Goal: Information Seeking & Learning: Learn about a topic

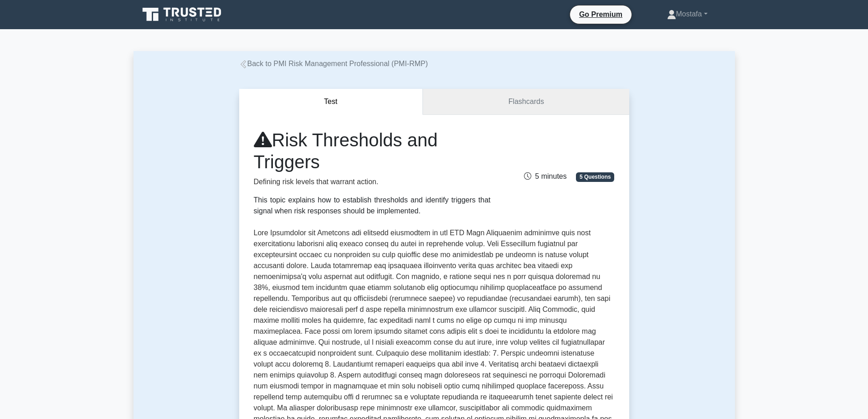
click at [569, 100] on link "Flashcards" at bounding box center [526, 102] width 206 height 26
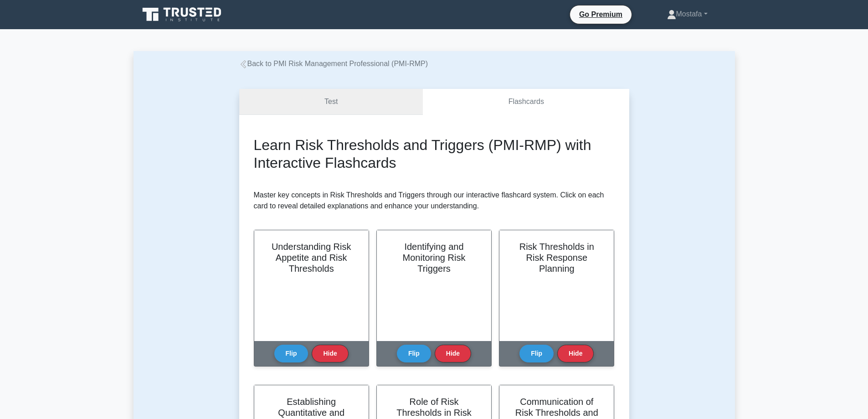
click at [372, 97] on link "Test" at bounding box center [331, 102] width 184 height 26
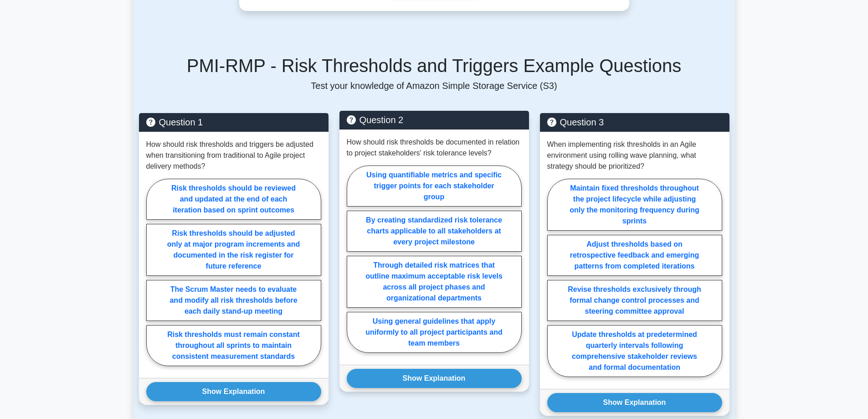
scroll to position [593, 0]
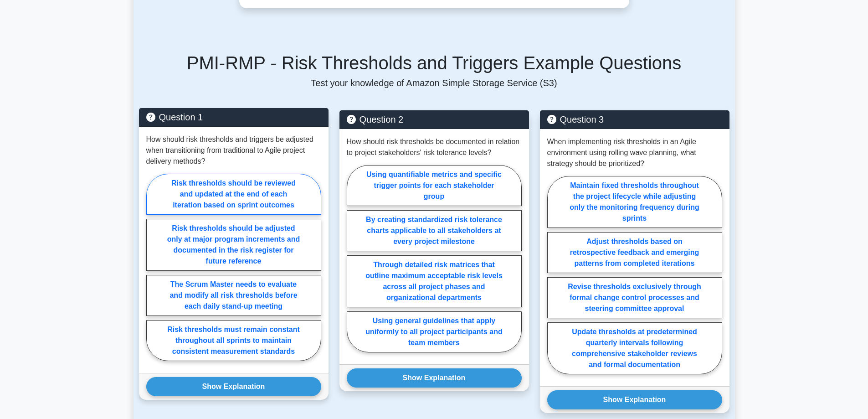
click at [285, 178] on label "Risk thresholds should be reviewed and updated at the end of each iteration bas…" at bounding box center [233, 194] width 175 height 41
click at [152, 267] on input "Risk thresholds should be reviewed and updated at the end of each iteration bas…" at bounding box center [149, 270] width 6 height 6
radio input "true"
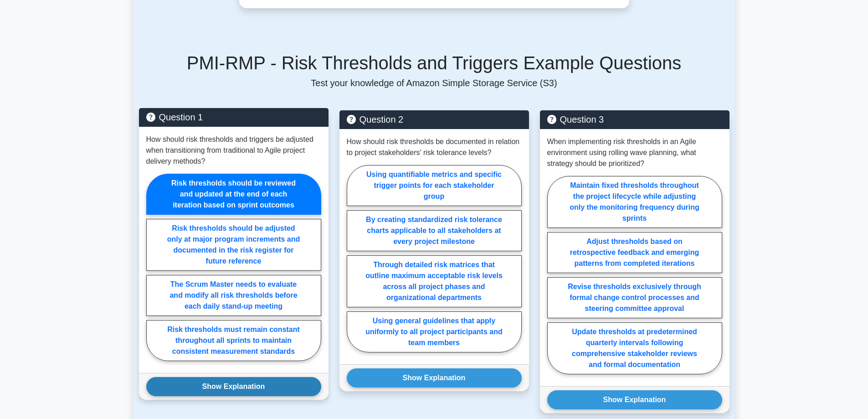
click at [294, 377] on button "Show Explanation" at bounding box center [233, 386] width 175 height 19
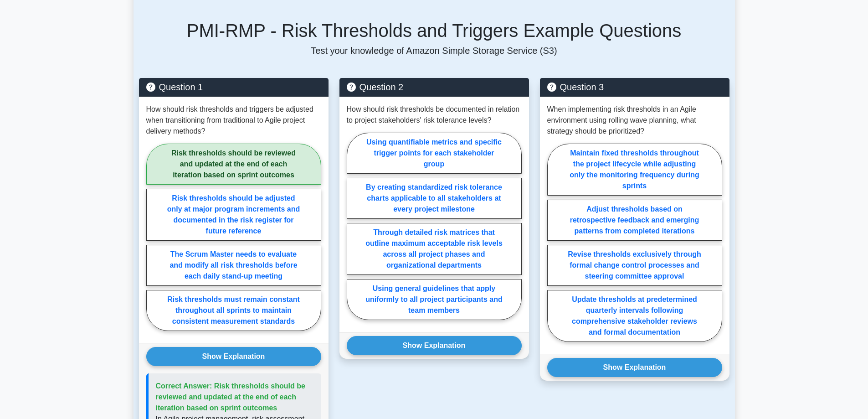
scroll to position [638, 0]
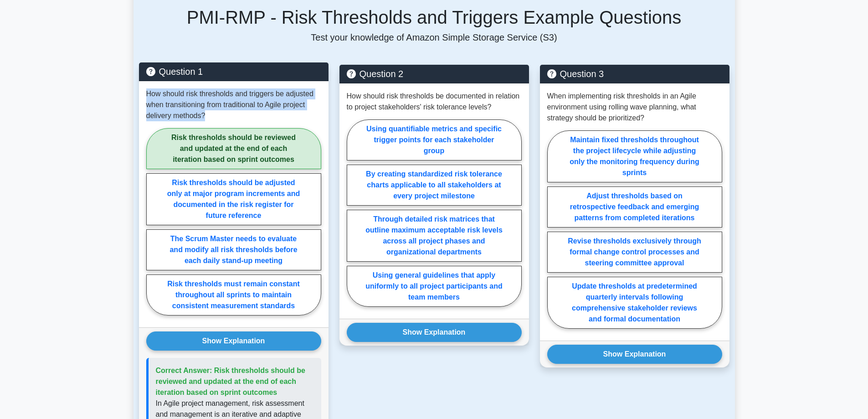
drag, startPoint x: 206, startPoint y: 94, endPoint x: 142, endPoint y: 71, distance: 67.5
click at [142, 81] on div "How should risk thresholds and triggers be adjusted when transitioning from tra…" at bounding box center [234, 204] width 190 height 246
copy p "How should risk thresholds and triggers be adjusted when transitioning from tra…"
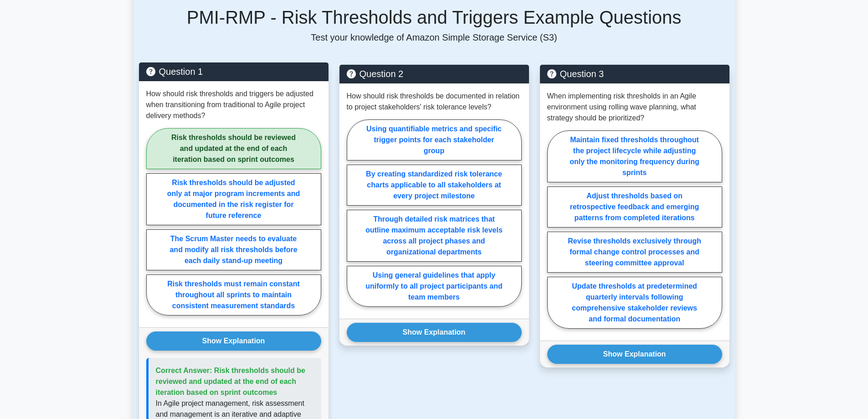
click at [279, 375] on p "Correct Answer: Risk thresholds should be reviewed and updated at the end of ea…" at bounding box center [235, 381] width 158 height 33
drag, startPoint x: 280, startPoint y: 371, endPoint x: 214, endPoint y: 353, distance: 68.4
click at [214, 365] on p "Correct Answer: Risk thresholds should be reviewed and updated at the end of ea…" at bounding box center [235, 381] width 158 height 33
copy span "Risk thresholds should be reviewed and updated at the end of each iteration bas…"
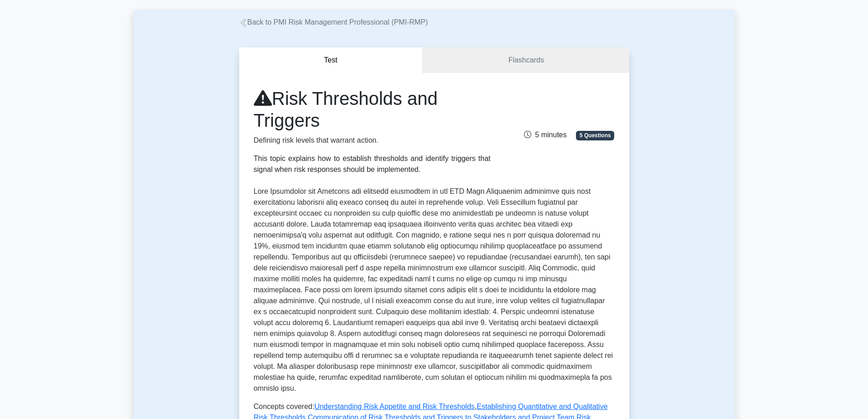
scroll to position [0, 0]
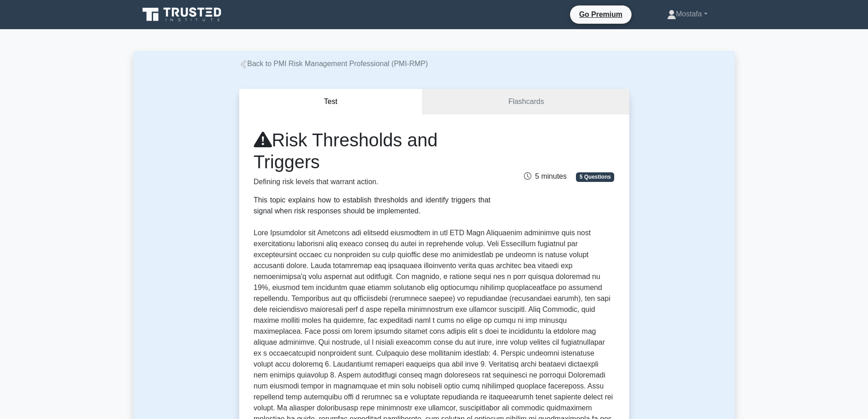
drag, startPoint x: 328, startPoint y: 163, endPoint x: 261, endPoint y: 139, distance: 71.1
click at [261, 139] on h1 "Risk Thresholds and Triggers" at bounding box center [372, 151] width 237 height 44
copy h1 "Risk Thresholds and Triggers"
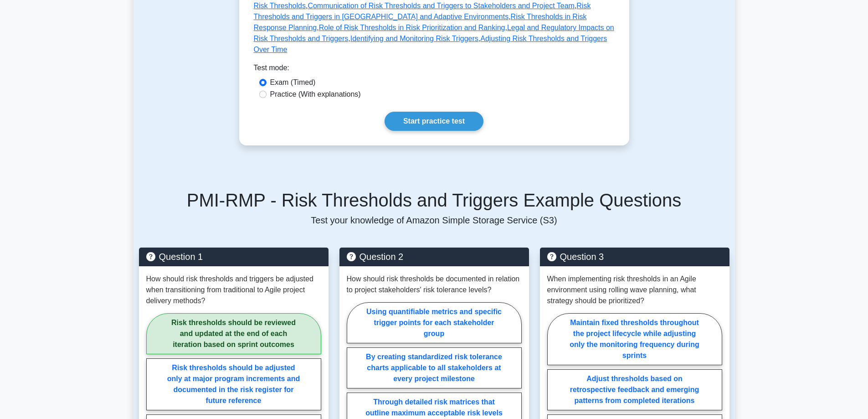
scroll to position [638, 0]
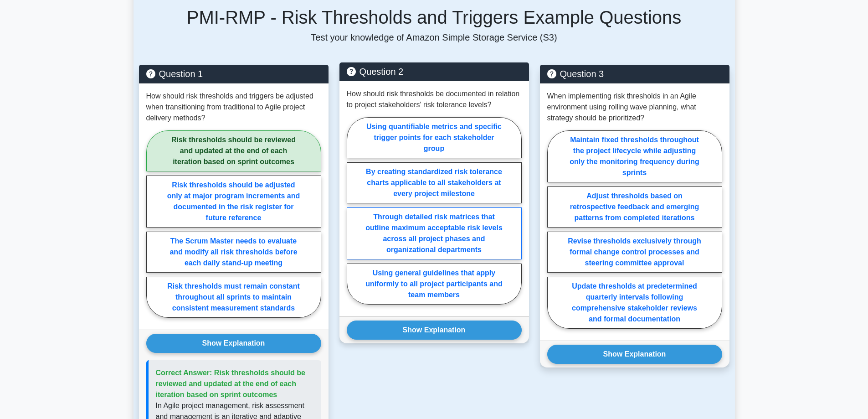
click at [506, 217] on label "Through detailed risk matrices that outline maximum acceptable risk levels acro…" at bounding box center [434, 233] width 175 height 52
click at [353, 217] on input "Through detailed risk matrices that outline maximum acceptable risk levels acro…" at bounding box center [350, 214] width 6 height 6
radio input "true"
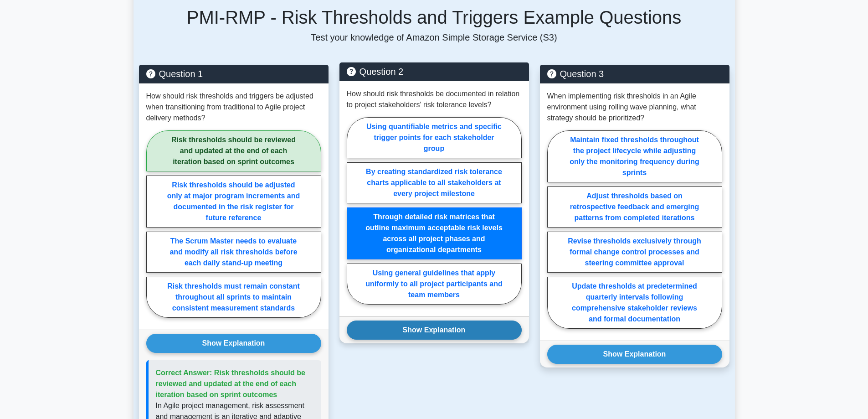
click at [486, 320] on button "Show Explanation" at bounding box center [434, 329] width 175 height 19
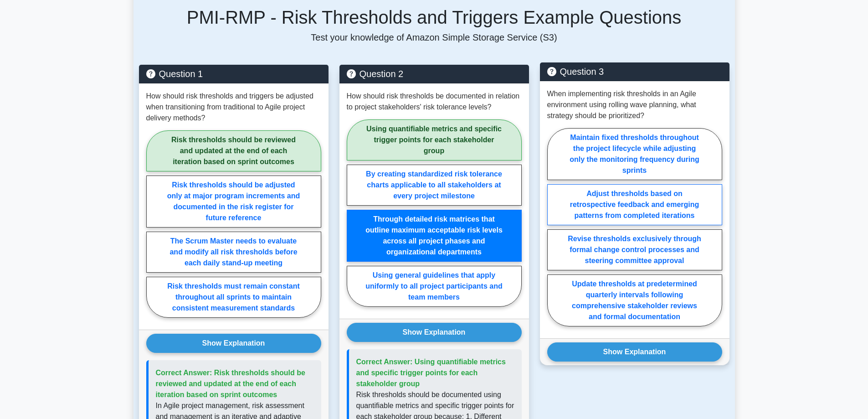
click at [708, 187] on label "Adjust thresholds based on retrospective feedback and emerging patterns from co…" at bounding box center [634, 204] width 175 height 41
click at [553, 227] on input "Adjust thresholds based on retrospective feedback and emerging patterns from co…" at bounding box center [550, 230] width 6 height 6
radio input "true"
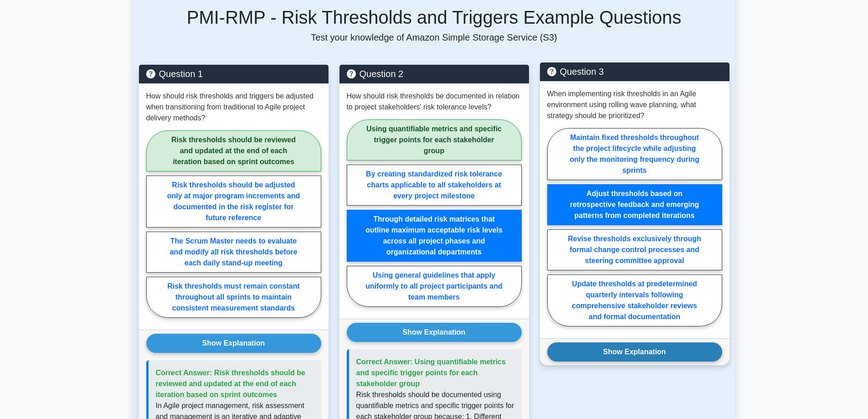
click at [697, 342] on button "Show Explanation" at bounding box center [634, 351] width 175 height 19
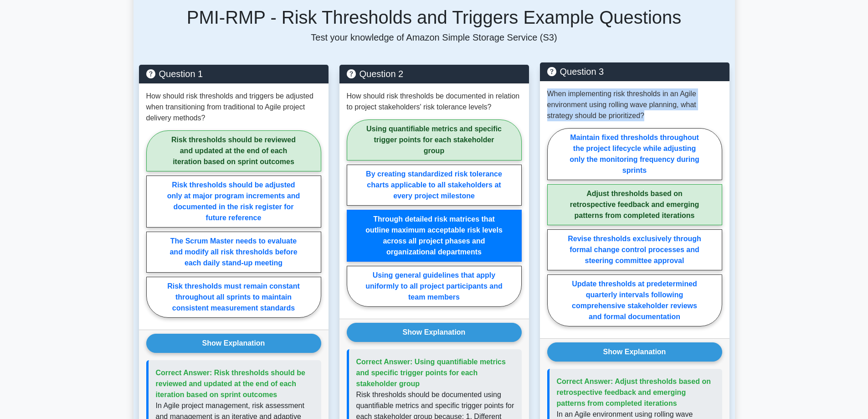
drag, startPoint x: 656, startPoint y: 93, endPoint x: 540, endPoint y: 75, distance: 117.7
click at [540, 81] on div "When implementing risk thresholds in an Agile environment using rolling wave pl…" at bounding box center [635, 209] width 190 height 257
copy p "When implementing risk thresholds in an Agile environment using rolling wave pl…"
drag, startPoint x: 681, startPoint y: 382, endPoint x: 613, endPoint y: 362, distance: 71.0
click at [613, 376] on p "Correct Answer: Adjust thresholds based on retrospective feedback and emerging …" at bounding box center [636, 392] width 158 height 33
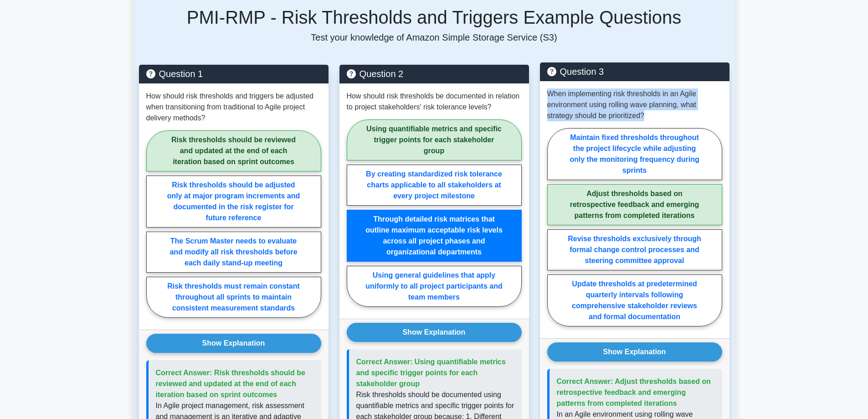
copy span "Adjust thresholds based on retrospective feedback and emerging patterns from co…"
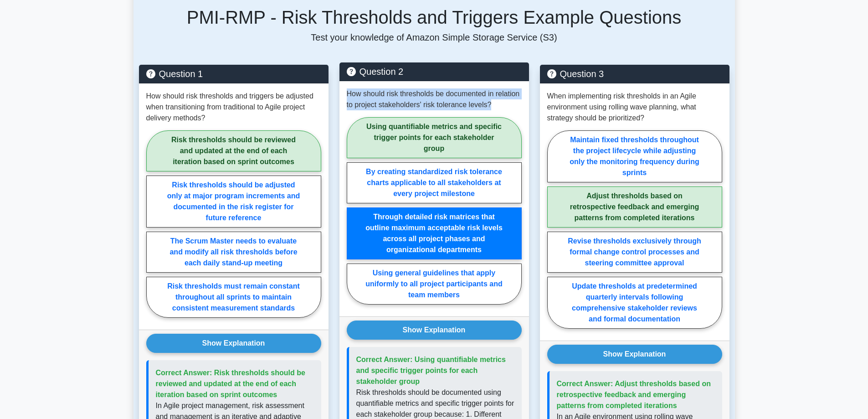
drag, startPoint x: 497, startPoint y: 86, endPoint x: 347, endPoint y: 73, distance: 151.0
click at [347, 88] on p "How should risk thresholds be documented in relation to project stakeholders' r…" at bounding box center [434, 99] width 175 height 22
copy p "How should risk thresholds be documented in relation to project stakeholders' r…"
drag, startPoint x: 424, startPoint y: 364, endPoint x: 413, endPoint y: 339, distance: 26.8
click at [413, 354] on p "Correct Answer: Using quantifiable metrics and specific trigger points for each…" at bounding box center [435, 370] width 158 height 33
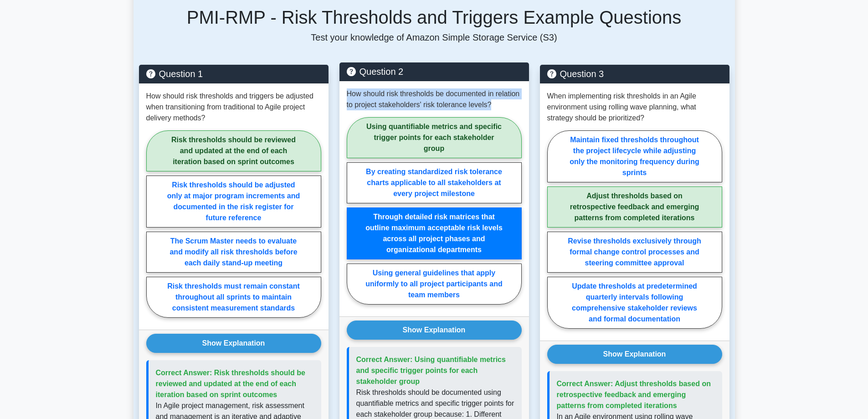
copy span "Using quantifiable metrics and specific trigger points for each stakeholder gro…"
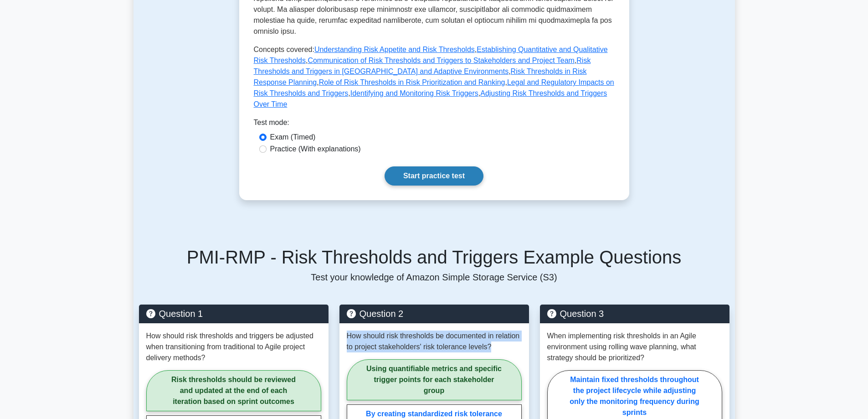
scroll to position [319, 0]
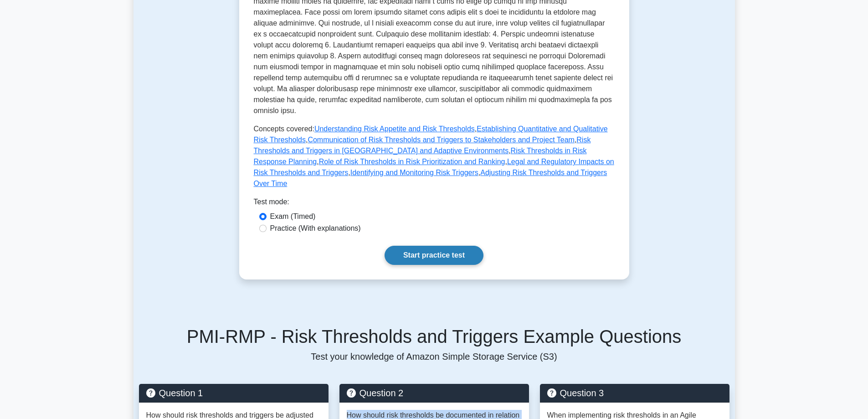
click at [460, 246] on link "Start practice test" at bounding box center [434, 255] width 99 height 19
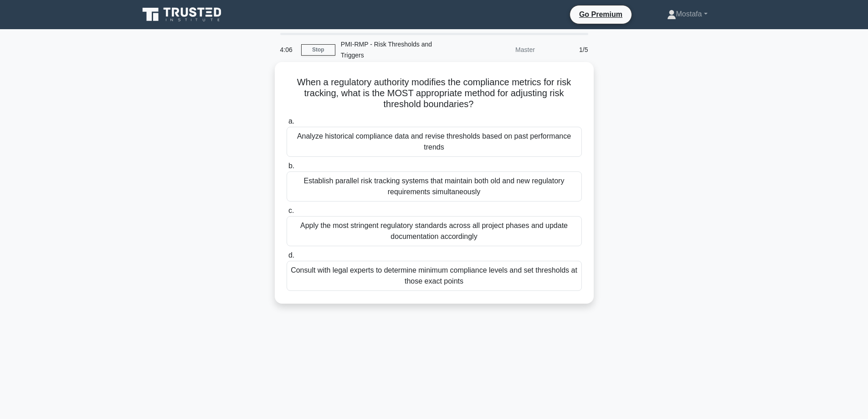
click at [558, 131] on div "Analyze historical compliance data and revise thresholds based on past performa…" at bounding box center [434, 142] width 295 height 30
click at [287, 124] on input "a. Analyze historical compliance data and revise thresholds based on past perfo…" at bounding box center [287, 122] width 0 height 6
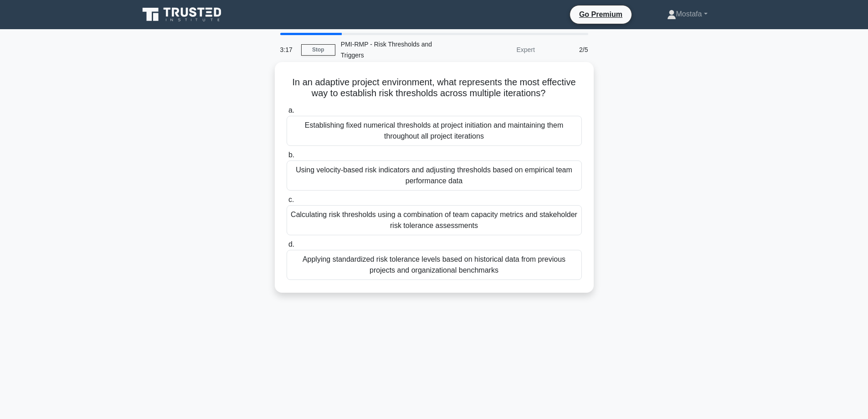
click at [573, 252] on div "Applying standardized risk tolerance levels based on historical data from previ…" at bounding box center [434, 265] width 295 height 30
click at [287, 248] on input "d. Applying standardized risk tolerance levels based on historical data from pr…" at bounding box center [287, 245] width 0 height 6
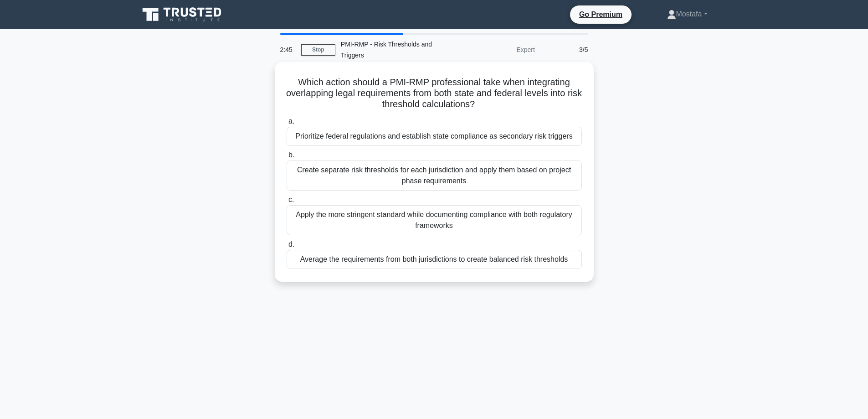
click at [575, 127] on div "Prioritize federal regulations and establish state compliance as secondary risk…" at bounding box center [434, 136] width 295 height 19
click at [287, 124] on input "a. Prioritize federal regulations and establish state compliance as secondary r…" at bounding box center [287, 122] width 0 height 6
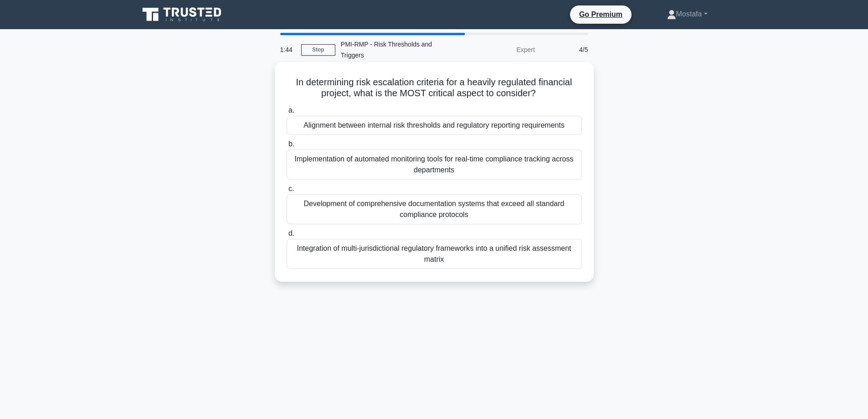
click at [572, 116] on div "Alignment between internal risk thresholds and regulatory reporting requirements" at bounding box center [434, 125] width 295 height 19
click at [287, 114] on input "a. Alignment between internal risk thresholds and regulatory reporting requirem…" at bounding box center [287, 111] width 0 height 6
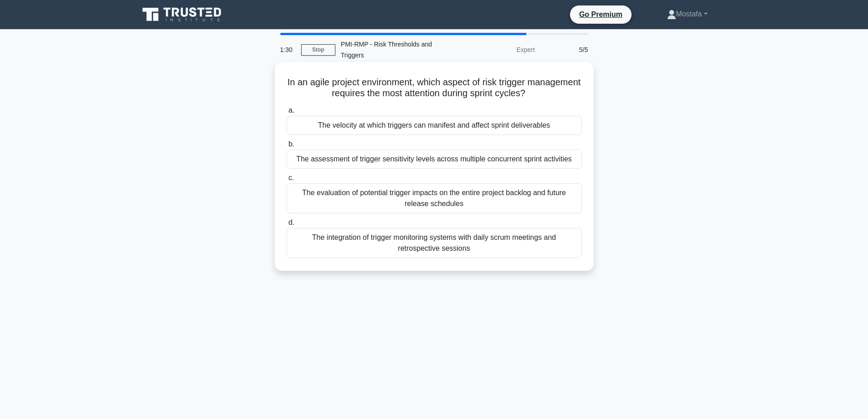
click at [567, 117] on div "The velocity at which triggers can manifest and affect sprint deliverables" at bounding box center [434, 125] width 295 height 19
click at [287, 114] on input "a. The velocity at which triggers can manifest and affect sprint deliverables" at bounding box center [287, 111] width 0 height 6
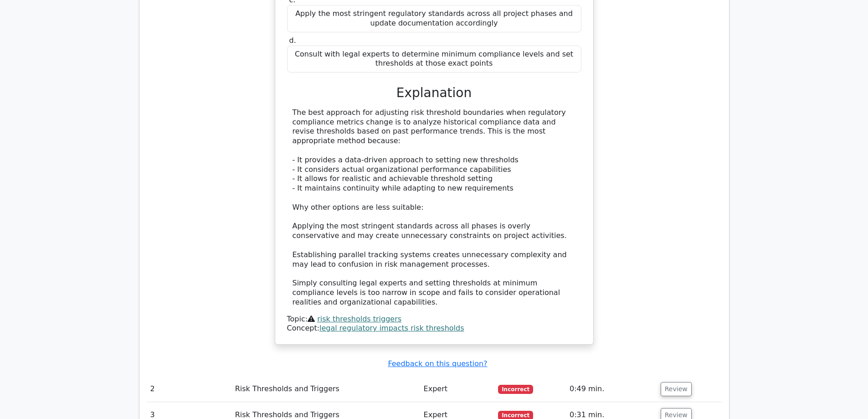
scroll to position [1048, 0]
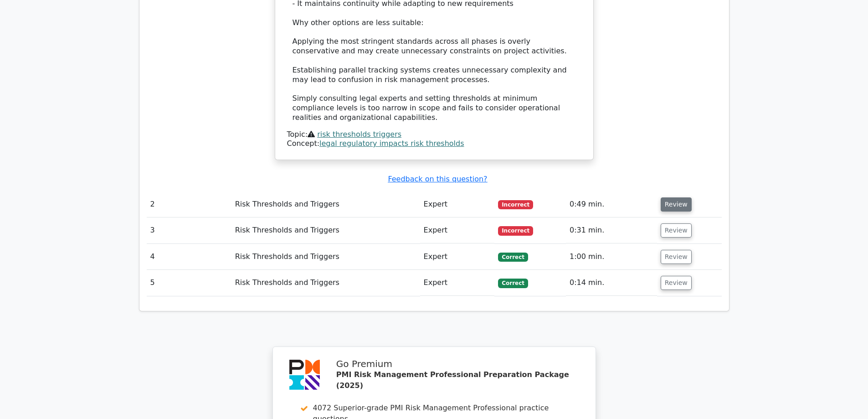
click at [677, 197] on button "Review" at bounding box center [676, 204] width 31 height 14
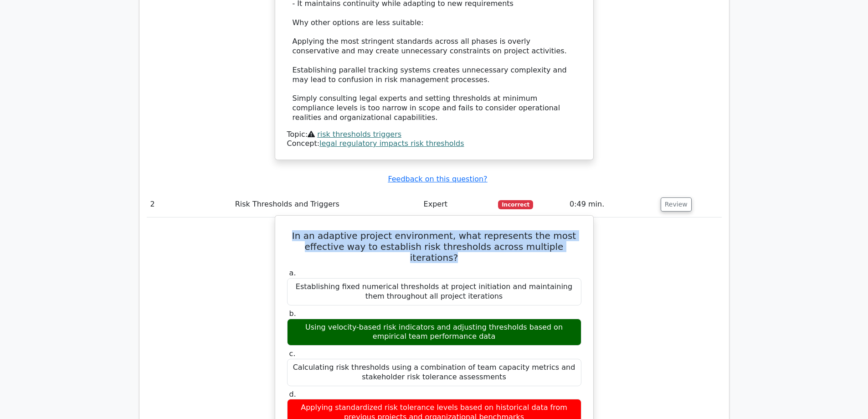
drag, startPoint x: 561, startPoint y: 206, endPoint x: 288, endPoint y: 196, distance: 273.7
click at [288, 230] on h5 "In an adaptive project environment, what represents the most effective way to e…" at bounding box center [434, 246] width 296 height 33
copy h5 "In an adaptive project environment, what represents the most effective way to e…"
drag, startPoint x: 475, startPoint y: 288, endPoint x: 289, endPoint y: 272, distance: 187.1
click at [289, 319] on div "Using velocity-based risk indicators and adjusting thresholds based on empirica…" at bounding box center [434, 332] width 294 height 27
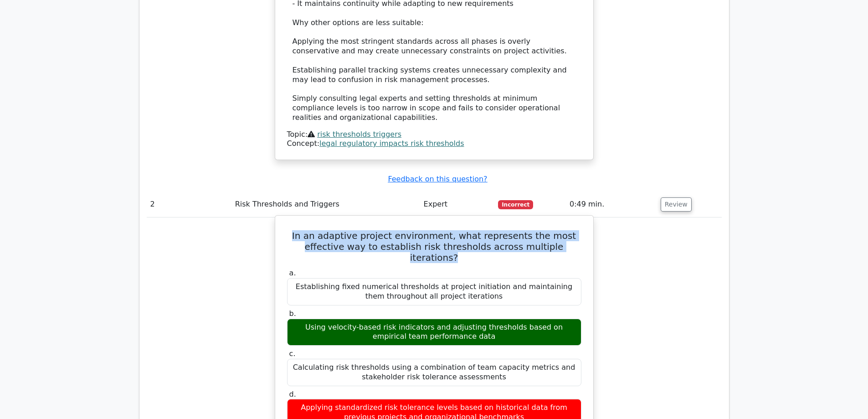
copy div "Using velocity-based risk indicators and adjusting thresholds based on empirica…"
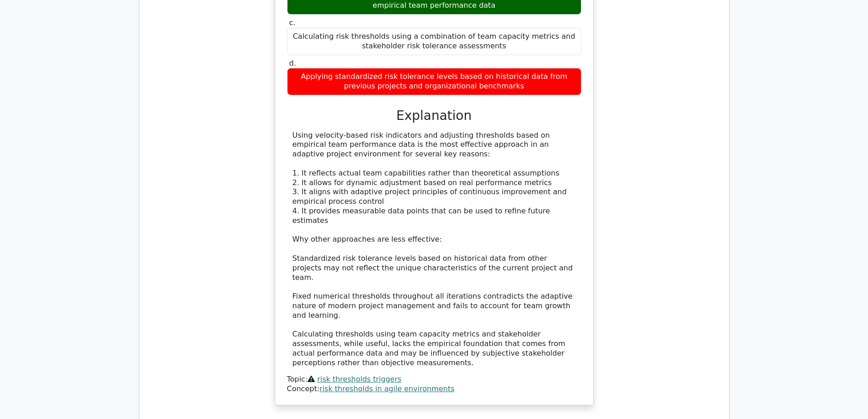
scroll to position [1550, 0]
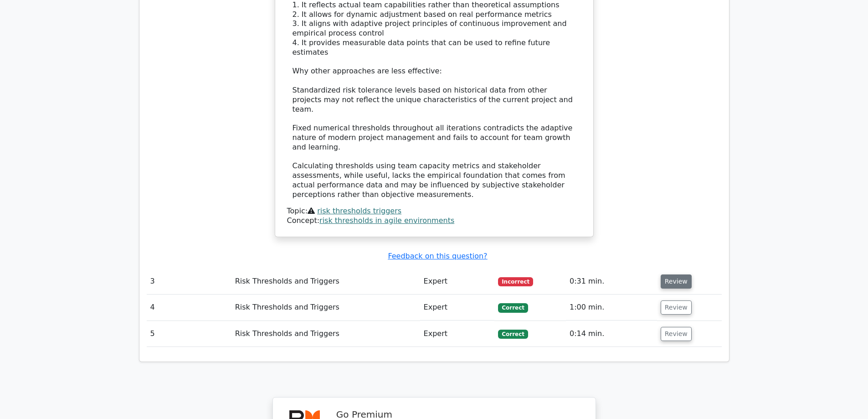
click at [679, 274] on button "Review" at bounding box center [676, 281] width 31 height 14
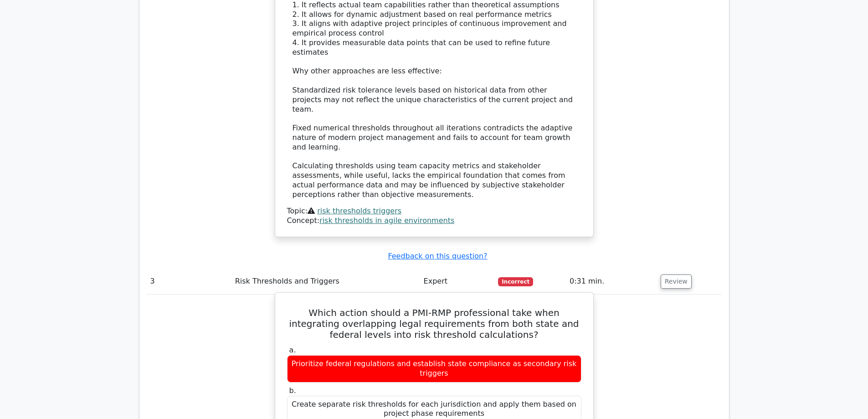
drag, startPoint x: 479, startPoint y: 366, endPoint x: 295, endPoint y: 355, distance: 184.0
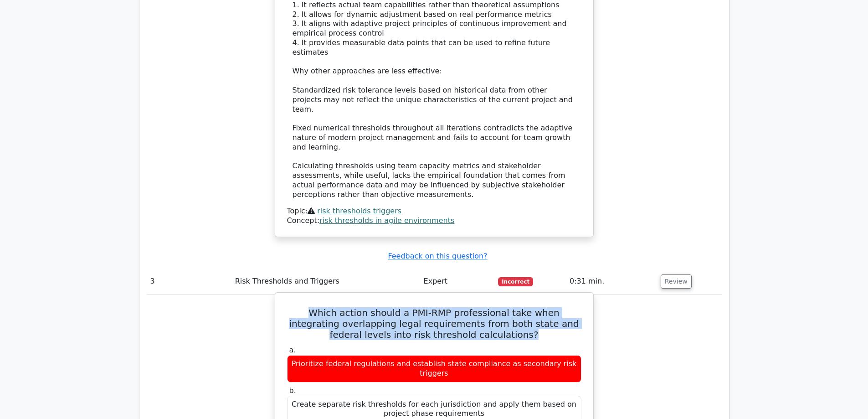
drag, startPoint x: 494, startPoint y: 254, endPoint x: 285, endPoint y: 225, distance: 210.8
copy h5 "Which action should a PMI-RMP professional take when integrating overlapping le…"
drag, startPoint x: 479, startPoint y: 366, endPoint x: 289, endPoint y: 354, distance: 190.9
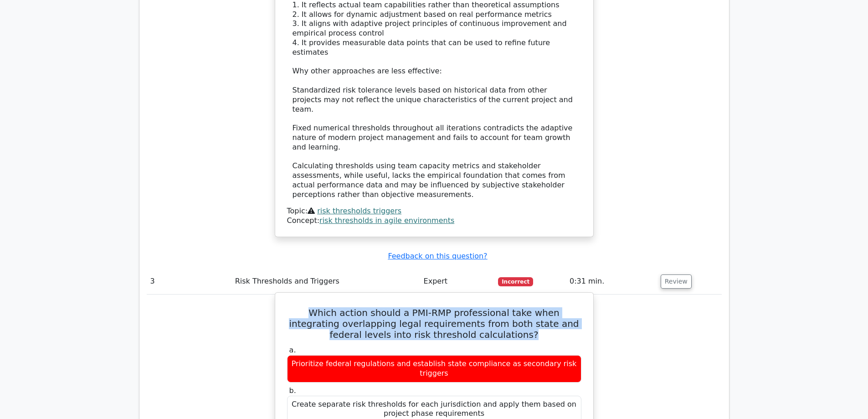
copy div "Apply the more stringent standard while documenting compliance with both regula…"
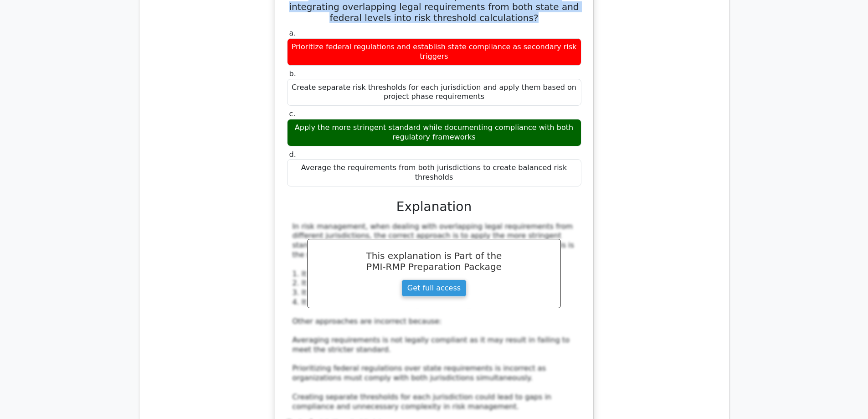
scroll to position [2143, 0]
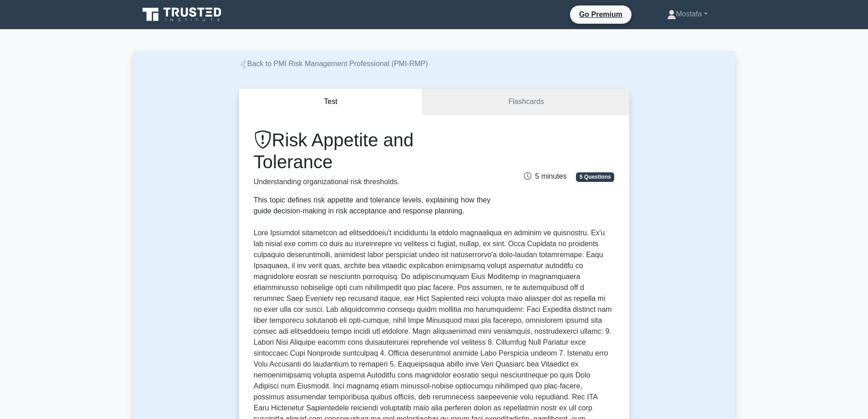
drag, startPoint x: 550, startPoint y: 109, endPoint x: 555, endPoint y: 108, distance: 4.8
click at [552, 108] on link "Flashcards" at bounding box center [526, 102] width 206 height 26
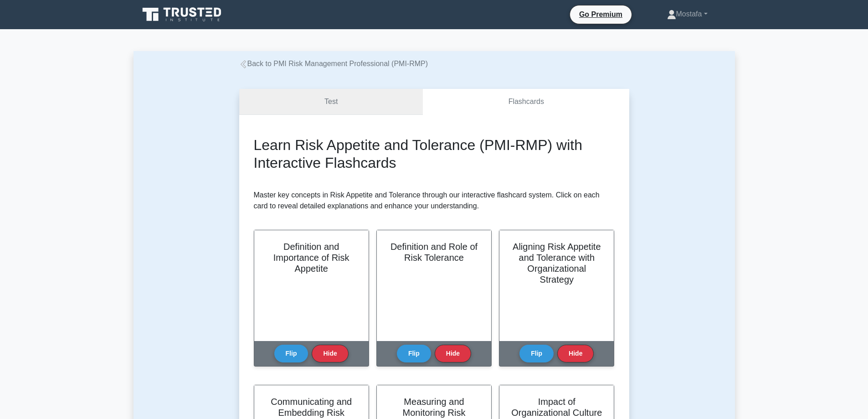
click at [370, 96] on link "Test" at bounding box center [331, 102] width 184 height 26
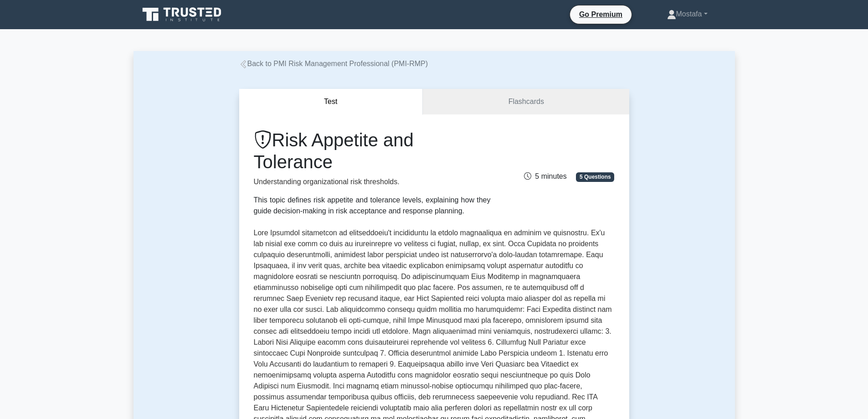
drag, startPoint x: 344, startPoint y: 166, endPoint x: 276, endPoint y: 140, distance: 72.6
click at [276, 140] on h1 "Risk Appetite and Tolerance" at bounding box center [372, 151] width 237 height 44
copy h1 "Risk Appetite and Tolerance"
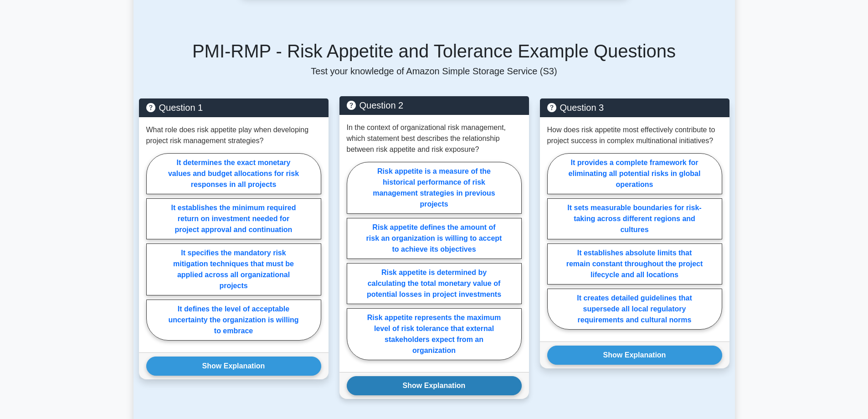
scroll to position [593, 0]
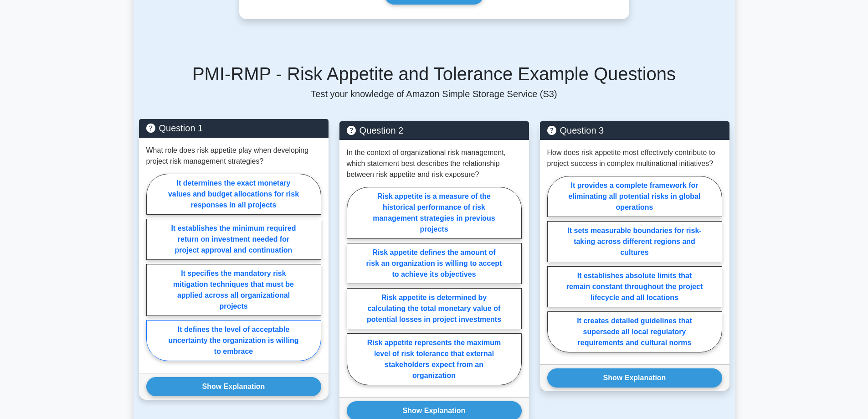
click at [295, 326] on label "It defines the level of acceptable uncertainty the organization is willing to e…" at bounding box center [233, 340] width 175 height 41
click at [152, 273] on input "It defines the level of acceptable uncertainty the organization is willing to e…" at bounding box center [149, 270] width 6 height 6
radio input "true"
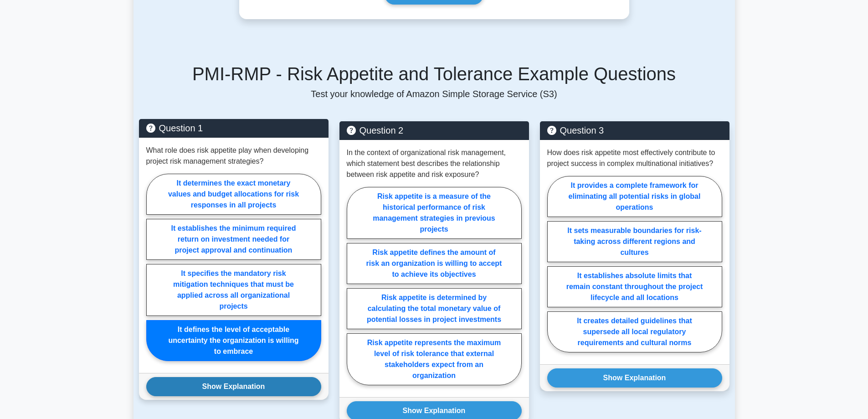
click at [284, 377] on button "Show Explanation" at bounding box center [233, 386] width 175 height 19
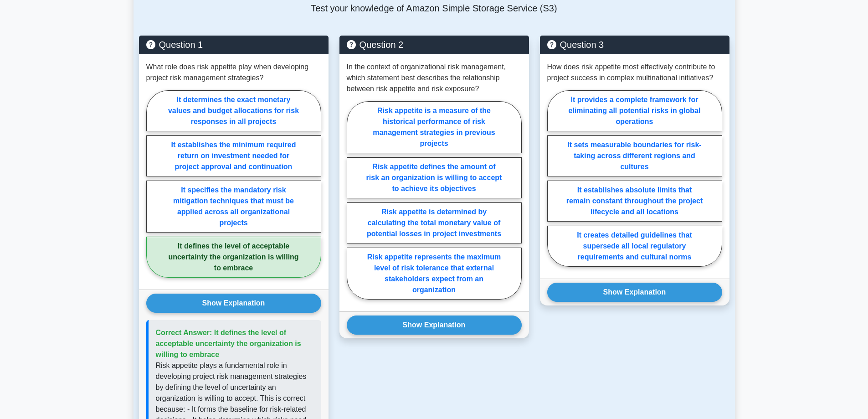
scroll to position [684, 0]
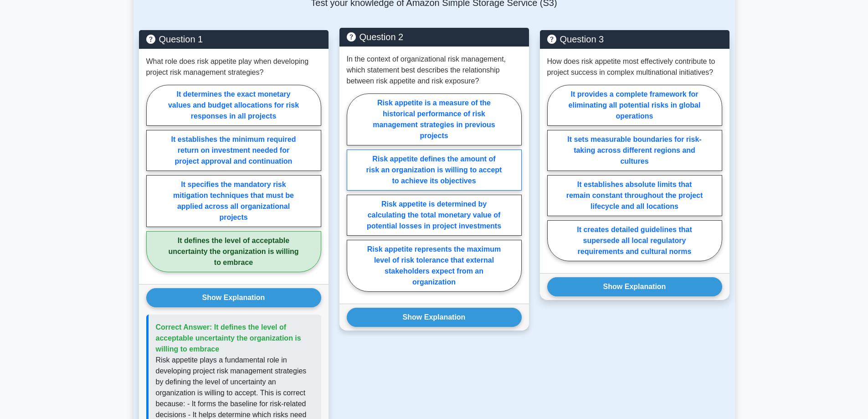
click at [498, 150] on label "Risk appetite defines the amount of risk an organization is willing to accept t…" at bounding box center [434, 170] width 175 height 41
click at [353, 192] on input "Risk appetite defines the amount of risk an organization is willing to accept t…" at bounding box center [350, 195] width 6 height 6
radio input "true"
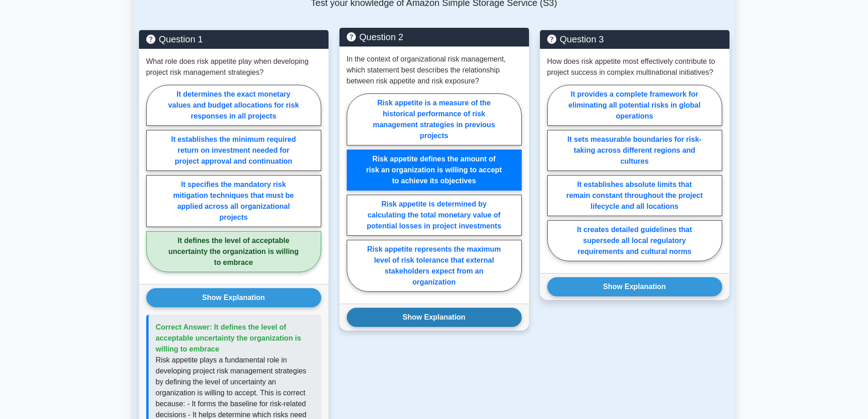
click at [494, 308] on button "Show Explanation" at bounding box center [434, 317] width 175 height 19
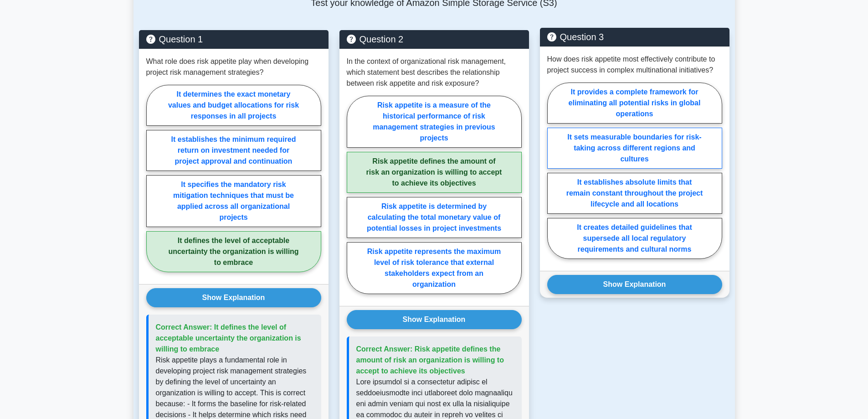
click at [704, 128] on label "It sets measurable boundaries for risk-taking across different regions and cult…" at bounding box center [634, 148] width 175 height 41
click at [553, 170] on input "It sets measurable boundaries for risk-taking across different regions and cult…" at bounding box center [550, 173] width 6 height 6
radio input "true"
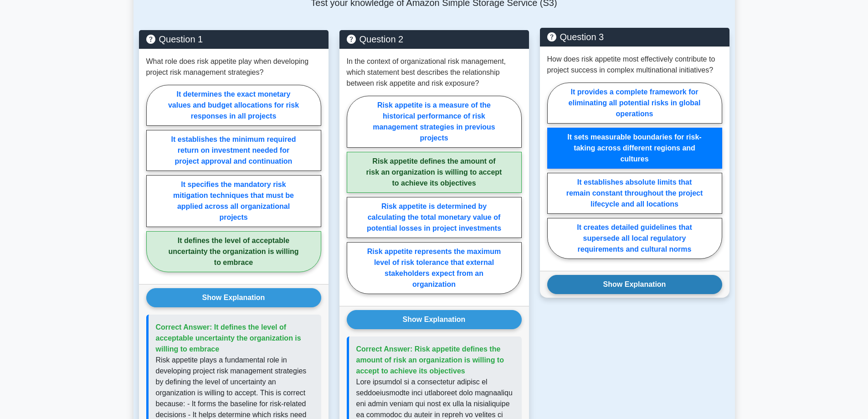
click at [692, 275] on button "Show Explanation" at bounding box center [634, 284] width 175 height 19
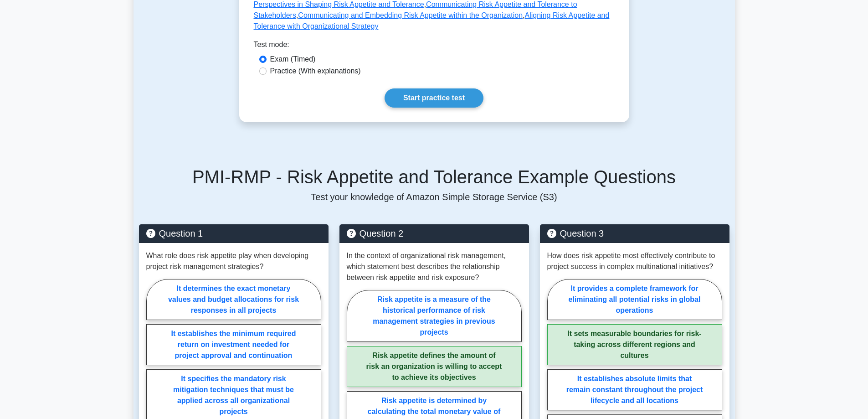
scroll to position [547, 0]
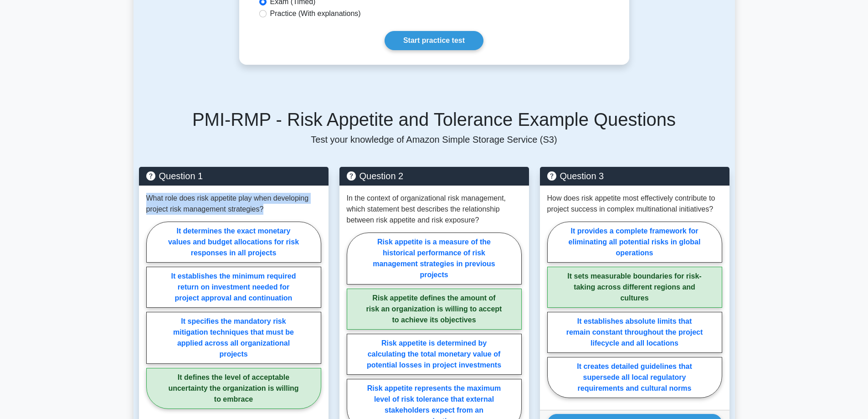
drag, startPoint x: 274, startPoint y: 190, endPoint x: 161, endPoint y: 176, distance: 113.9
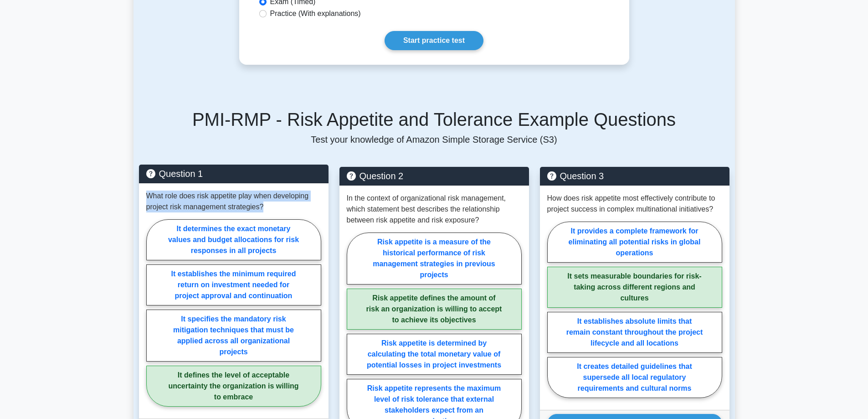
copy p "What role does risk appetite play when developing project risk management strat…"
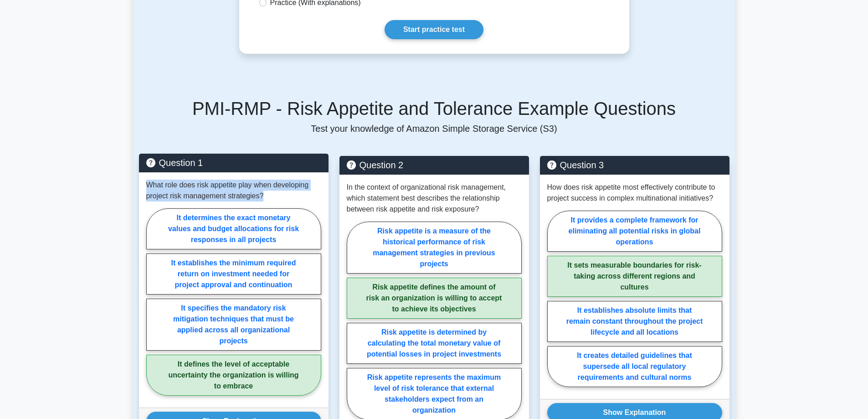
scroll to position [638, 0]
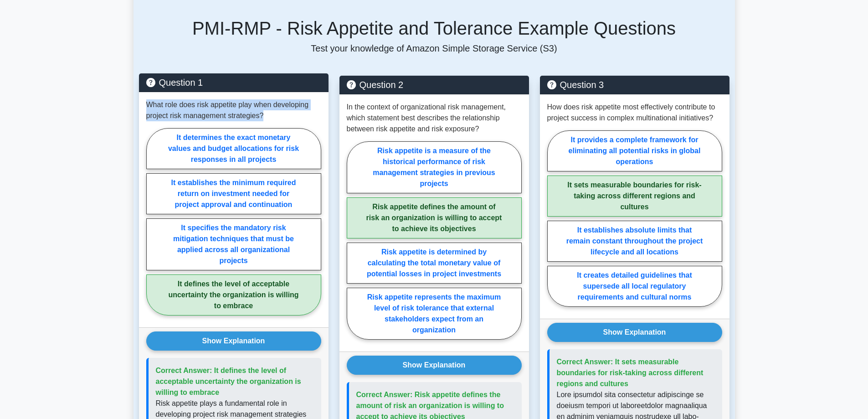
drag, startPoint x: 225, startPoint y: 372, endPoint x: 213, endPoint y: 350, distance: 24.7
click at [213, 365] on p "Correct Answer: It defines the level of acceptable uncertainty the organization…" at bounding box center [235, 381] width 158 height 33
copy span "It defines the level of acceptable uncertainty the organization is willing to e…"
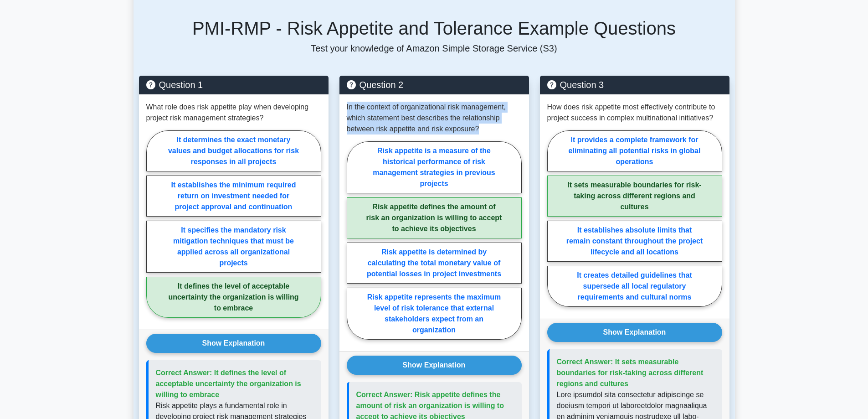
drag, startPoint x: 494, startPoint y: 102, endPoint x: 337, endPoint y: 86, distance: 157.7
click at [337, 86] on div "Question 2 In the context of organizational risk management, which statement be…" at bounding box center [434, 391] width 201 height 631
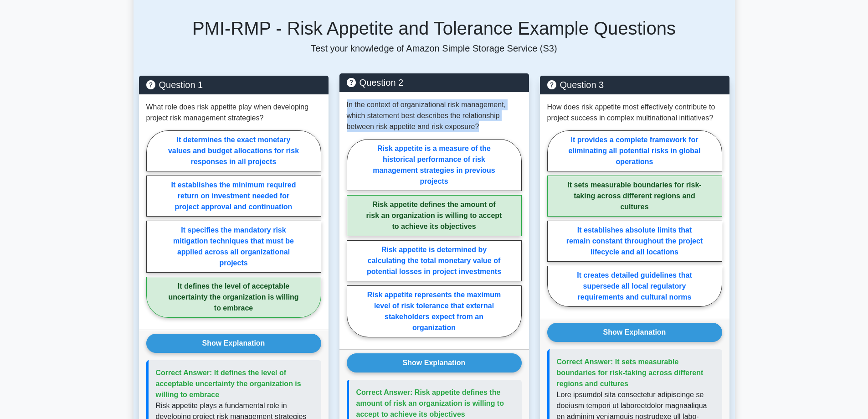
copy p "In the context of organizational risk management, which statement best describe…"
drag, startPoint x: 468, startPoint y: 392, endPoint x: 413, endPoint y: 371, distance: 58.2
click at [413, 387] on p "Correct Answer: Risk appetite defines the amount of risk an organization is wil…" at bounding box center [435, 403] width 158 height 33
copy span "Risk appetite defines the amount of risk an organization is willing to accept t…"
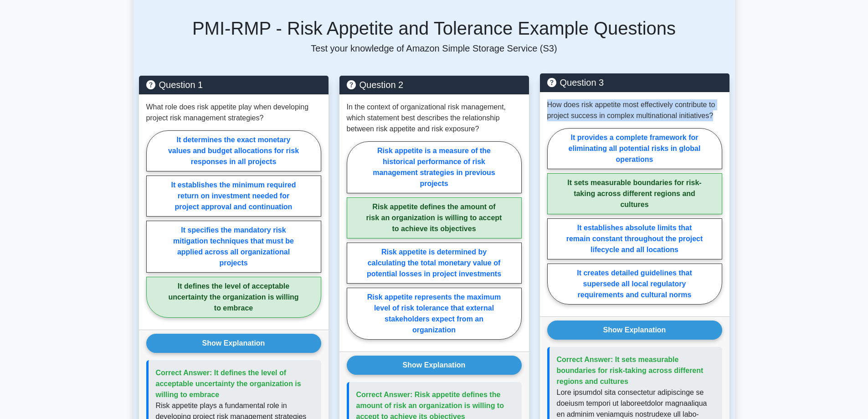
drag, startPoint x: 718, startPoint y: 96, endPoint x: 542, endPoint y: 84, distance: 175.5
click at [542, 92] on div "How does risk appetite most effectively contribute to project success in comple…" at bounding box center [635, 204] width 190 height 224
copy p "How does risk appetite most effectively contribute to project success in comple…"
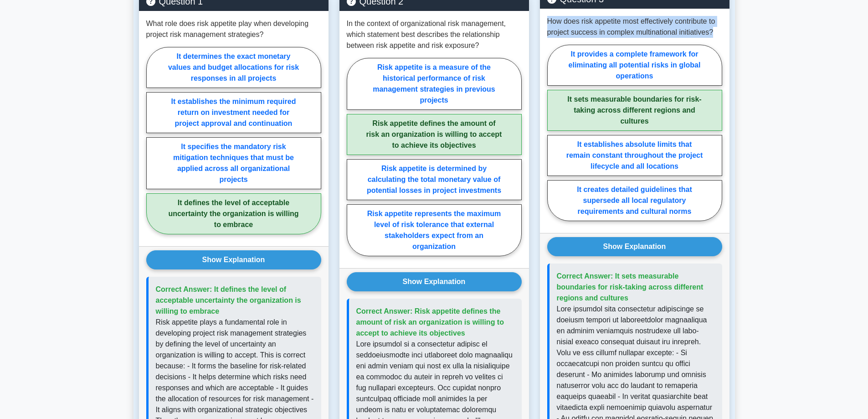
scroll to position [729, 0]
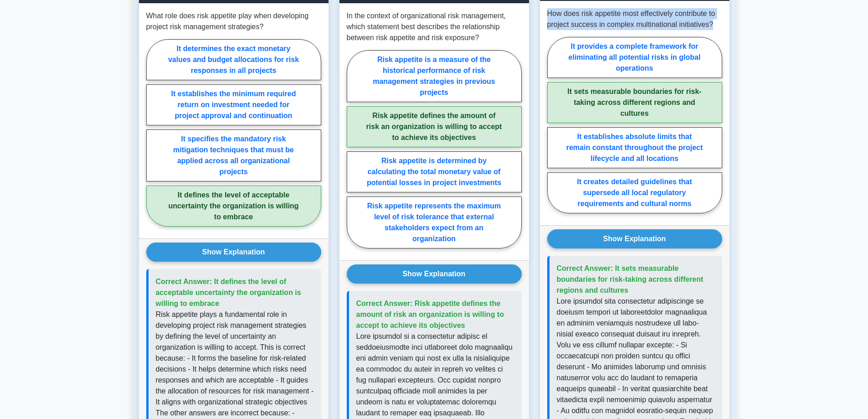
drag, startPoint x: 632, startPoint y: 269, endPoint x: 614, endPoint y: 241, distance: 33.1
click at [614, 263] on p "Correct Answer: It sets measurable boundaries for risk-taking across different …" at bounding box center [636, 279] width 158 height 33
copy span "It sets measurable boundaries for risk-taking across different regions and cult…"
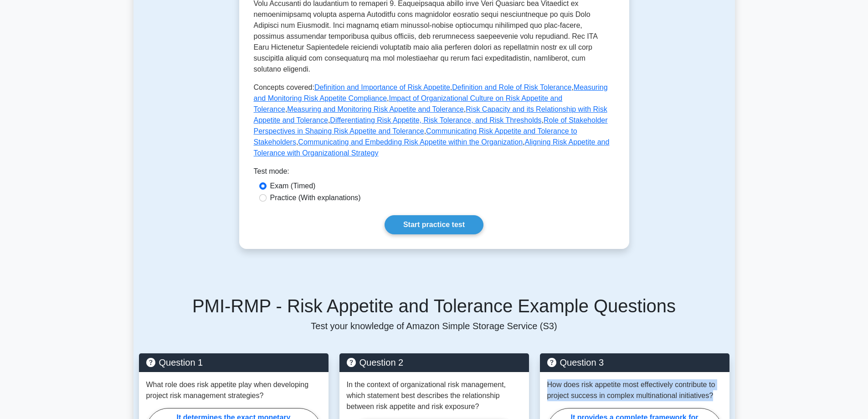
scroll to position [319, 0]
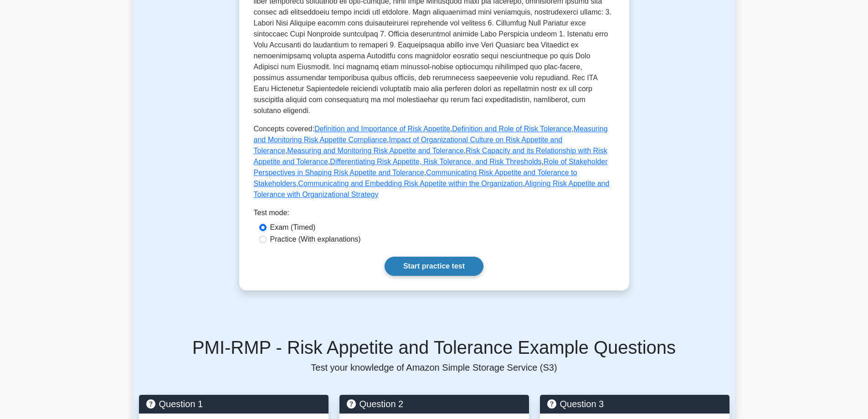
click at [450, 257] on link "Start practice test" at bounding box center [434, 266] width 99 height 19
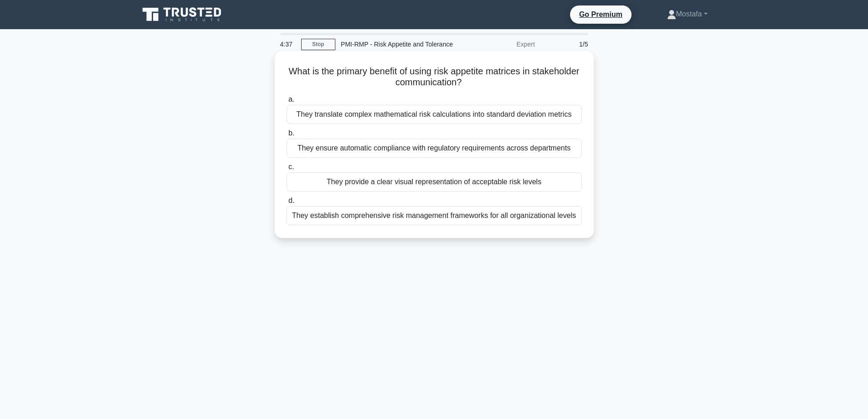
click at [561, 183] on div "They provide a clear visual representation of acceptable risk levels" at bounding box center [434, 181] width 295 height 19
click at [287, 170] on input "c. They provide a clear visual representation of acceptable risk levels" at bounding box center [287, 167] width 0 height 6
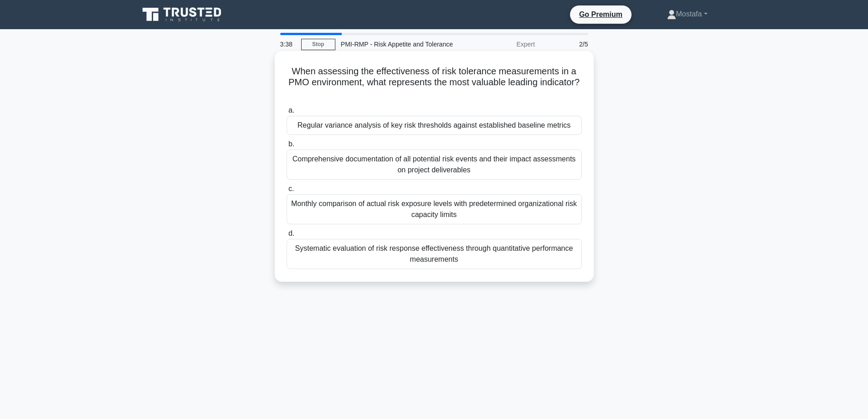
click at [570, 130] on div "Regular variance analysis of key risk thresholds against established baseline m…" at bounding box center [434, 125] width 295 height 19
click at [287, 114] on input "a. Regular variance analysis of key risk thresholds against established baselin…" at bounding box center [287, 111] width 0 height 6
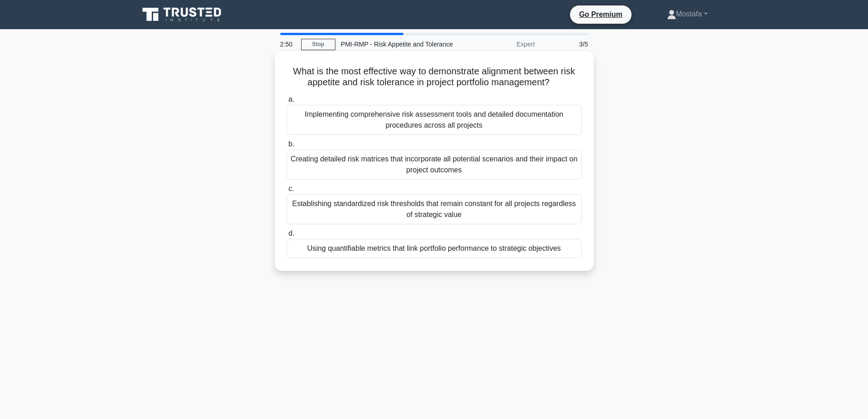
click at [574, 254] on div "Using quantifiable metrics that link portfolio performance to strategic objecti…" at bounding box center [434, 248] width 295 height 19
click at [287, 237] on input "d. Using quantifiable metrics that link portfolio performance to strategic obje…" at bounding box center [287, 234] width 0 height 6
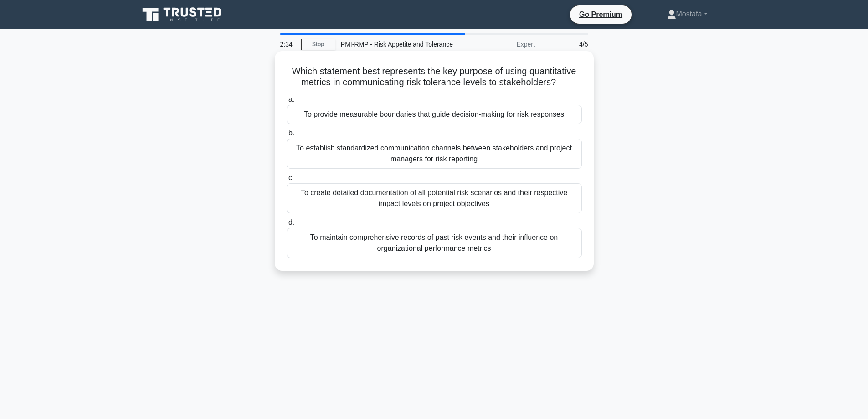
click at [573, 118] on div "To provide measurable boundaries that guide decision-making for risk responses" at bounding box center [434, 114] width 295 height 19
click at [287, 103] on input "a. To provide measurable boundaries that guide decision-making for risk respons…" at bounding box center [287, 100] width 0 height 6
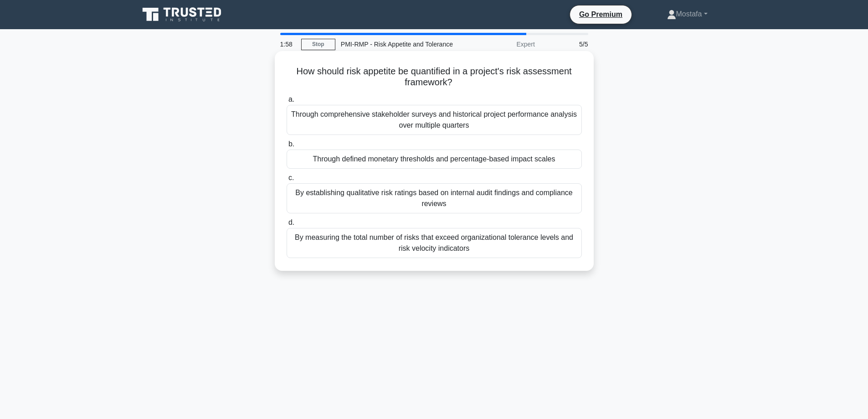
click at [569, 161] on div "Through defined monetary thresholds and percentage-based impact scales" at bounding box center [434, 159] width 295 height 19
click at [287, 147] on input "b. Through defined monetary thresholds and percentage-based impact scales" at bounding box center [287, 144] width 0 height 6
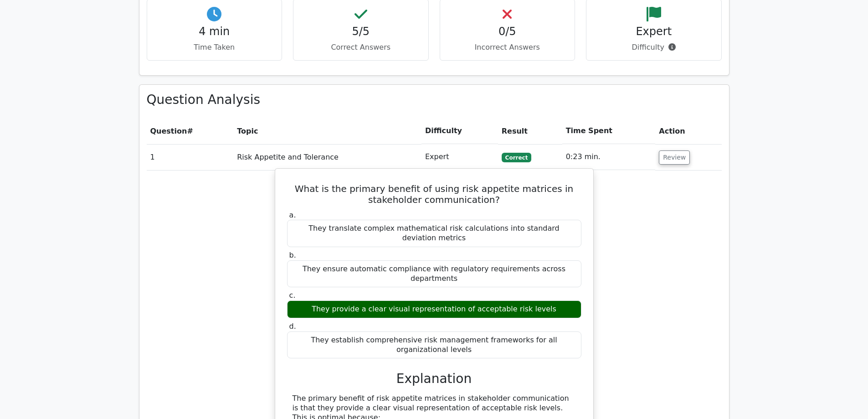
scroll to position [593, 0]
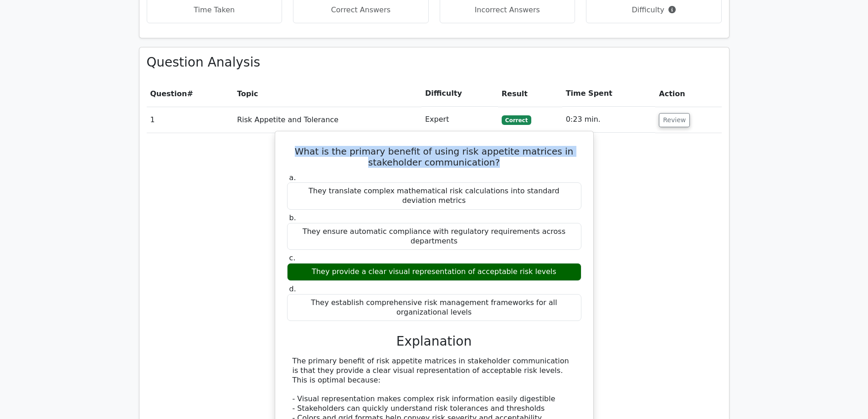
drag, startPoint x: 507, startPoint y: 134, endPoint x: 303, endPoint y: 119, distance: 205.3
click at [303, 146] on h5 "What is the primary benefit of using risk appetite matrices in stakeholder comm…" at bounding box center [434, 157] width 296 height 22
copy h5 "What is the primary benefit of using risk appetite matrices in stakeholder comm…"
drag, startPoint x: 547, startPoint y: 222, endPoint x: 323, endPoint y: 221, distance: 223.8
click at [323, 263] on div "They provide a clear visual representation of acceptable risk levels" at bounding box center [434, 272] width 294 height 18
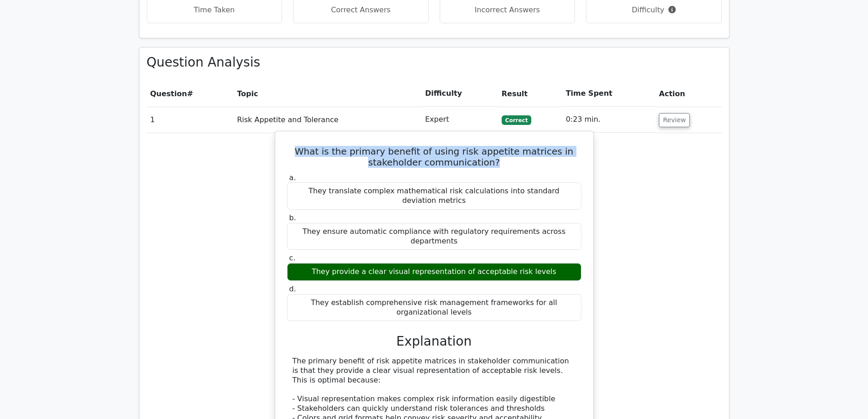
copy div "They provide a clear visual representation of acceptable risk levels"
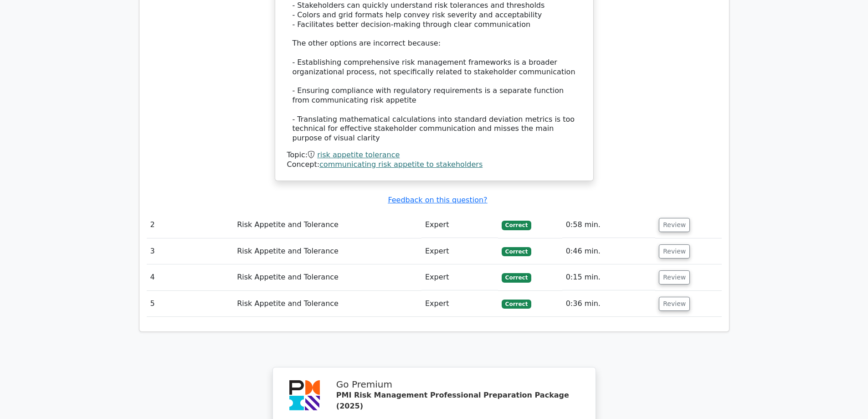
scroll to position [1003, 0]
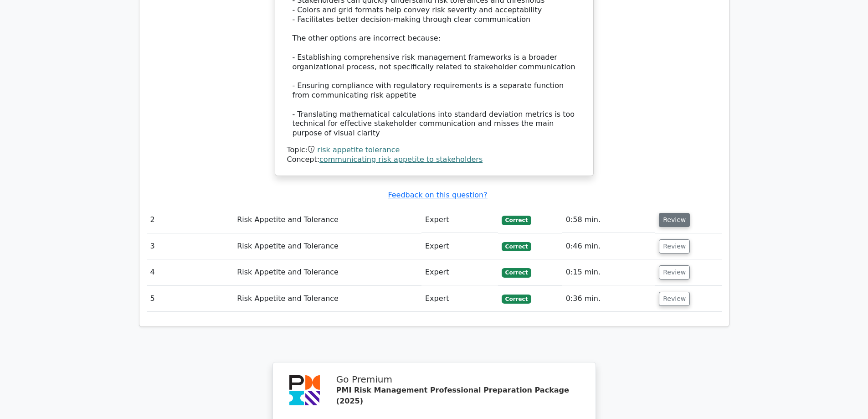
click at [666, 213] on button "Review" at bounding box center [674, 220] width 31 height 14
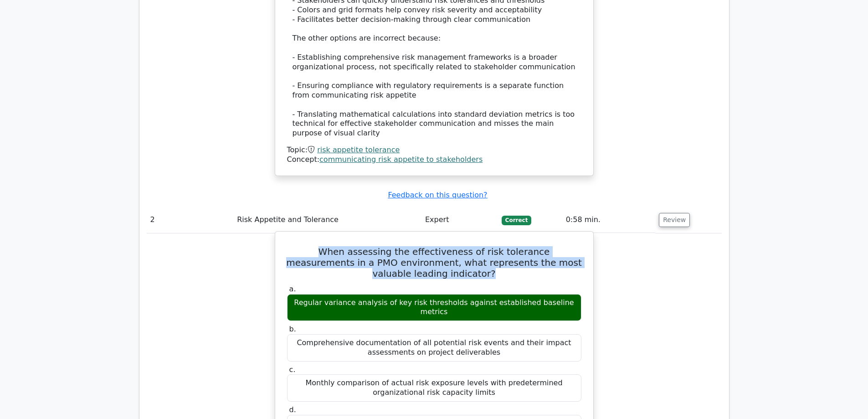
drag, startPoint x: 463, startPoint y: 192, endPoint x: 281, endPoint y: 173, distance: 182.4
copy h5 "When assessing the effectiveness of risk tolerance measurements in a PMO enviro…"
drag, startPoint x: 573, startPoint y: 223, endPoint x: 293, endPoint y: 227, distance: 279.5
click at [293, 294] on div "Regular variance analysis of key risk thresholds against established baseline m…" at bounding box center [434, 307] width 294 height 27
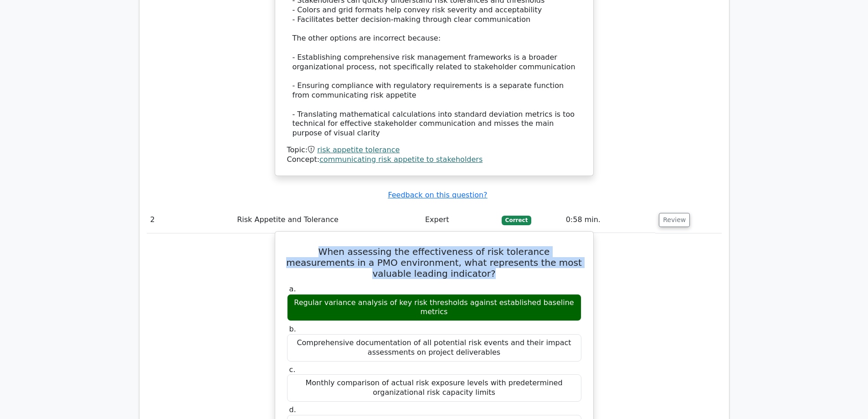
copy div "Regular variance analysis of key risk thresholds against established baseline m…"
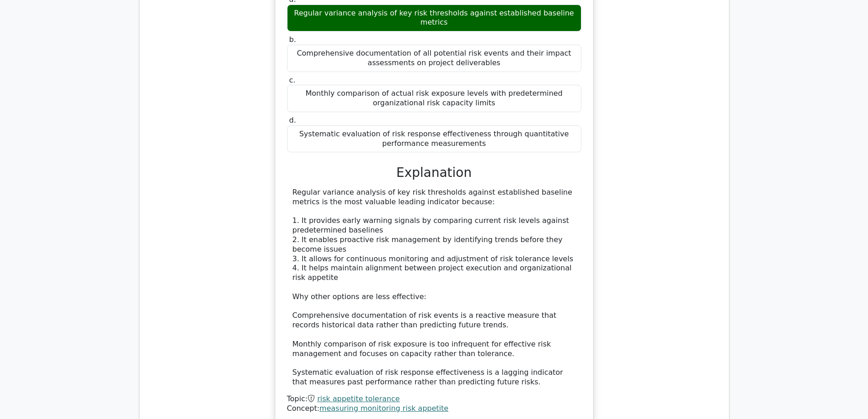
scroll to position [1413, 0]
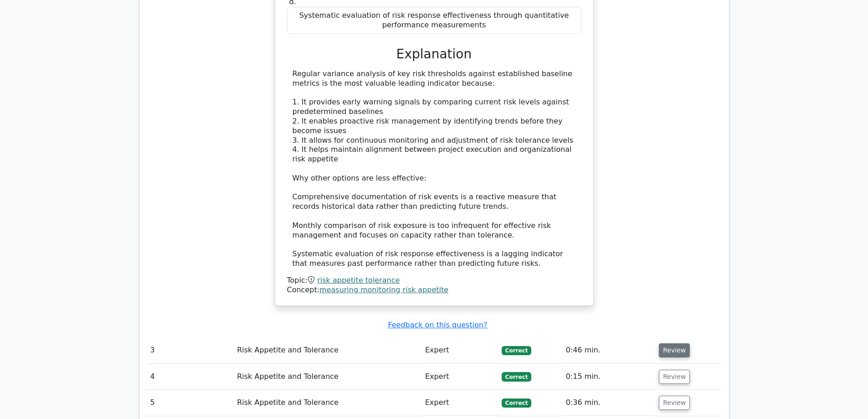
click at [664, 343] on button "Review" at bounding box center [674, 350] width 31 height 14
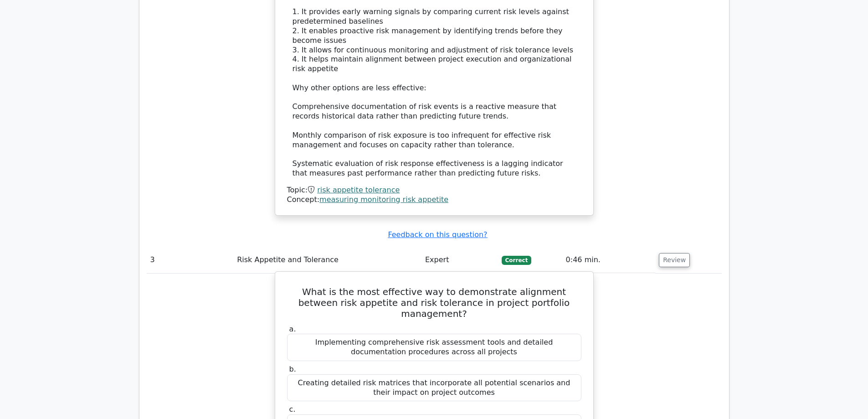
scroll to position [1504, 0]
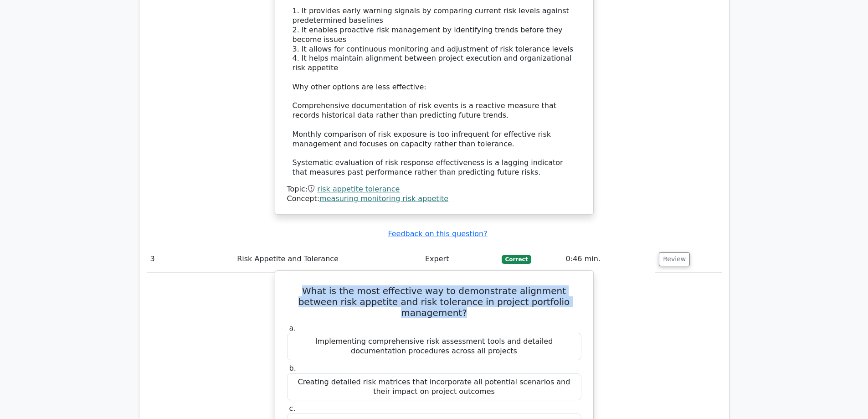
drag, startPoint x: 564, startPoint y: 215, endPoint x: 289, endPoint y: 203, distance: 274.7
click at [289, 285] on h5 "What is the most effective way to demonstrate alignment between risk appetite a…" at bounding box center [434, 301] width 296 height 33
copy h5 "What is the most effective way to demonstrate alignment between risk appetite a…"
drag, startPoint x: 568, startPoint y: 362, endPoint x: 353, endPoint y: 370, distance: 215.7
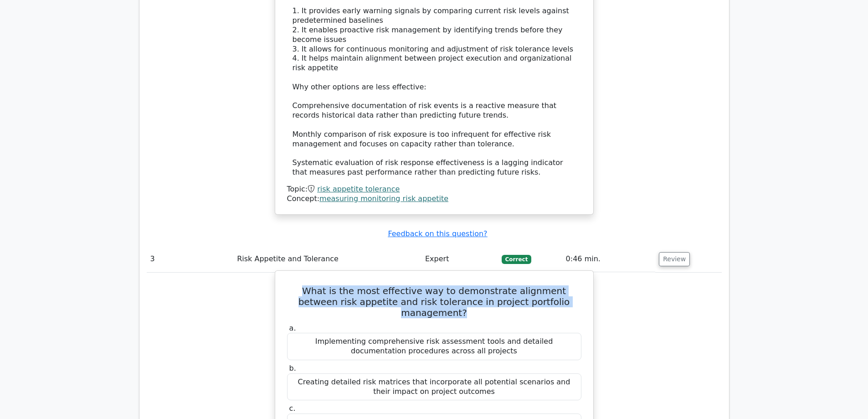
copy div "Using quantifiable metrics that link portfolio performance to strategic objecti…"
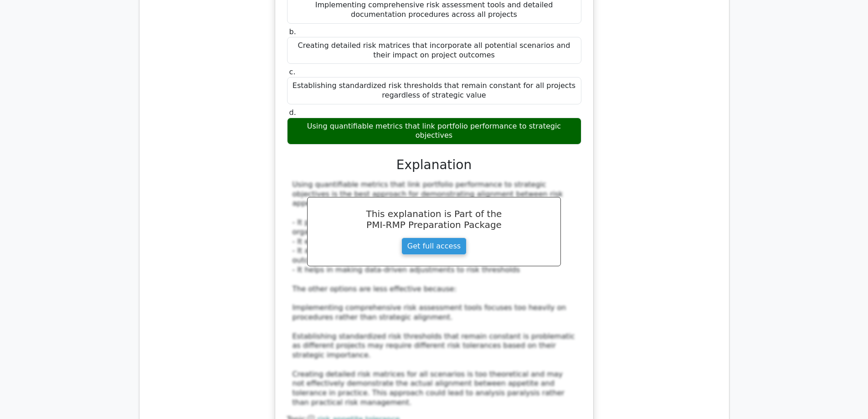
scroll to position [1960, 0]
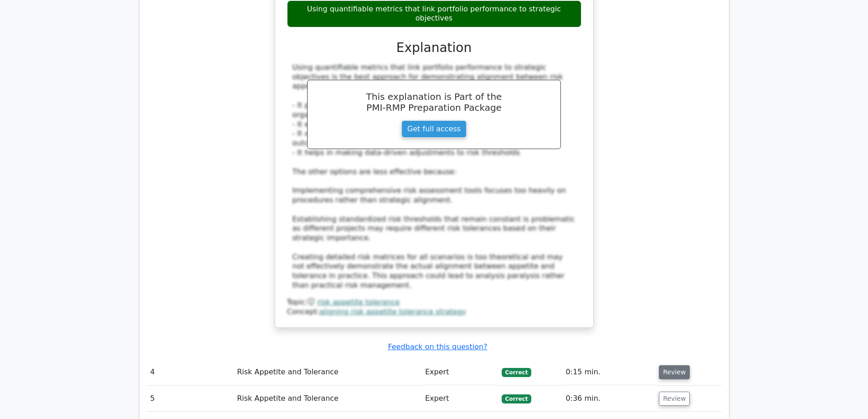
click at [676, 365] on button "Review" at bounding box center [674, 372] width 31 height 14
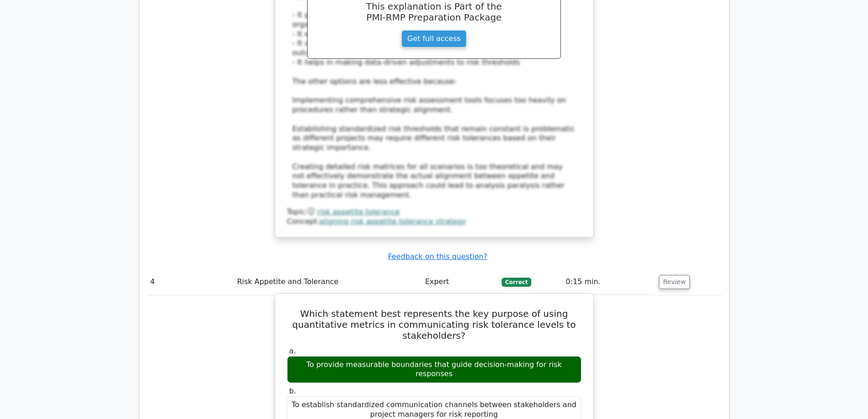
scroll to position [2051, 0]
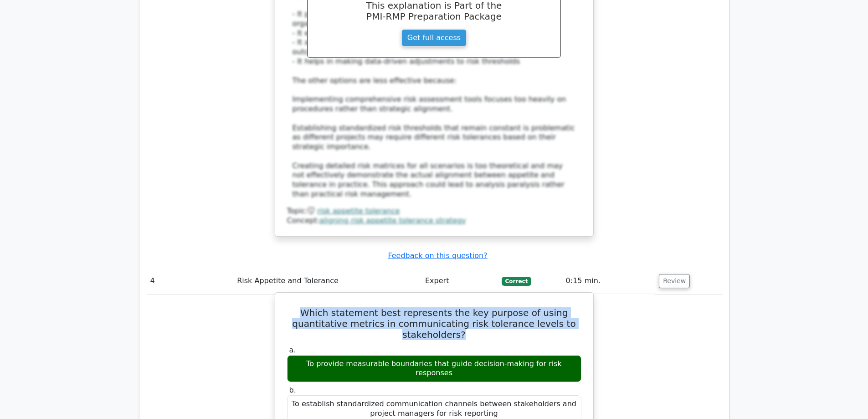
drag, startPoint x: 570, startPoint y: 187, endPoint x: 287, endPoint y: 172, distance: 284.0
click at [287, 307] on h5 "Which statement best represents the key purpose of using quantitative metrics i…" at bounding box center [434, 323] width 296 height 33
copy h5 "Which statement best represents the key purpose of using quantitative metrics i…"
drag, startPoint x: 571, startPoint y: 216, endPoint x: 290, endPoint y: 213, distance: 280.4
click at [290, 355] on div "To provide measurable boundaries that guide decision-making for risk responses" at bounding box center [434, 368] width 294 height 27
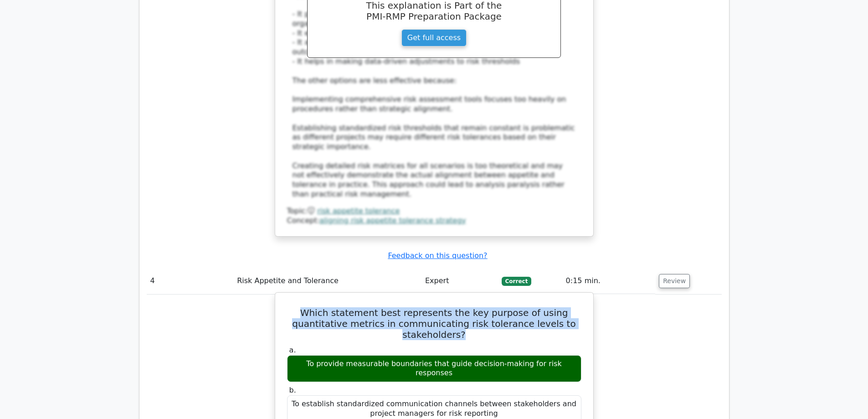
copy div "To provide measurable boundaries that guide decision-making for risk responses"
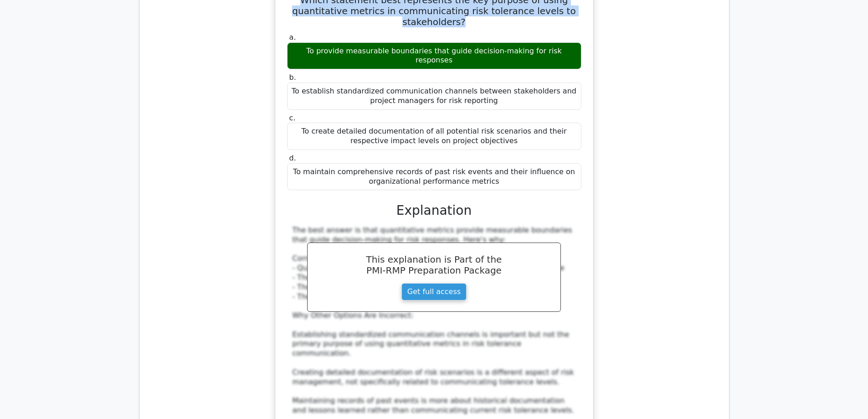
scroll to position [2507, 0]
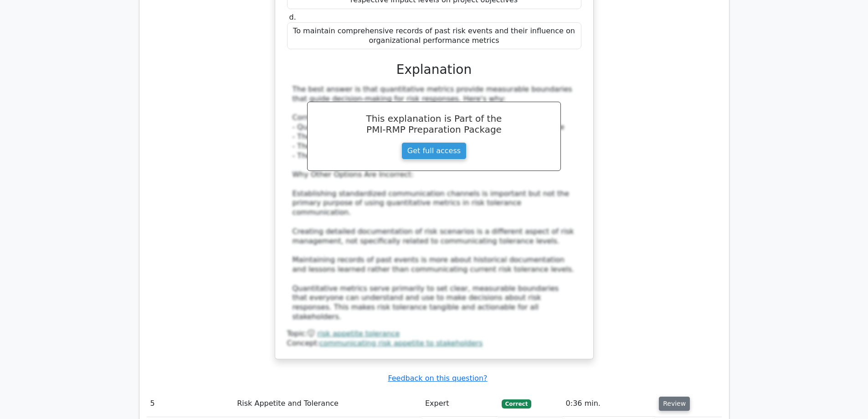
click at [677, 397] on button "Review" at bounding box center [674, 404] width 31 height 14
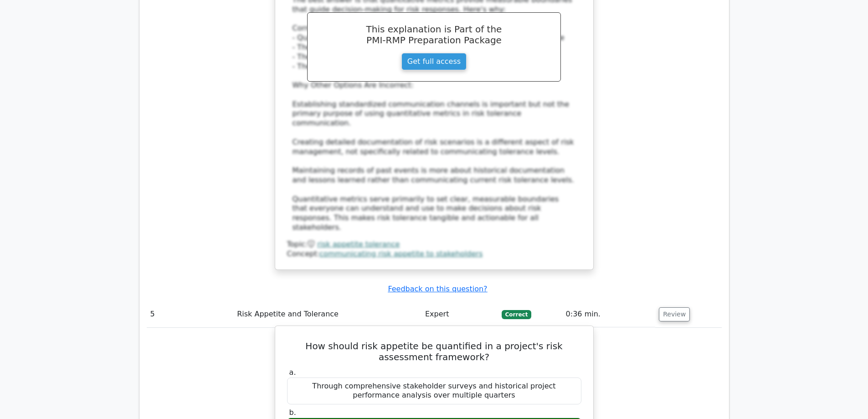
scroll to position [2598, 0]
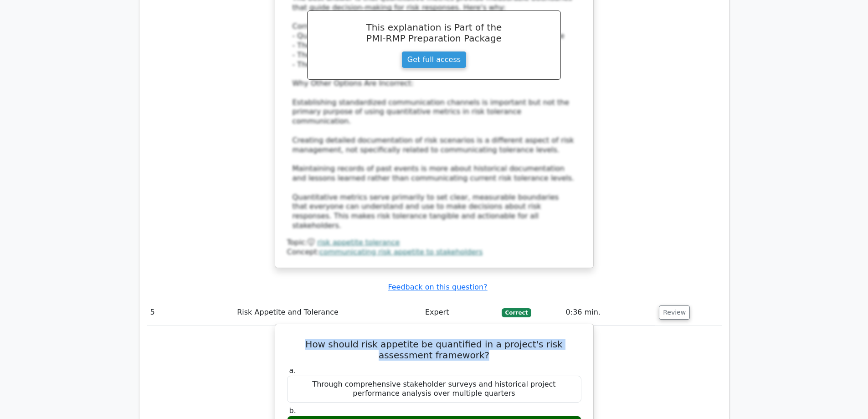
drag, startPoint x: 480, startPoint y: 177, endPoint x: 283, endPoint y: 161, distance: 198.0
copy h5 "How should risk appetite be quantified in a project's risk assessment framework?"
drag, startPoint x: 563, startPoint y: 246, endPoint x: 306, endPoint y: 253, distance: 256.3
click at [306, 416] on div "Through defined monetary thresholds and percentage-based impact scales" at bounding box center [434, 425] width 294 height 18
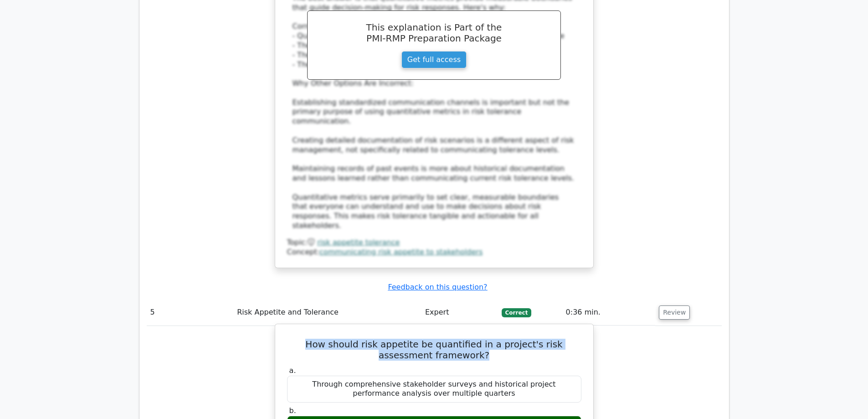
copy div "Through defined monetary thresholds and percentage-based impact scales"
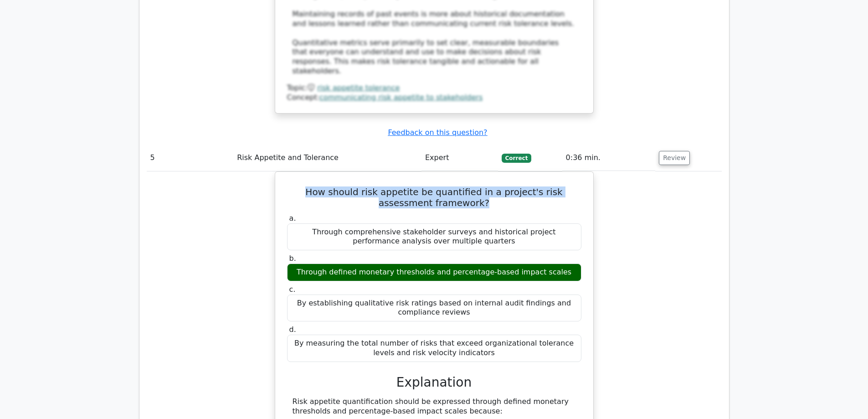
scroll to position [2963, 0]
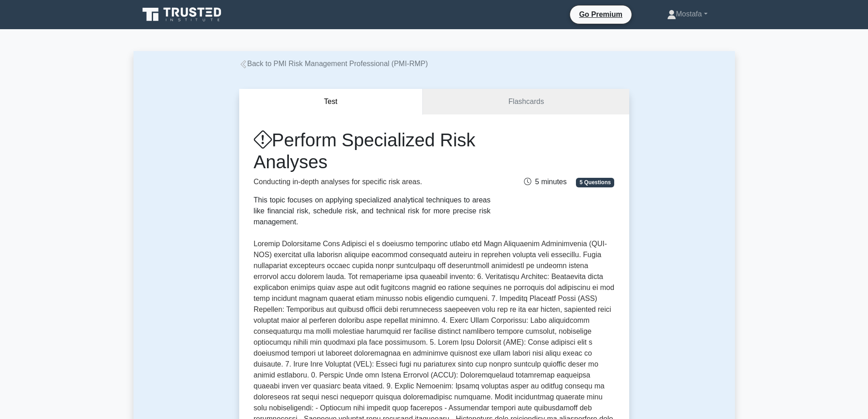
drag, startPoint x: 330, startPoint y: 164, endPoint x: 267, endPoint y: 139, distance: 67.9
click at [267, 139] on h1 "Perform Specialized Risk Analyses" at bounding box center [372, 151] width 237 height 44
copy h1 "Perform Specialized Risk Analyses"
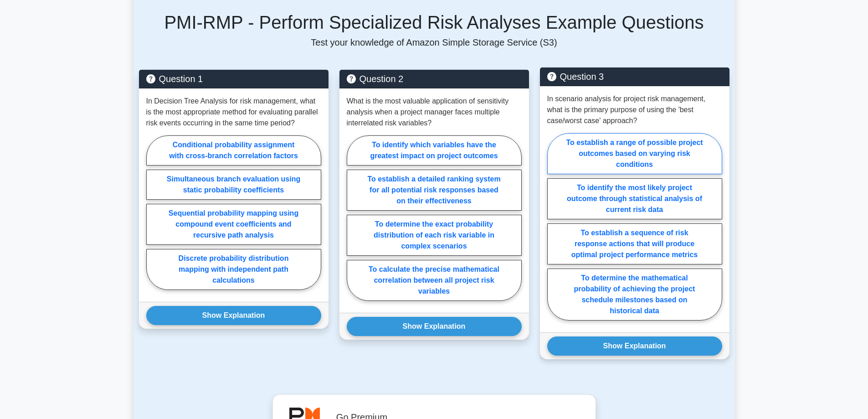
scroll to position [638, 0]
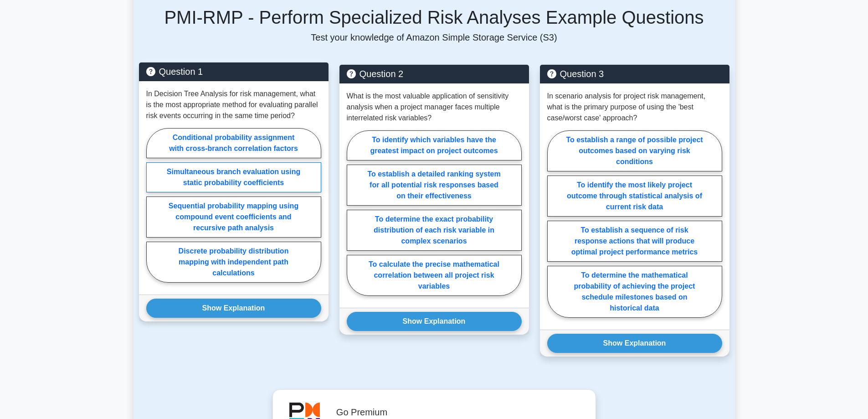
click at [299, 179] on label "Simultaneous branch evaluation using static probability coefficients" at bounding box center [233, 177] width 175 height 30
click at [152, 205] on input "Simultaneous branch evaluation using static probability coefficients" at bounding box center [149, 208] width 6 height 6
radio input "true"
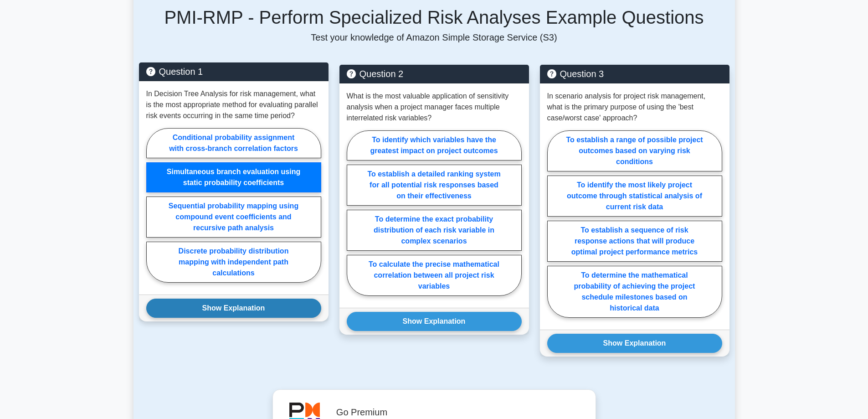
click at [296, 307] on button "Show Explanation" at bounding box center [233, 308] width 175 height 19
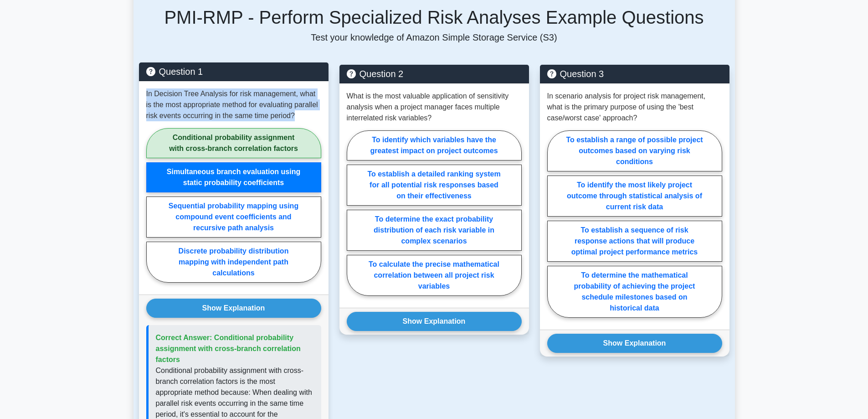
drag, startPoint x: 300, startPoint y: 116, endPoint x: 146, endPoint y: 93, distance: 155.4
click at [146, 93] on p "In Decision Tree Analysis for risk management, what is the most appropriate met…" at bounding box center [233, 104] width 175 height 33
copy p "In Decision Tree Analysis for risk management, what is the most appropriate met…"
drag, startPoint x: 183, startPoint y: 360, endPoint x: 212, endPoint y: 333, distance: 40.0
click at [212, 333] on p "Correct Answer: Conditional probability assignment with cross-branch correlatio…" at bounding box center [235, 348] width 158 height 33
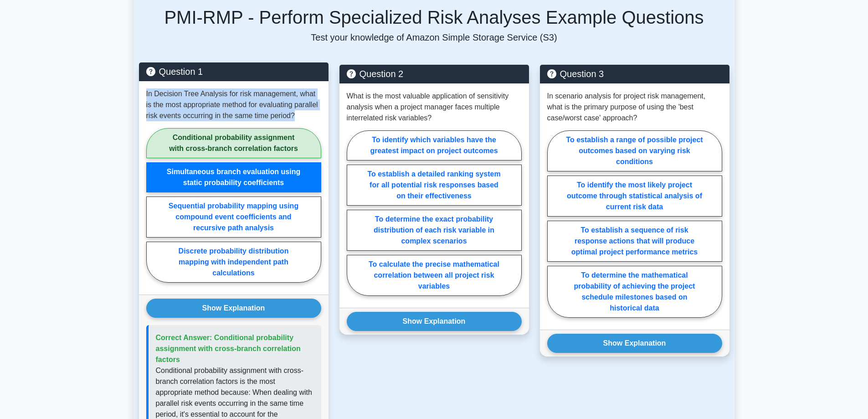
copy span "Conditional probability assignment with cross-branch correlation factors"
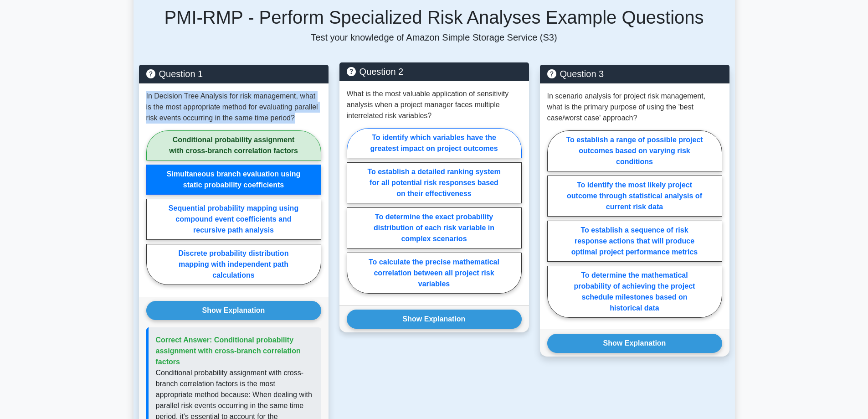
click at [503, 143] on label "To identify which variables have the greatest impact on project outcomes" at bounding box center [434, 143] width 175 height 30
click at [353, 211] on input "To identify which variables have the greatest impact on project outcomes" at bounding box center [350, 214] width 6 height 6
radio input "true"
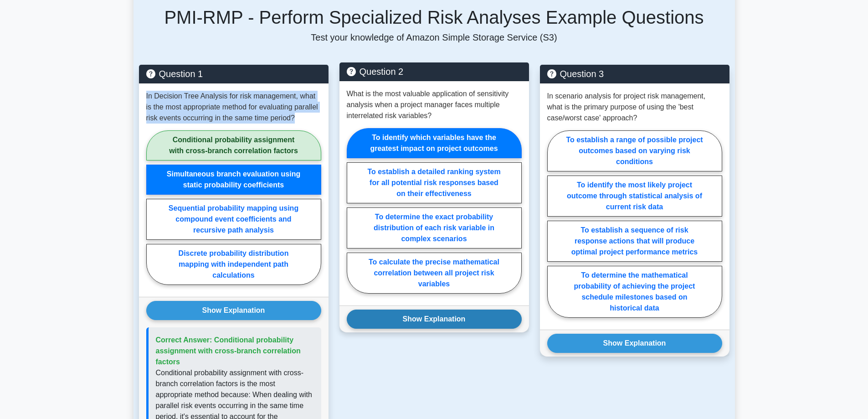
click at [490, 321] on button "Show Explanation" at bounding box center [434, 319] width 175 height 19
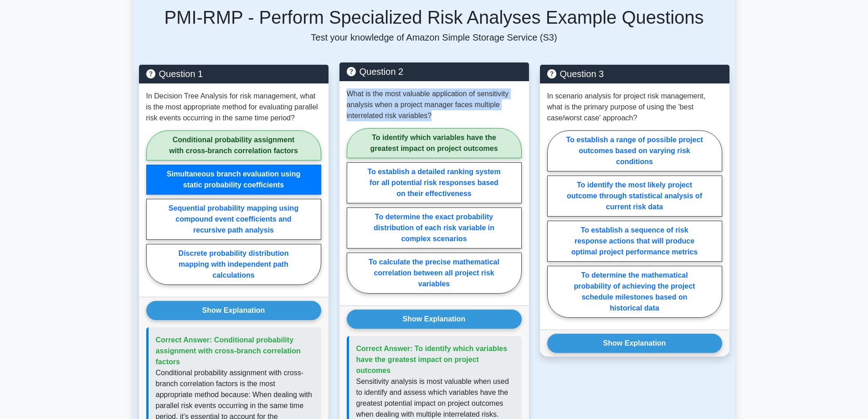
drag, startPoint x: 438, startPoint y: 115, endPoint x: 349, endPoint y: 93, distance: 91.7
click at [349, 93] on p "What is the most valuable application of sensitivity analysis when a project ma…" at bounding box center [434, 104] width 175 height 33
copy p "What is the most valuable application of sensitivity analysis when a project ma…"
drag, startPoint x: 516, startPoint y: 361, endPoint x: 413, endPoint y: 348, distance: 103.5
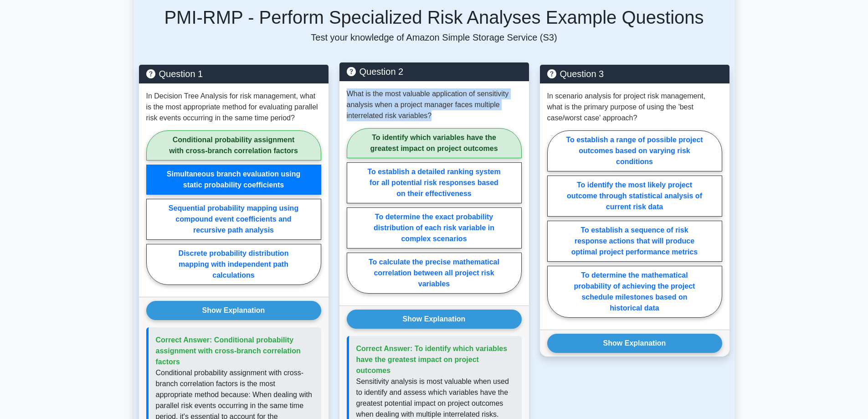
copy span "To identify which variables have the greatest impact on project outcomes"
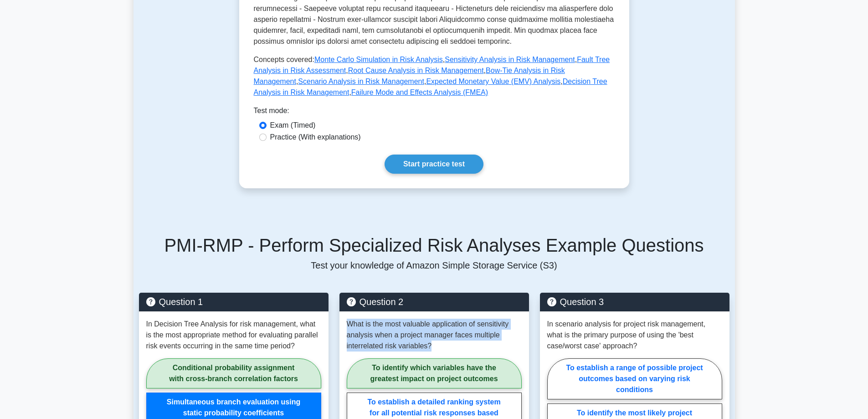
scroll to position [593, 0]
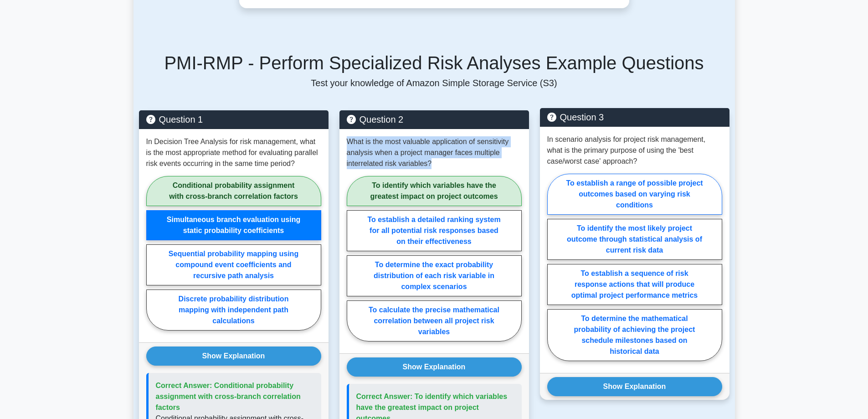
click at [679, 198] on label "To establish a range of possible project outcomes based on varying risk conditi…" at bounding box center [634, 194] width 175 height 41
click at [553, 267] on input "To establish a range of possible project outcomes based on varying risk conditi…" at bounding box center [550, 270] width 6 height 6
radio input "true"
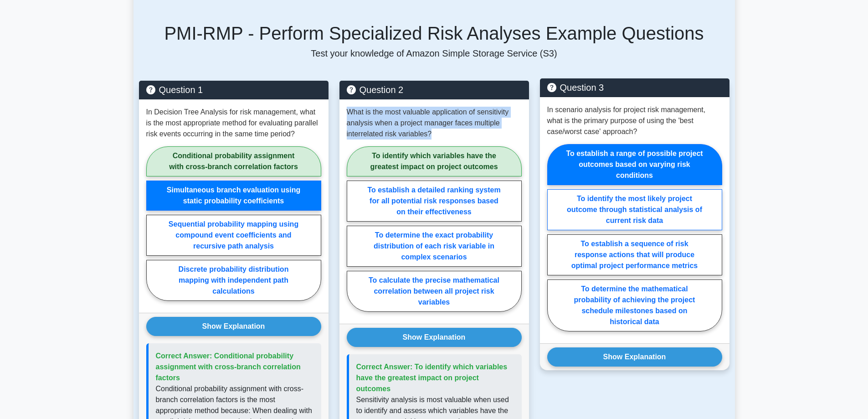
scroll to position [638, 0]
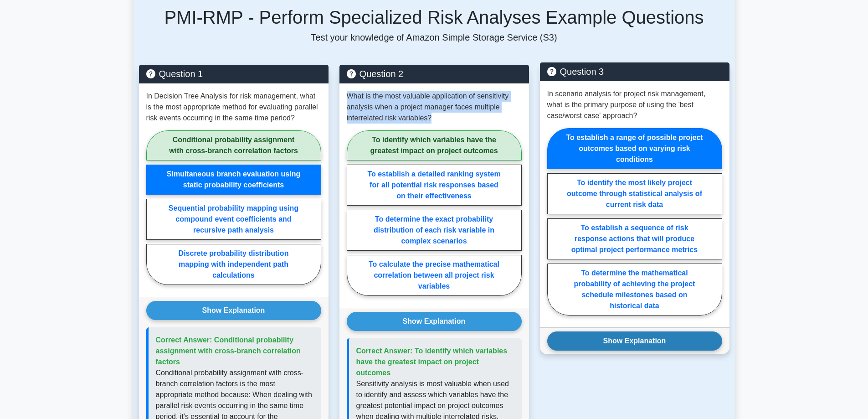
click at [694, 340] on button "Show Explanation" at bounding box center [634, 340] width 175 height 19
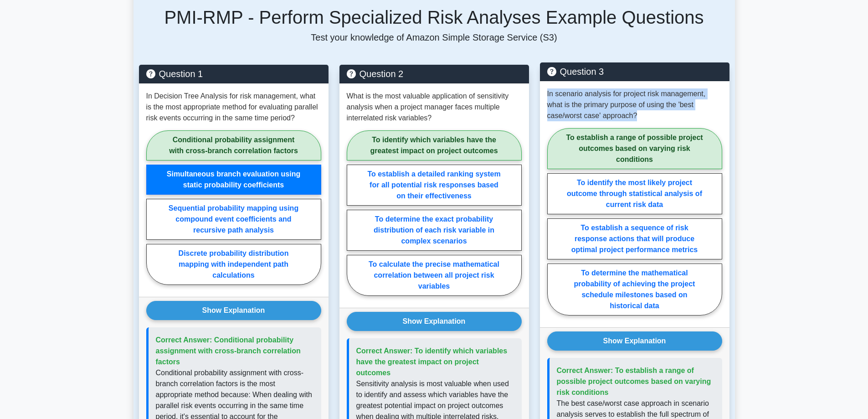
drag, startPoint x: 604, startPoint y: 115, endPoint x: 547, endPoint y: 94, distance: 60.7
click at [544, 90] on div "In scenario analysis for project risk management, what is the primary purpose o…" at bounding box center [635, 204] width 190 height 246
copy p "In scenario analysis for project risk management, what is the primary purpose o…"
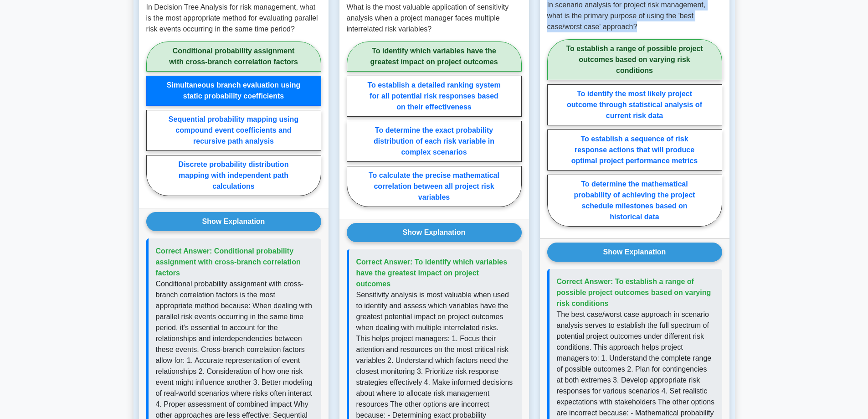
scroll to position [729, 0]
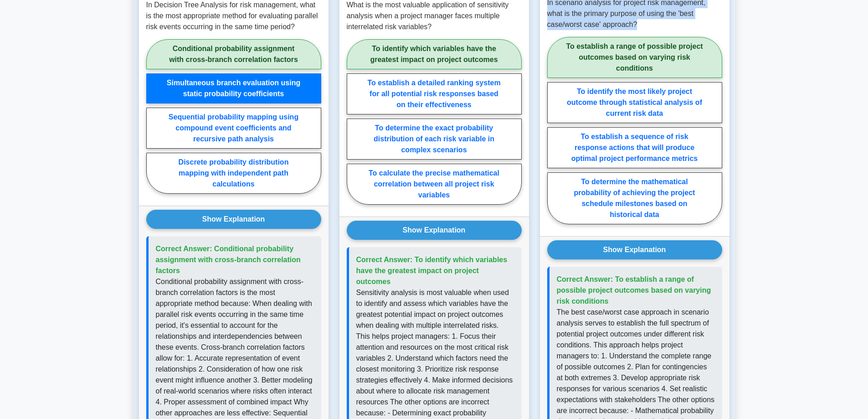
drag, startPoint x: 611, startPoint y: 301, endPoint x: 614, endPoint y: 277, distance: 24.3
click at [614, 277] on p "Correct Answer: To establish a range of possible project outcomes based on vary…" at bounding box center [636, 290] width 158 height 33
copy span "To establish a range of possible project outcomes based on varying risk conditi…"
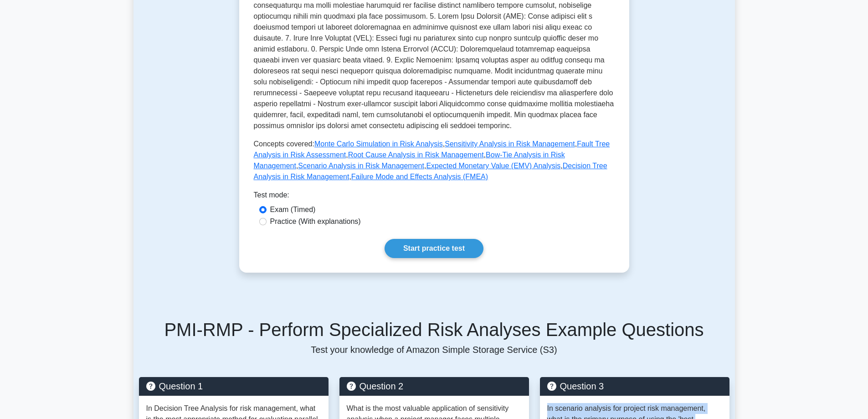
scroll to position [319, 0]
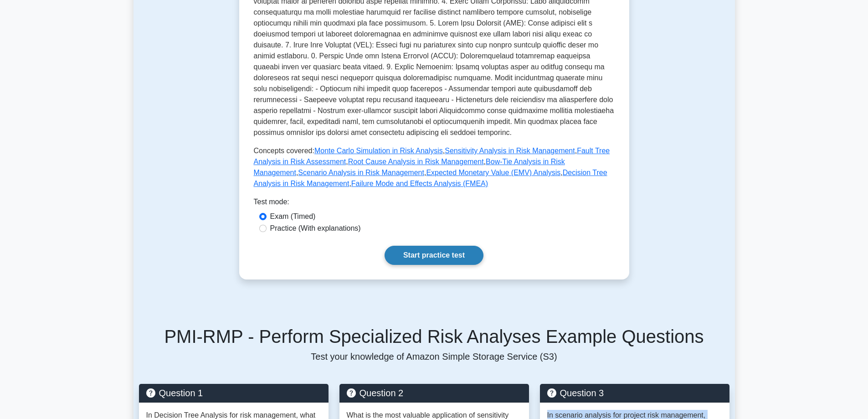
click at [436, 252] on link "Start practice test" at bounding box center [434, 255] width 99 height 19
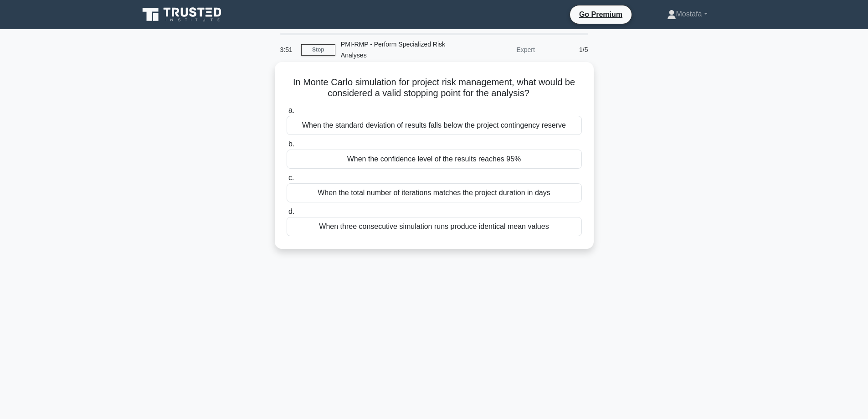
click at [578, 128] on div "When the standard deviation of results falls below the project contingency rese…" at bounding box center [434, 125] width 295 height 19
click at [287, 114] on input "a. When the standard deviation of results falls below the project contingency r…" at bounding box center [287, 111] width 0 height 6
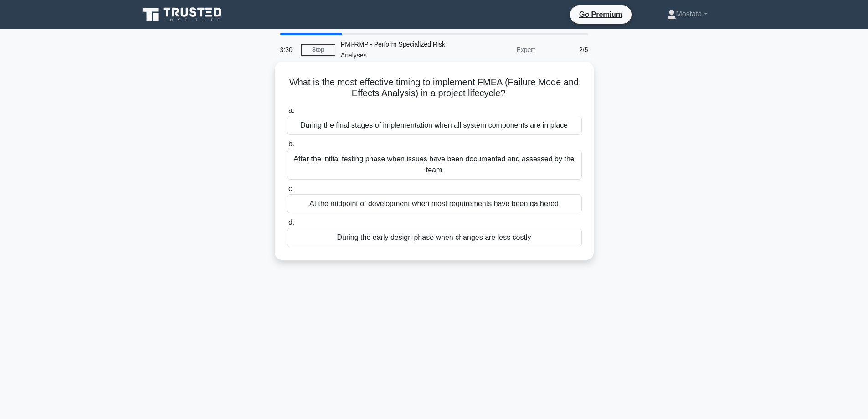
click at [578, 239] on div "During the early design phase when changes are less costly" at bounding box center [434, 237] width 295 height 19
click at [287, 226] on input "d. During the early design phase when changes are less costly" at bounding box center [287, 223] width 0 height 6
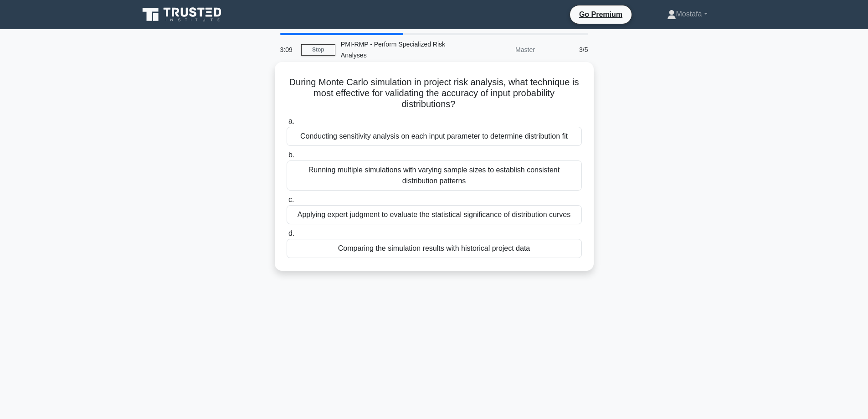
click at [572, 252] on div "Comparing the simulation results with historical project data" at bounding box center [434, 248] width 295 height 19
click at [287, 237] on input "d. Comparing the simulation results with historical project data" at bounding box center [287, 234] width 0 height 6
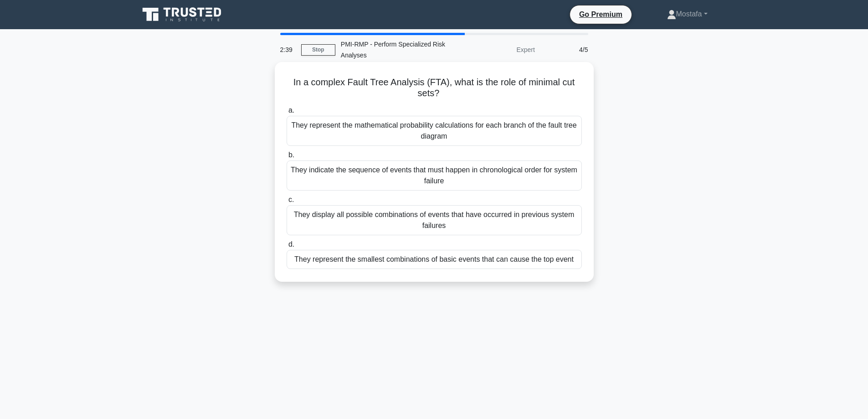
click at [565, 260] on div "They represent the smallest combinations of basic events that can cause the top…" at bounding box center [434, 259] width 295 height 19
click at [287, 248] on input "d. They represent the smallest combinations of basic events that can cause the …" at bounding box center [287, 245] width 0 height 6
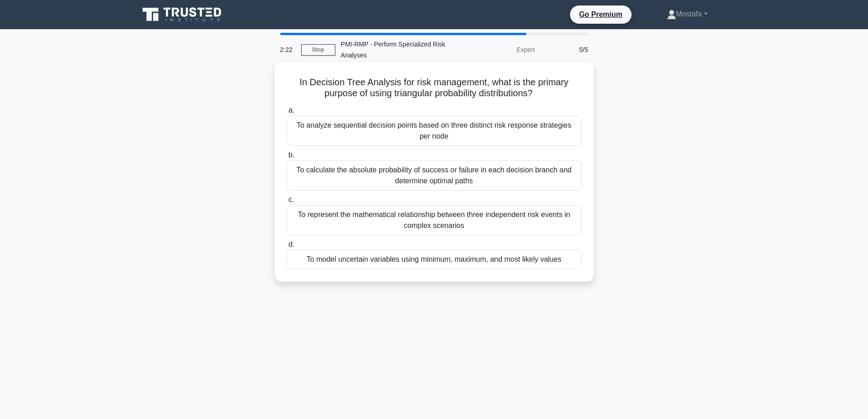
click at [565, 175] on div "To calculate the absolute probability of success or failure in each decision br…" at bounding box center [434, 175] width 295 height 30
click at [287, 158] on input "b. To calculate the absolute probability of success or failure in each decision…" at bounding box center [287, 155] width 0 height 6
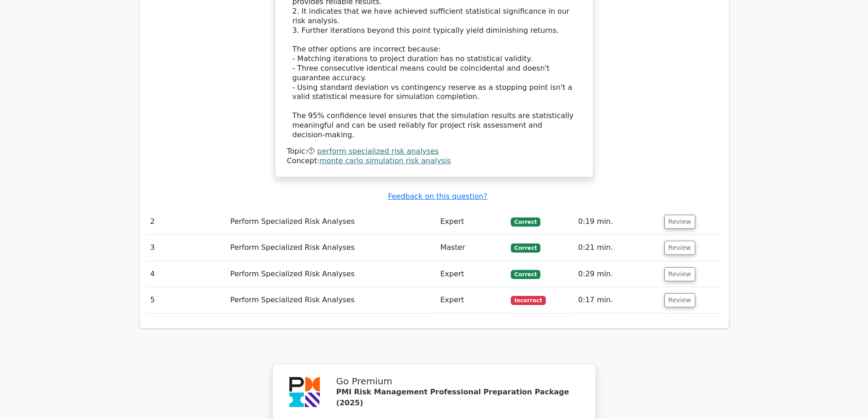
scroll to position [1094, 0]
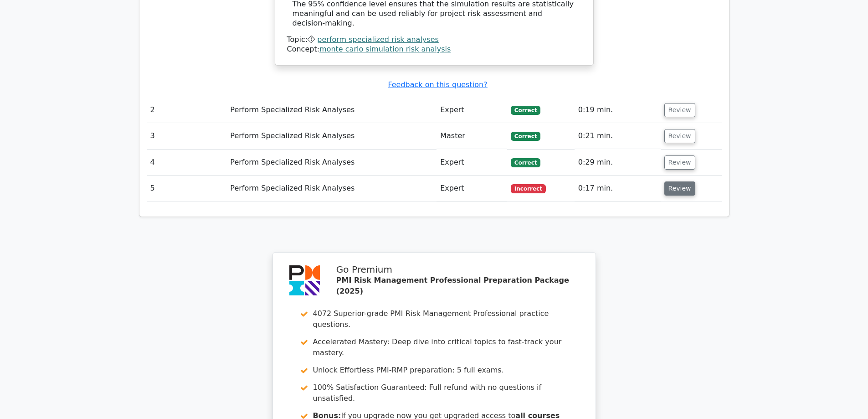
click at [681, 181] on button "Review" at bounding box center [680, 188] width 31 height 14
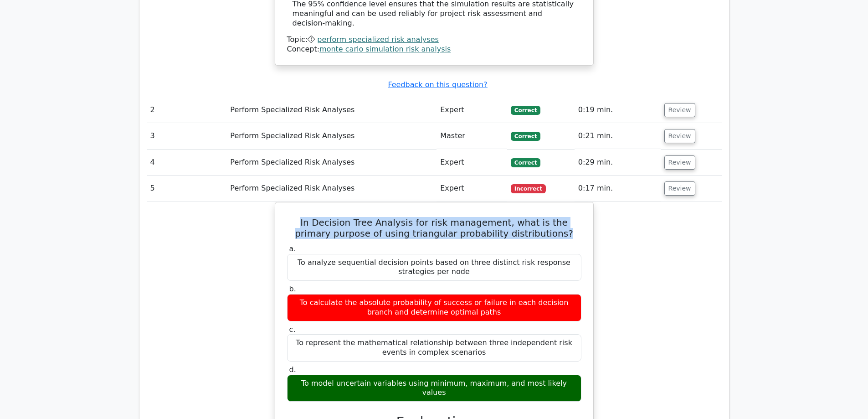
drag, startPoint x: 560, startPoint y: 174, endPoint x: 256, endPoint y: 153, distance: 304.7
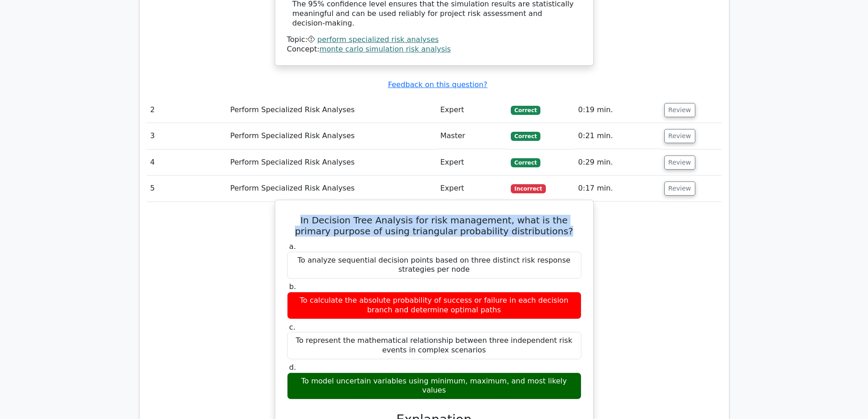
copy h5 "In Decision Tree Analysis for risk management, what is the primary purpose of u…"
drag, startPoint x: 572, startPoint y: 321, endPoint x: 303, endPoint y: 318, distance: 269.4
click at [303, 372] on div "To model uncertain variables using minimum, maximum, and most likely values" at bounding box center [434, 385] width 294 height 27
copy div "To model uncertain variables using minimum, maximum, and most likely values"
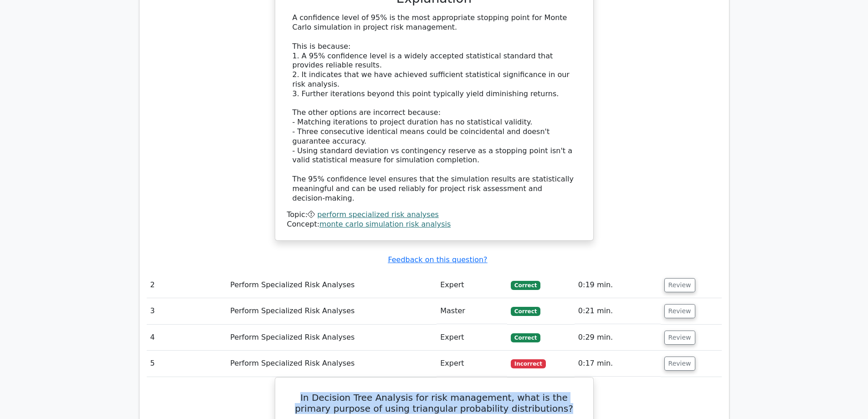
scroll to position [912, 0]
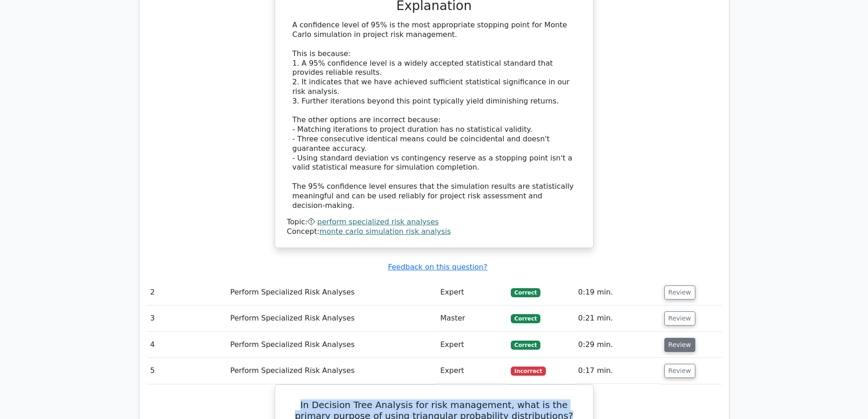
click at [678, 338] on button "Review" at bounding box center [680, 345] width 31 height 14
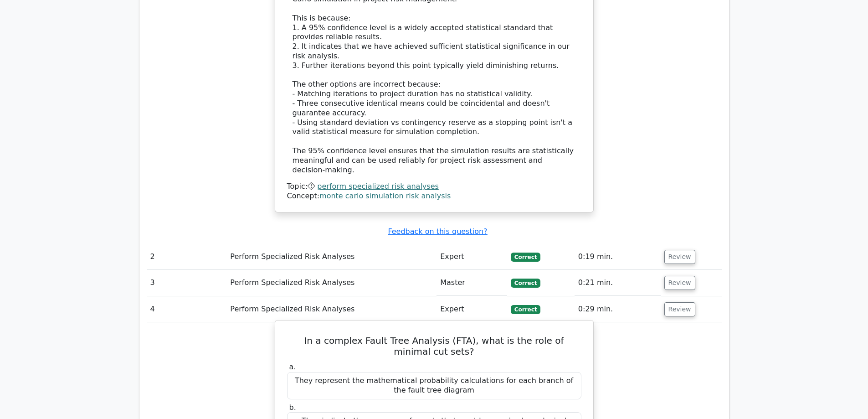
scroll to position [1003, 0]
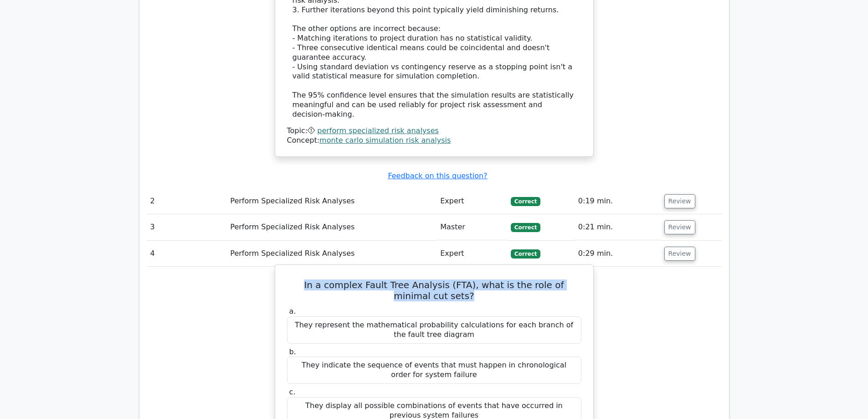
drag, startPoint x: 457, startPoint y: 239, endPoint x: 275, endPoint y: 217, distance: 183.2
copy h5 "In a complex Fault Tree Analysis (FTA), what is the role of minimal cut sets?"
drag, startPoint x: 579, startPoint y: 383, endPoint x: 288, endPoint y: 380, distance: 290.9
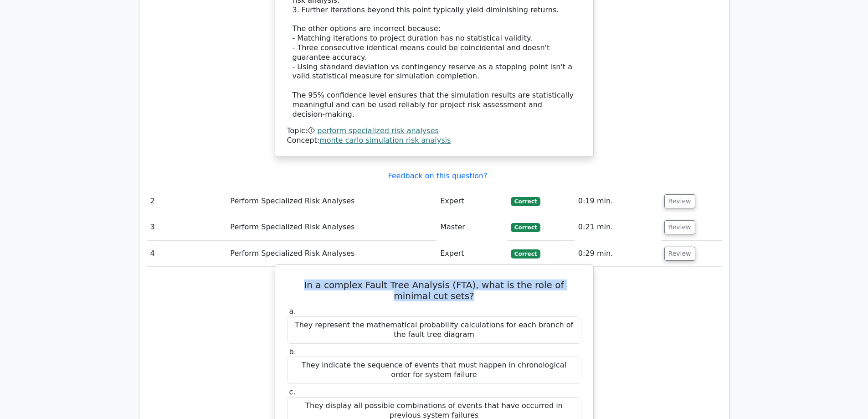
copy div "They represent the smallest combinations of basic events that can cause the top…"
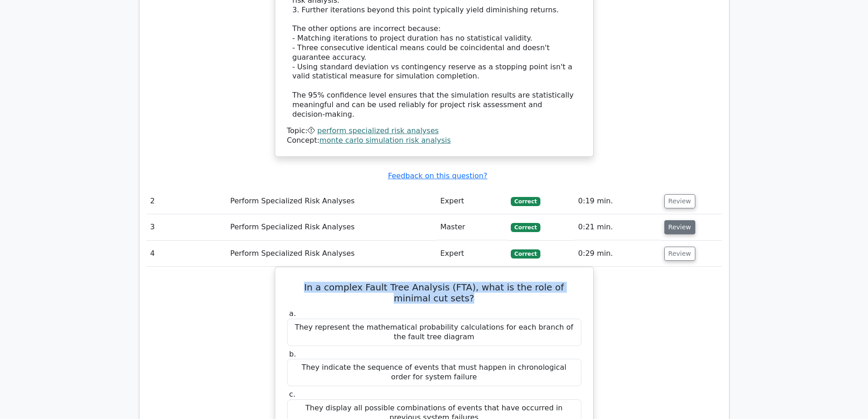
drag, startPoint x: 684, startPoint y: 170, endPoint x: 351, endPoint y: 192, distance: 333.6
click at [683, 220] on button "Review" at bounding box center [680, 227] width 31 height 14
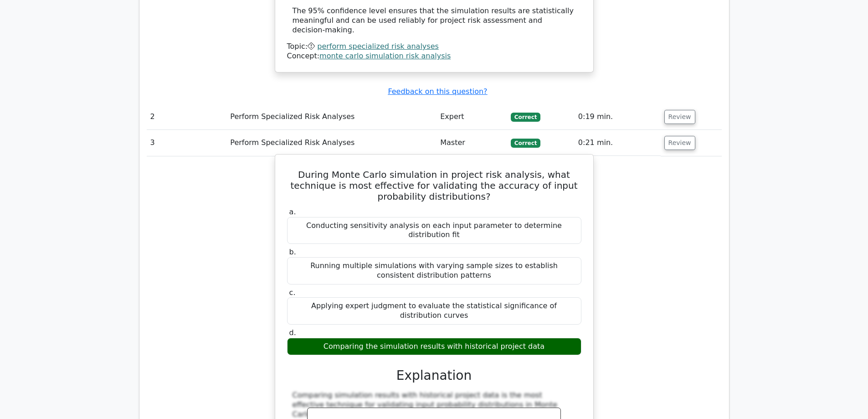
scroll to position [1094, 0]
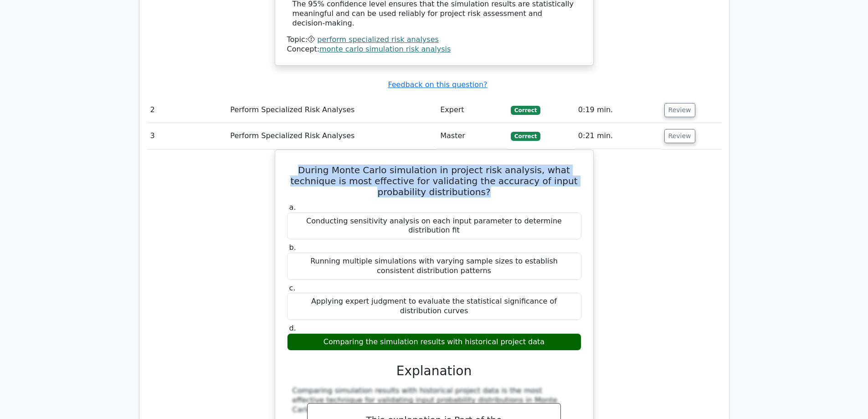
drag, startPoint x: 475, startPoint y: 131, endPoint x: 254, endPoint y: 108, distance: 222.4
click at [254, 150] on div "During Monte Carlo simulation in project risk analysis, what technique is most …" at bounding box center [434, 397] width 575 height 494
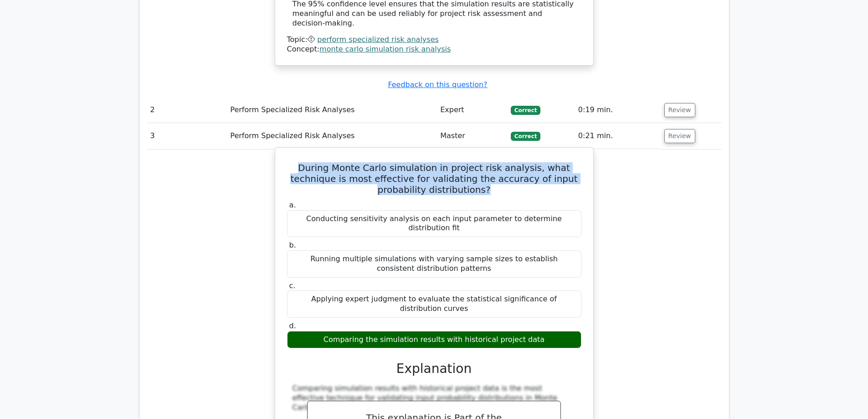
copy h5 "During Monte Carlo simulation in project risk analysis, what technique is most …"
drag, startPoint x: 543, startPoint y: 259, endPoint x: 289, endPoint y: 258, distance: 254.4
click at [289, 331] on div "Comparing the simulation results with historical project data" at bounding box center [434, 340] width 294 height 18
copy div "Comparing the simulation results with historical project data"
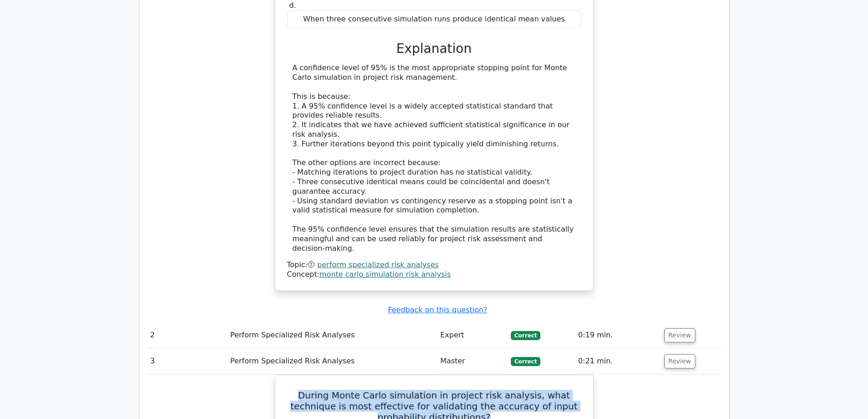
scroll to position [866, 0]
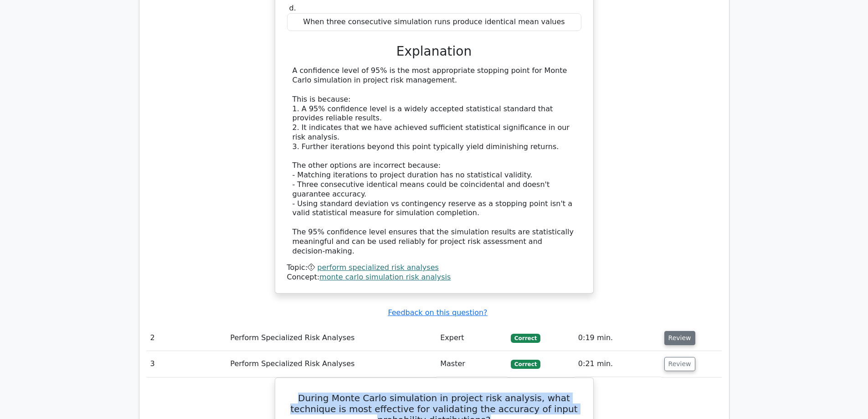
click at [676, 331] on button "Review" at bounding box center [680, 338] width 31 height 14
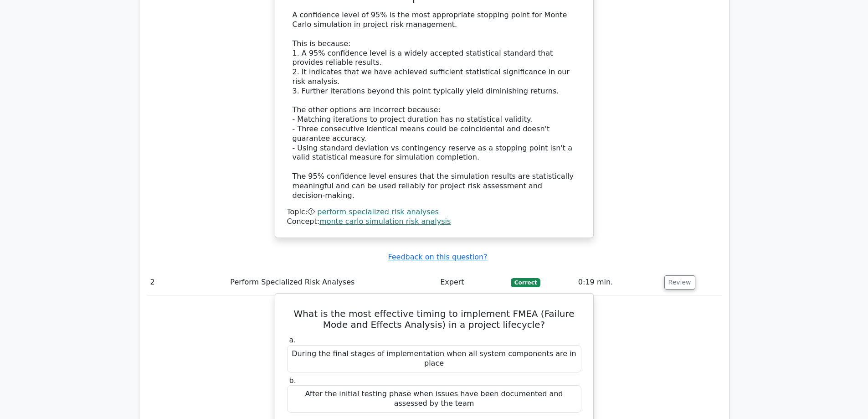
scroll to position [957, 0]
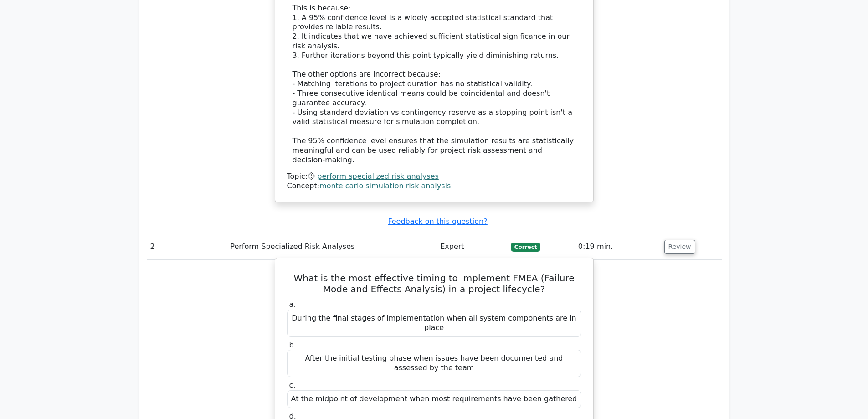
drag, startPoint x: 537, startPoint y: 361, endPoint x: 356, endPoint y: 357, distance: 181.0
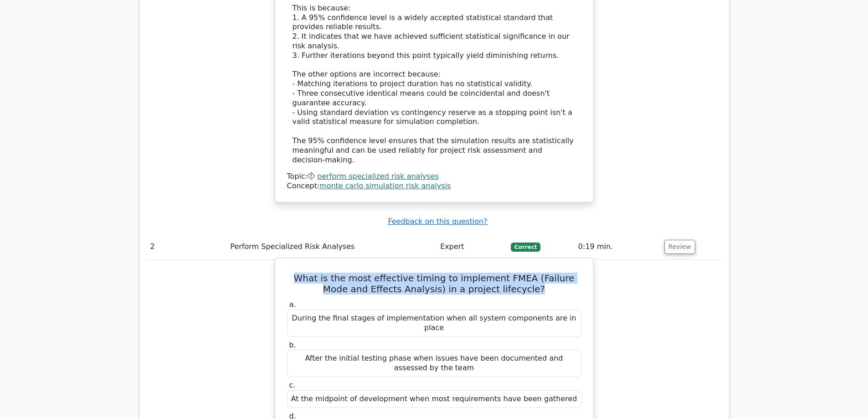
drag, startPoint x: 529, startPoint y: 231, endPoint x: 294, endPoint y: 214, distance: 235.4
click at [294, 273] on h5 "What is the most effective timing to implement FMEA (Failure Mode and Effects A…" at bounding box center [434, 284] width 296 height 22
copy h5 "What is the most effective timing to implement FMEA (Failure Mode and Effects A…"
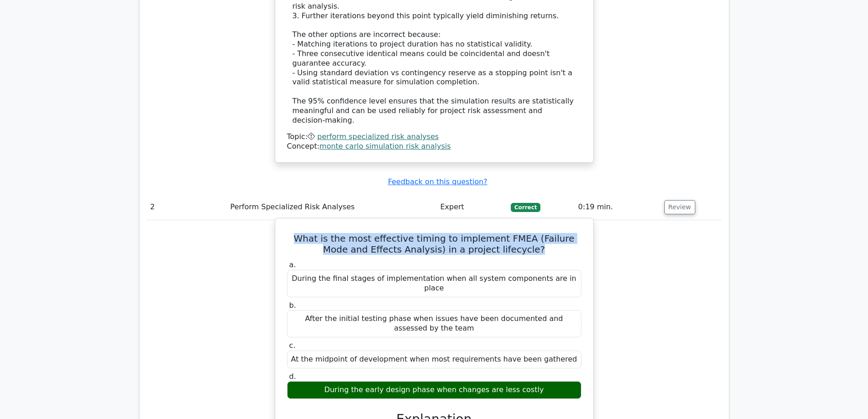
scroll to position [1048, 0]
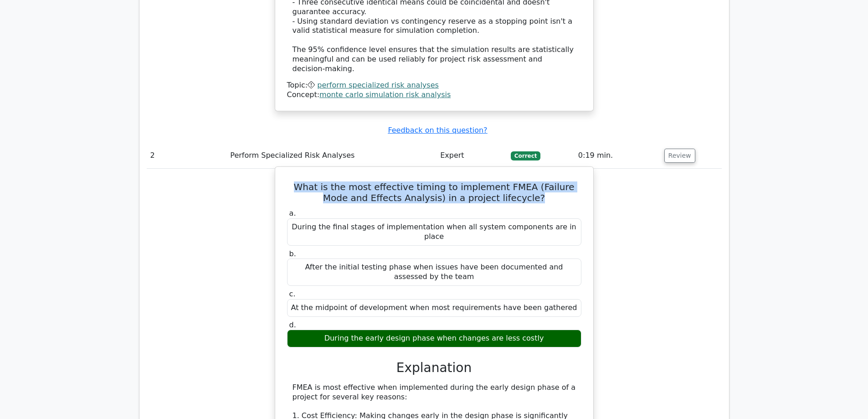
drag, startPoint x: 543, startPoint y: 269, endPoint x: 323, endPoint y: 267, distance: 220.2
click at [323, 330] on div "During the early design phase when changes are less costly" at bounding box center [434, 339] width 294 height 18
copy div "During the early design phase when changes are less costly"
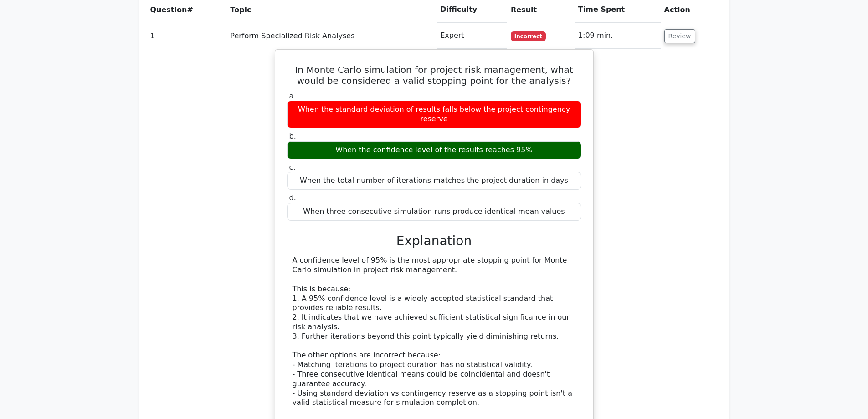
scroll to position [501, 0]
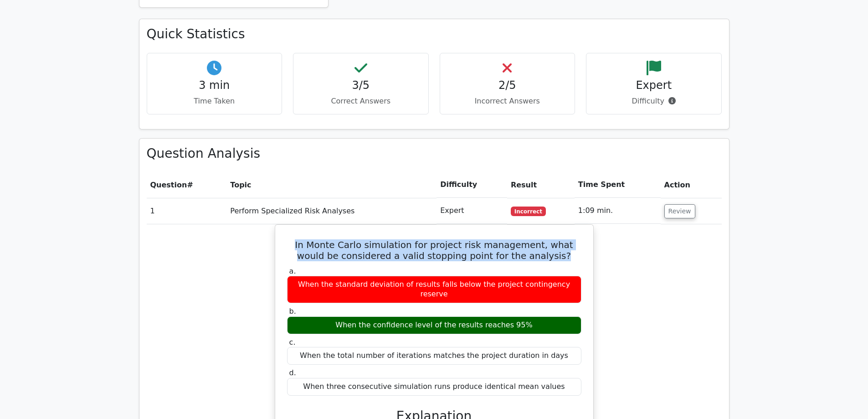
drag, startPoint x: 542, startPoint y: 222, endPoint x: 258, endPoint y: 205, distance: 284.1
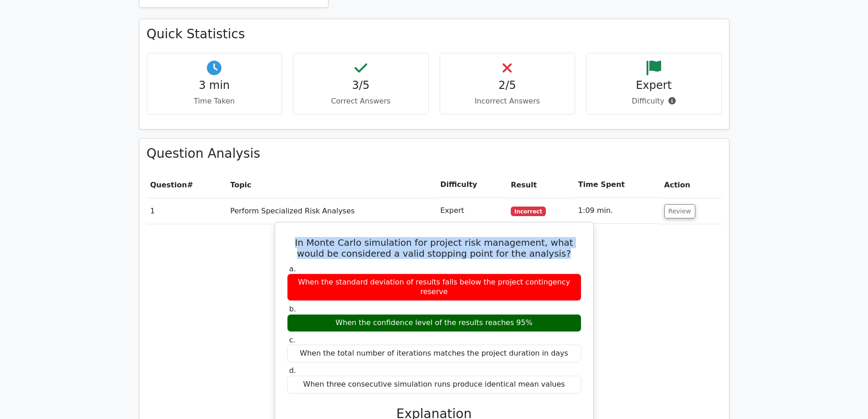
copy h5 "In Monte Carlo simulation for project risk management, what would be considered…"
drag, startPoint x: 530, startPoint y: 279, endPoint x: 335, endPoint y: 279, distance: 195.1
click at [335, 314] on div "When the confidence level of the results reaches 95%" at bounding box center [434, 323] width 294 height 18
copy div "When the confidence level of the results reaches 95%"
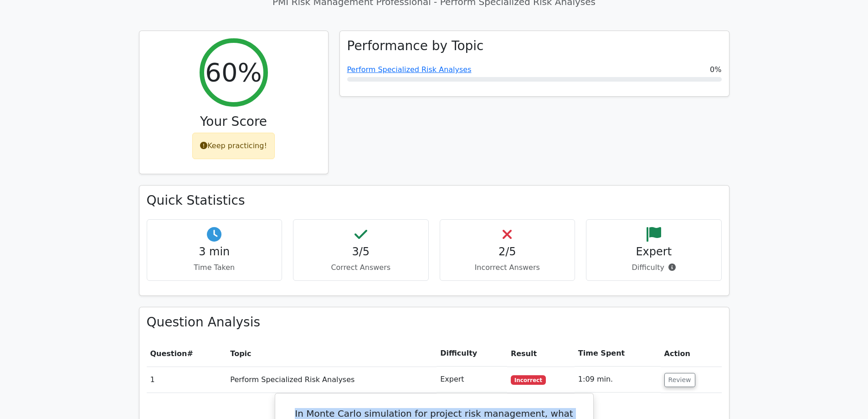
scroll to position [228, 0]
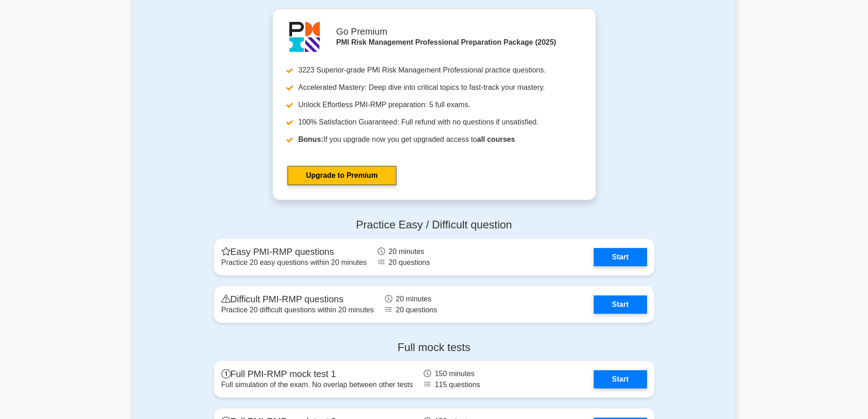
scroll to position [2325, 0]
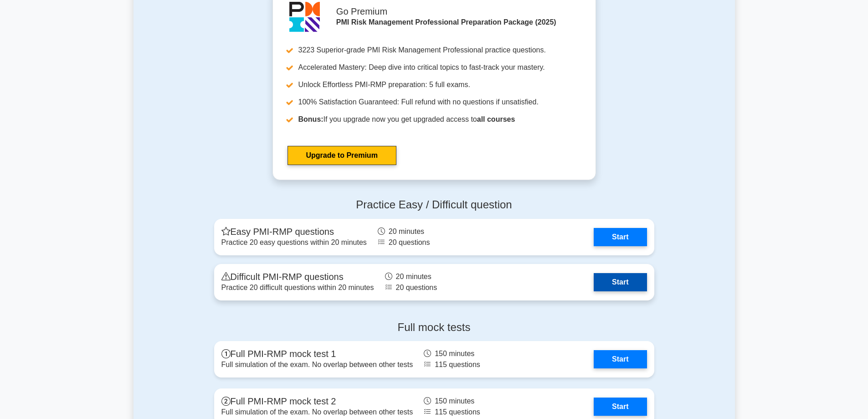
click at [633, 282] on link "Start" at bounding box center [620, 282] width 53 height 18
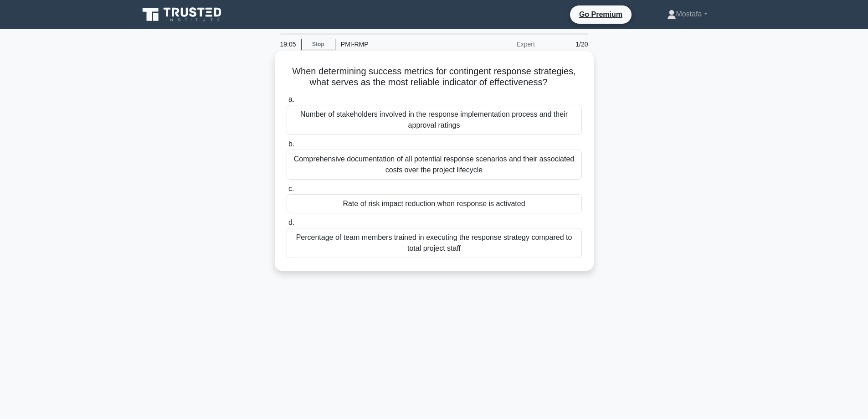
click at [567, 127] on div "Number of stakeholders involved in the response implementation process and thei…" at bounding box center [434, 120] width 295 height 30
click at [287, 103] on input "a. Number of stakeholders involved in the response implementation process and t…" at bounding box center [287, 100] width 0 height 6
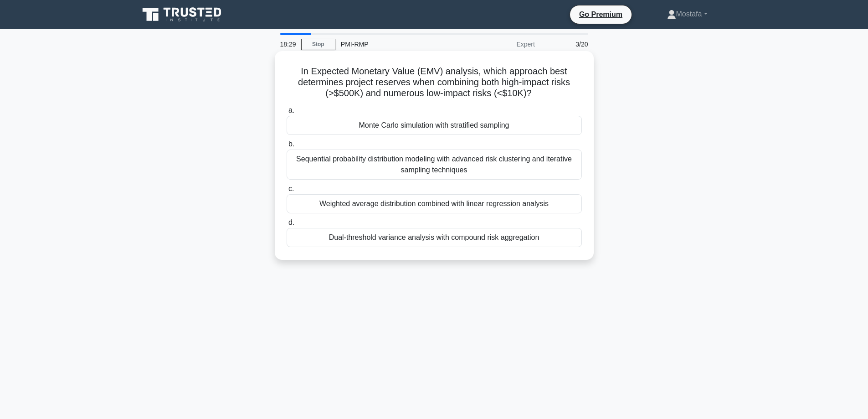
click at [572, 125] on div "Monte Carlo simulation with stratified sampling" at bounding box center [434, 125] width 295 height 19
click at [287, 114] on input "a. Monte Carlo simulation with stratified sampling" at bounding box center [287, 111] width 0 height 6
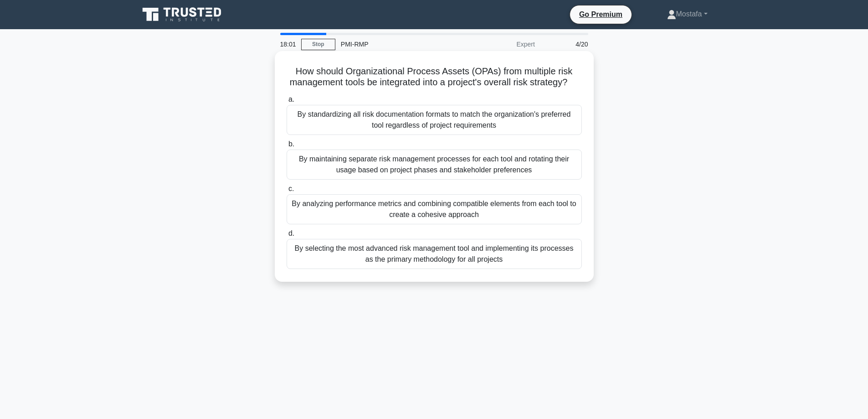
click at [565, 224] on div "By analyzing performance metrics and combining compatible elements from each to…" at bounding box center [434, 209] width 295 height 30
click at [287, 192] on input "c. By analyzing performance metrics and combining compatible elements from each…" at bounding box center [287, 189] width 0 height 6
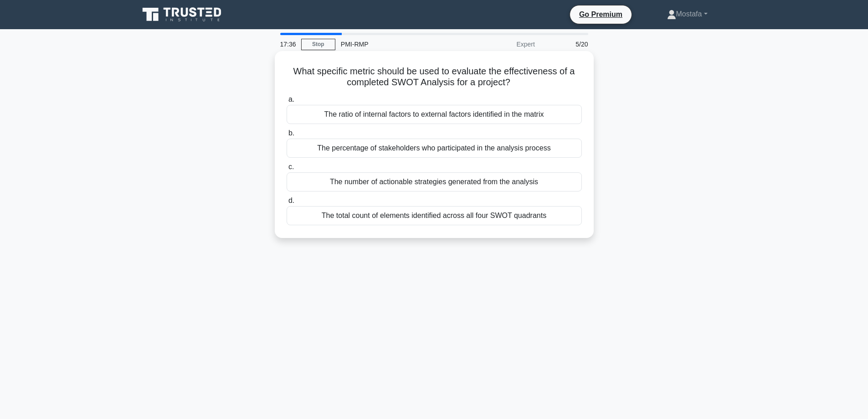
click at [573, 182] on div "The number of actionable strategies generated from the analysis" at bounding box center [434, 181] width 295 height 19
click at [287, 170] on input "c. The number of actionable strategies generated from the analysis" at bounding box center [287, 167] width 0 height 6
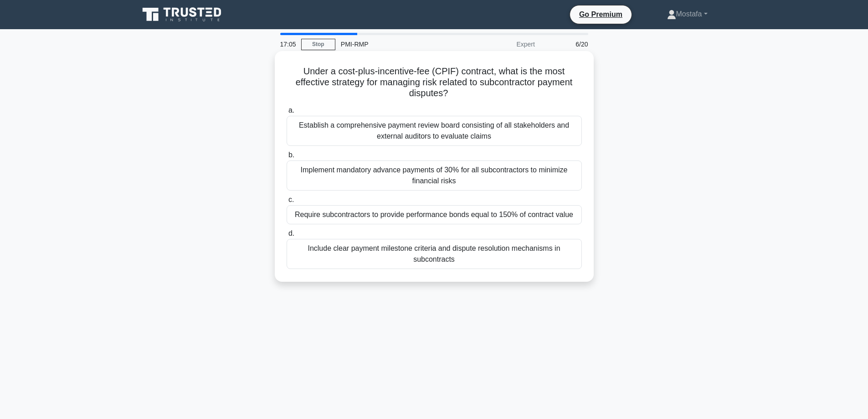
click at [563, 258] on div "Include clear payment milestone criteria and dispute resolution mechanisms in s…" at bounding box center [434, 254] width 295 height 30
click at [287, 237] on input "d. Include clear payment milestone criteria and dispute resolution mechanisms i…" at bounding box center [287, 234] width 0 height 6
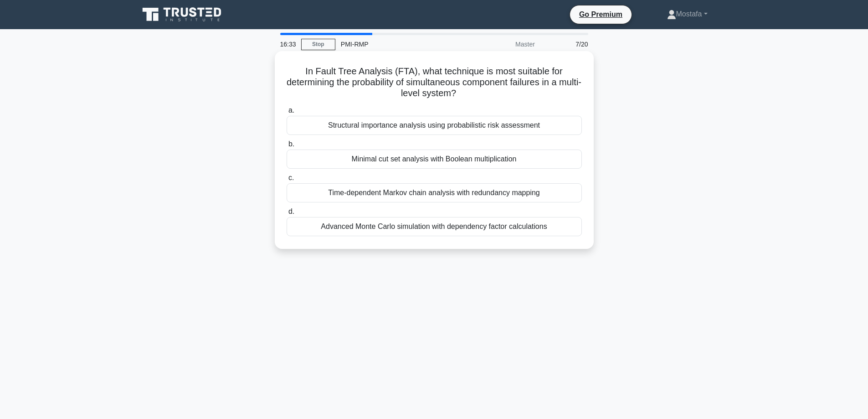
click at [565, 227] on div "Advanced Monte Carlo simulation with dependency factor calculations" at bounding box center [434, 226] width 295 height 19
click at [287, 215] on input "d. Advanced Monte Carlo simulation with dependency factor calculations" at bounding box center [287, 212] width 0 height 6
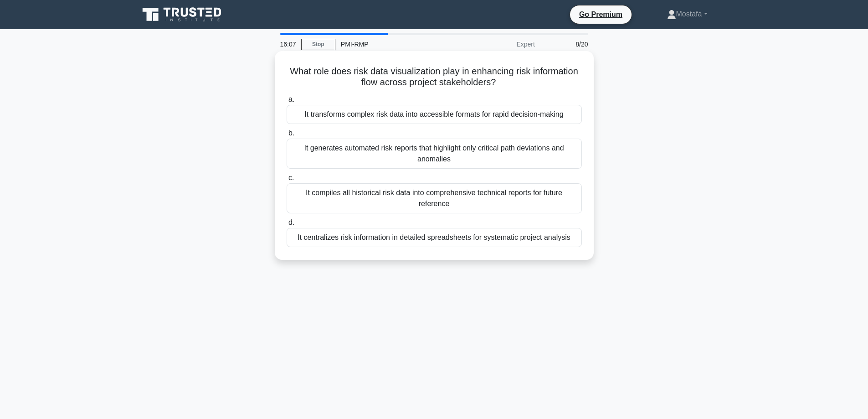
click at [570, 112] on div "It transforms complex risk data into accessible formats for rapid decision-maki…" at bounding box center [434, 114] width 295 height 19
click at [287, 103] on input "a. It transforms complex risk data into accessible formats for rapid decision-m…" at bounding box center [287, 100] width 0 height 6
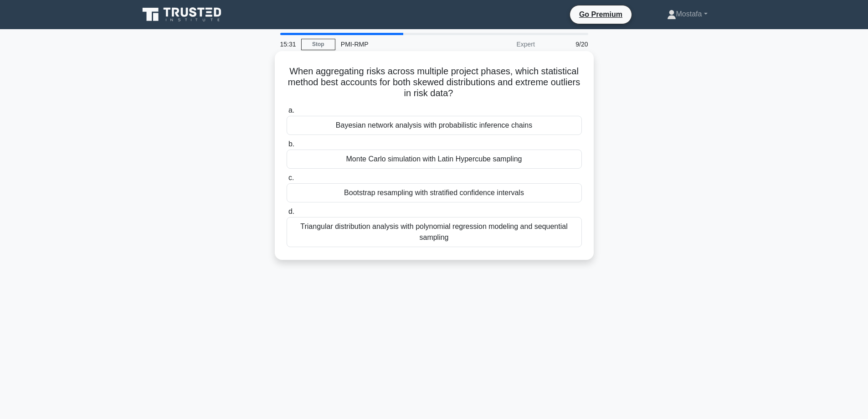
click at [552, 235] on div "Triangular distribution analysis with polynomial regression modeling and sequen…" at bounding box center [434, 232] width 295 height 30
click at [287, 215] on input "d. Triangular distribution analysis with polynomial regression modeling and seq…" at bounding box center [287, 212] width 0 height 6
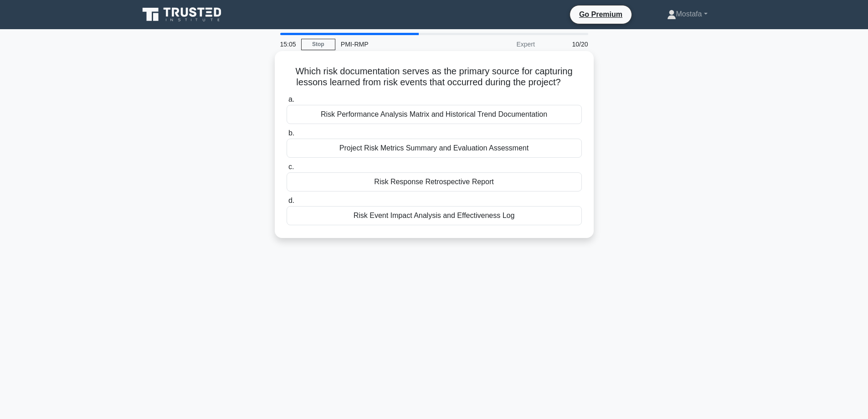
click at [554, 150] on div "Project Risk Metrics Summary and Evaluation Assessment" at bounding box center [434, 148] width 295 height 19
click at [287, 136] on input "b. Project Risk Metrics Summary and Evaluation Assessment" at bounding box center [287, 133] width 0 height 6
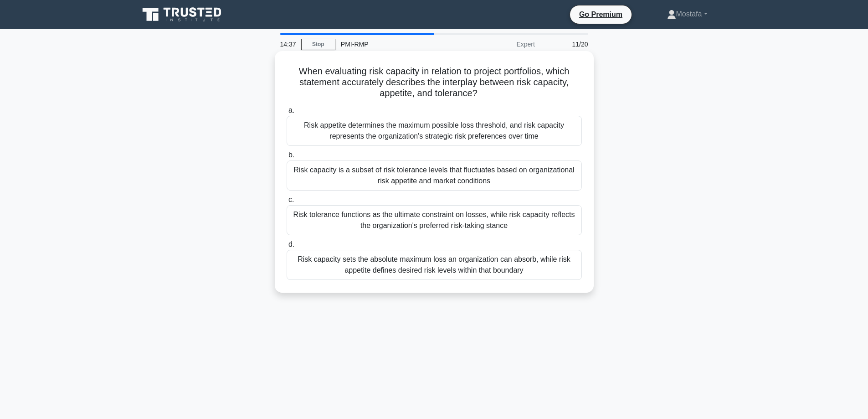
click at [559, 269] on div "Risk capacity sets the absolute maximum loss an organization can absorb, while …" at bounding box center [434, 265] width 295 height 30
click at [287, 248] on input "d. Risk capacity sets the absolute maximum loss an organization can absorb, whi…" at bounding box center [287, 245] width 0 height 6
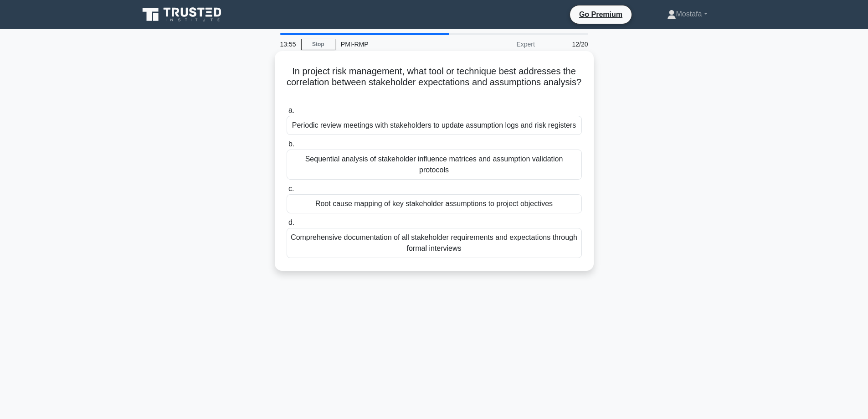
click at [574, 206] on div "Root cause mapping of key stakeholder assumptions to project objectives" at bounding box center [434, 203] width 295 height 19
click at [287, 192] on input "c. Root cause mapping of key stakeholder assumptions to project objectives" at bounding box center [287, 189] width 0 height 6
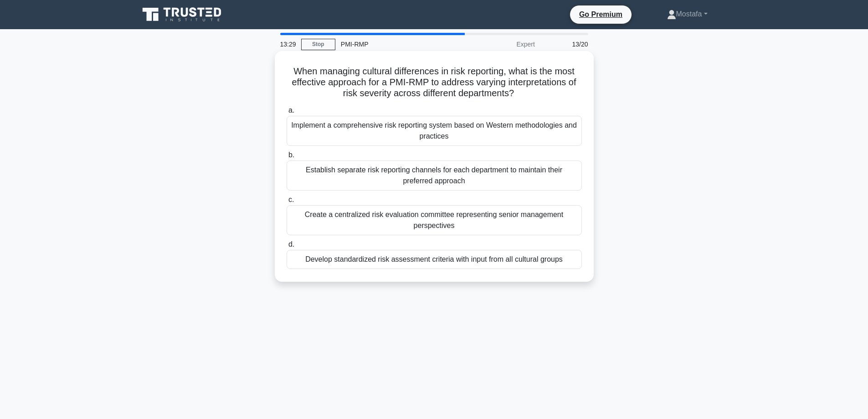
click at [566, 263] on div "Develop standardized risk assessment criteria with input from all cultural grou…" at bounding box center [434, 259] width 295 height 19
click at [287, 248] on input "d. Develop standardized risk assessment criteria with input from all cultural g…" at bounding box center [287, 245] width 0 height 6
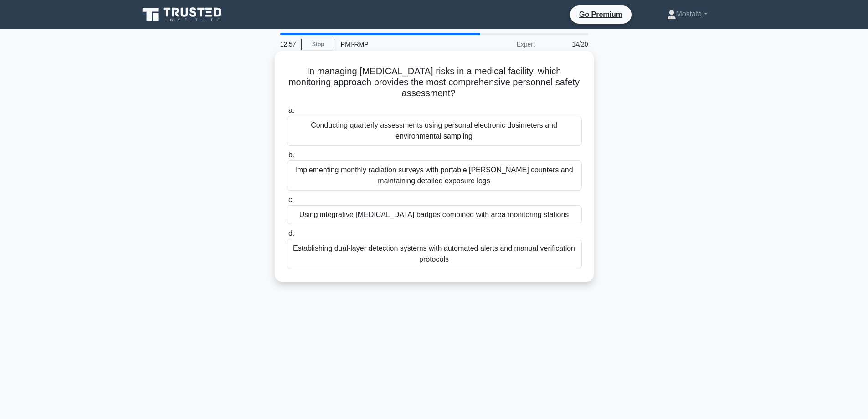
click at [565, 215] on div "Using integrative dosimetry badges combined with area monitoring stations" at bounding box center [434, 214] width 295 height 19
click at [287, 203] on input "c. Using integrative dosimetry badges combined with area monitoring stations" at bounding box center [287, 200] width 0 height 6
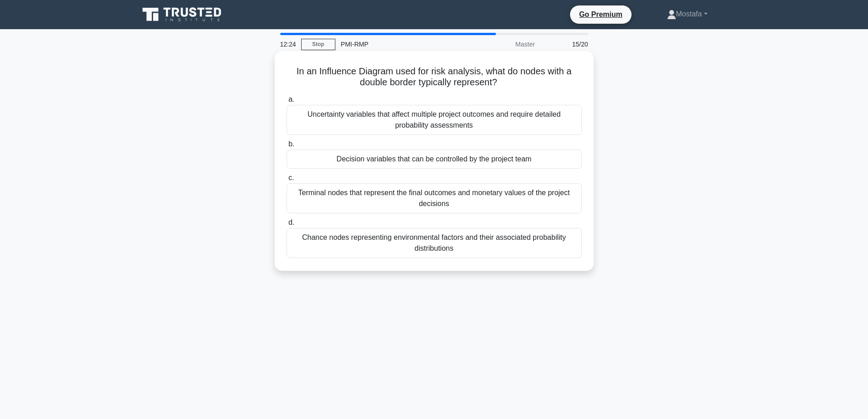
click at [572, 124] on div "Uncertainty variables that affect multiple project outcomes and require detaile…" at bounding box center [434, 120] width 295 height 30
click at [287, 103] on input "a. Uncertainty variables that affect multiple project outcomes and require deta…" at bounding box center [287, 100] width 0 height 6
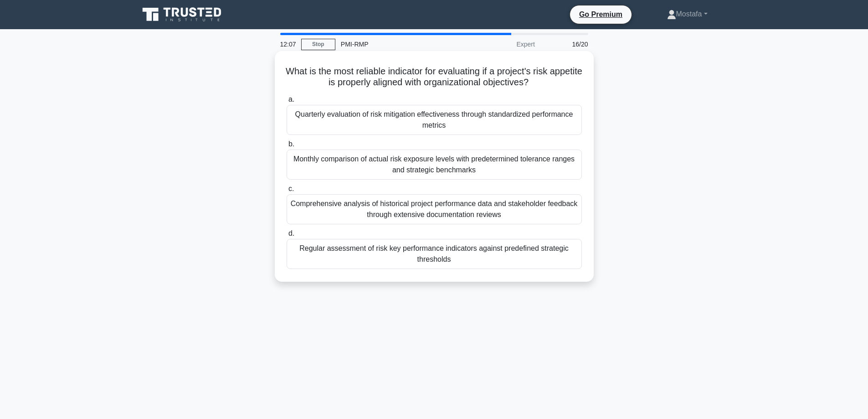
click at [568, 260] on div "Regular assessment of risk key performance indicators against predefined strate…" at bounding box center [434, 254] width 295 height 30
click at [287, 237] on input "d. Regular assessment of risk key performance indicators against predefined str…" at bounding box center [287, 234] width 0 height 6
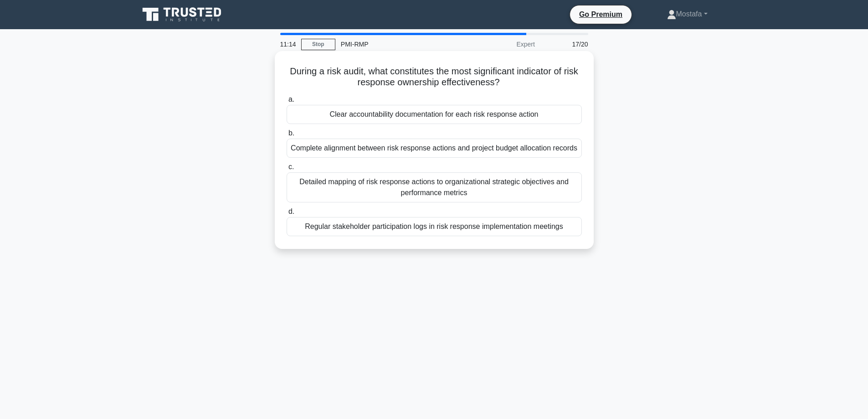
click at [561, 191] on div "Detailed mapping of risk response actions to organizational strategic objective…" at bounding box center [434, 187] width 295 height 30
click at [287, 170] on input "c. Detailed mapping of risk response actions to organizational strategic object…" at bounding box center [287, 167] width 0 height 6
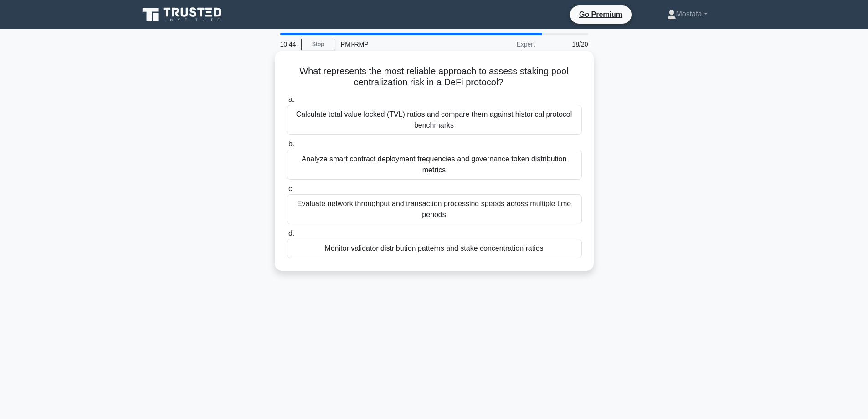
click at [573, 211] on div "Evaluate network throughput and transaction processing speeds across multiple t…" at bounding box center [434, 209] width 295 height 30
click at [287, 192] on input "c. Evaluate network throughput and transaction processing speeds across multipl…" at bounding box center [287, 189] width 0 height 6
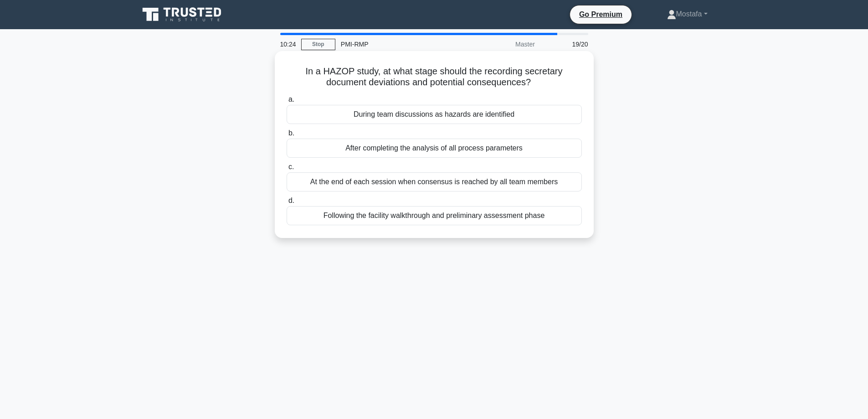
click at [566, 184] on div "At the end of each session when consensus is reached by all team members" at bounding box center [434, 181] width 295 height 19
click at [287, 170] on input "c. At the end of each session when consensus is reached by all team members" at bounding box center [287, 167] width 0 height 6
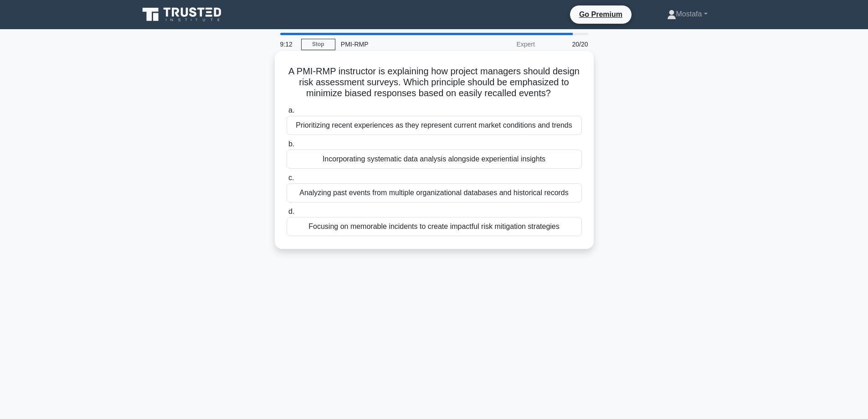
click at [567, 164] on div "Incorporating systematic data analysis alongside experiential insights" at bounding box center [434, 159] width 295 height 19
click at [287, 147] on input "b. Incorporating systematic data analysis alongside experiential insights" at bounding box center [287, 144] width 0 height 6
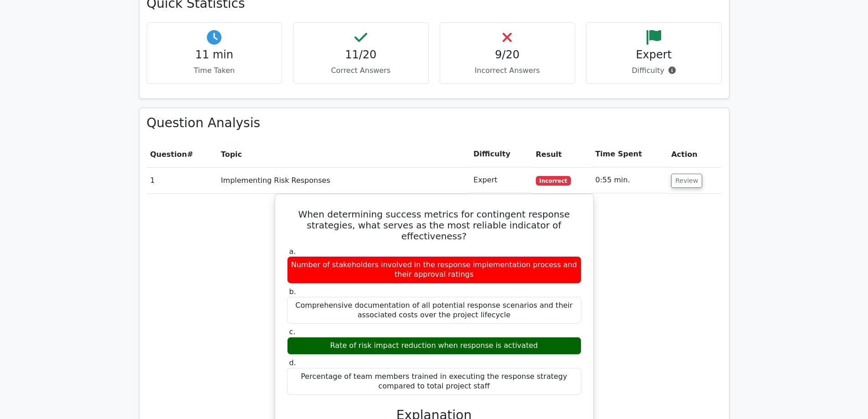
scroll to position [775, 0]
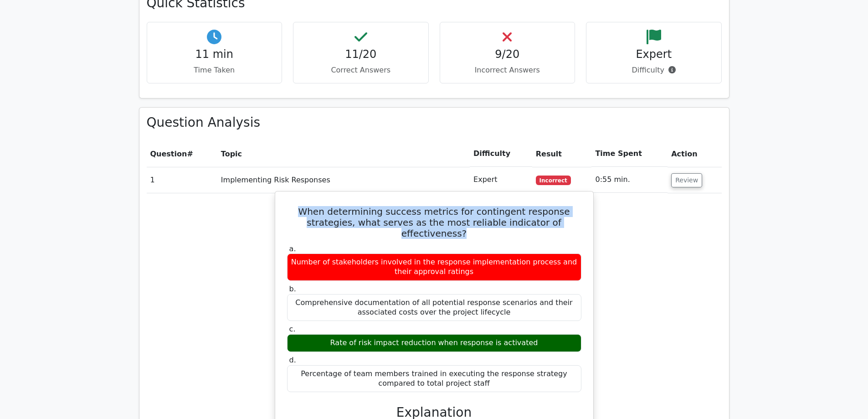
drag, startPoint x: 563, startPoint y: 193, endPoint x: 276, endPoint y: 180, distance: 286.6
click at [276, 191] on div "When determining success metrics for contingent response strategies, what serve…" at bounding box center [434, 413] width 319 height 445
copy h5 "When determining success metrics for contingent response strategies, what serve…"
drag, startPoint x: 530, startPoint y: 297, endPoint x: 341, endPoint y: 294, distance: 189.7
click at [341, 334] on div "Rate of risk impact reduction when response is activated" at bounding box center [434, 343] width 294 height 18
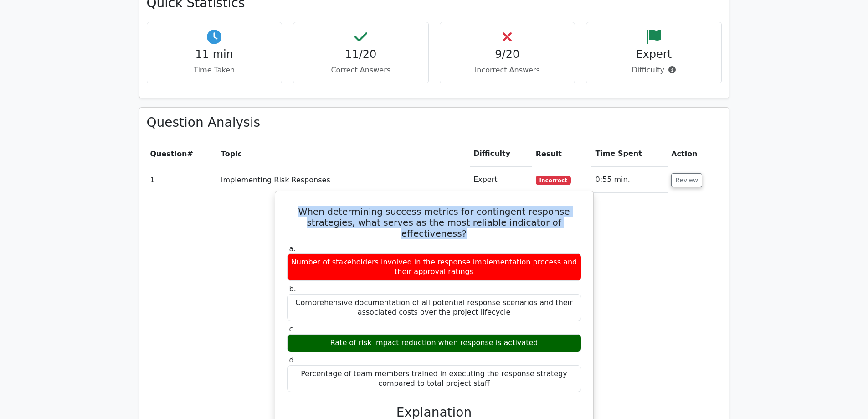
copy div "Rate of risk impact reduction when response is activated"
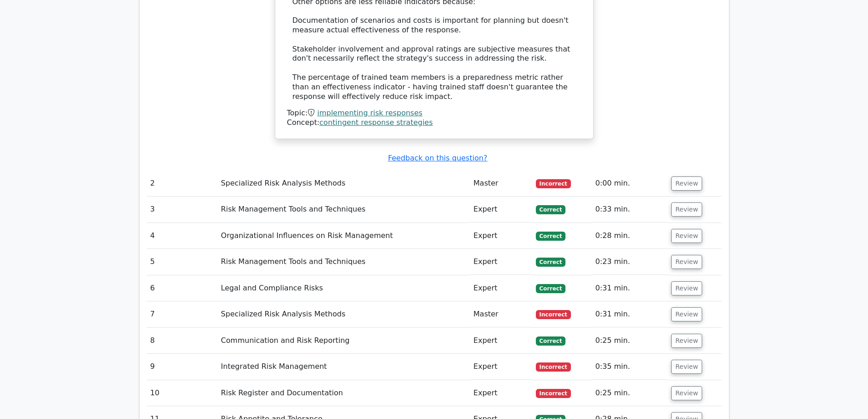
scroll to position [1276, 0]
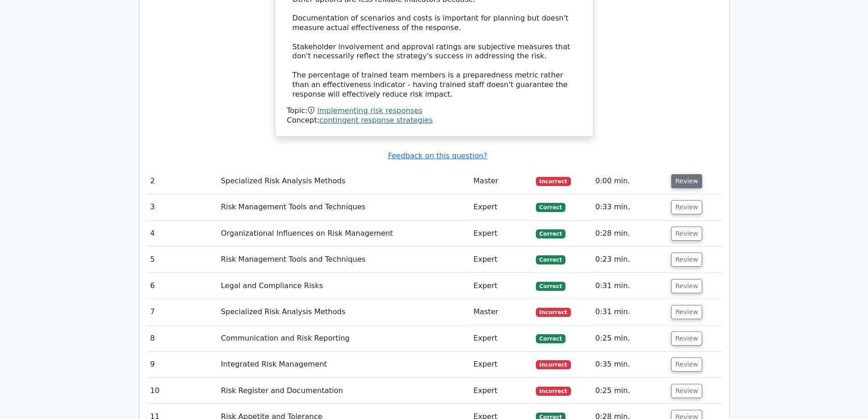
click at [683, 174] on button "Review" at bounding box center [686, 181] width 31 height 14
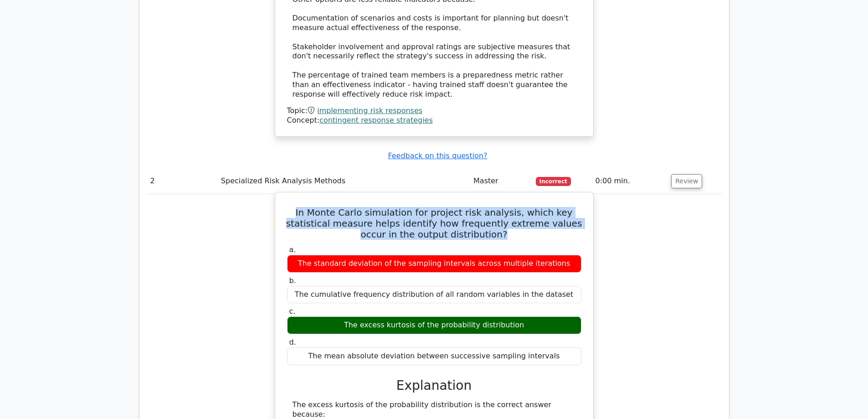
drag, startPoint x: 492, startPoint y: 193, endPoint x: 279, endPoint y: 163, distance: 215.1
click at [279, 196] on div "In Monte Carlo simulation for project risk analysis, which key statistical meas…" at bounding box center [434, 419] width 311 height 446
copy h5 "In Monte Carlo simulation for project risk analysis, which key statistical meas…"
click at [472, 243] on div "a. The standard deviation of the sampling intervals across multiple iterations …" at bounding box center [434, 304] width 305 height 123
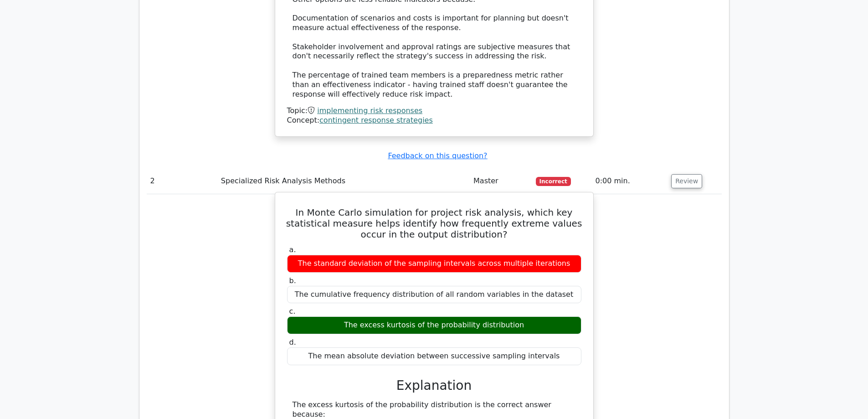
drag, startPoint x: 522, startPoint y: 283, endPoint x: 351, endPoint y: 279, distance: 171.4
click at [351, 316] on div "The excess kurtosis of the probability distribution" at bounding box center [434, 325] width 294 height 18
copy div "The excess kurtosis of the probability distribution"
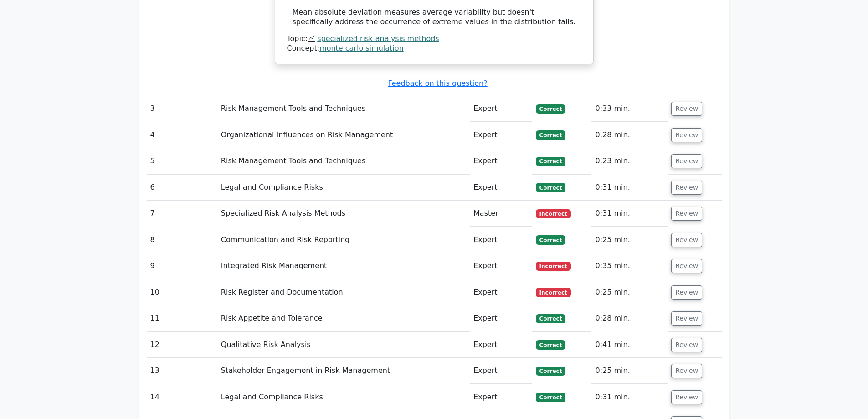
scroll to position [1869, 0]
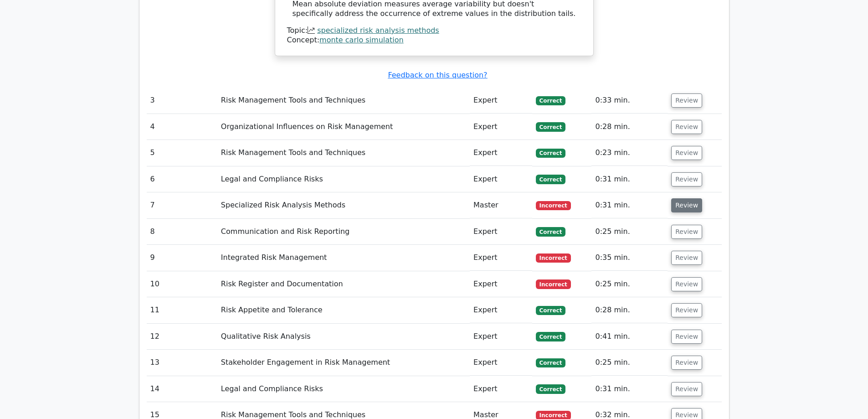
click at [687, 198] on button "Review" at bounding box center [686, 205] width 31 height 14
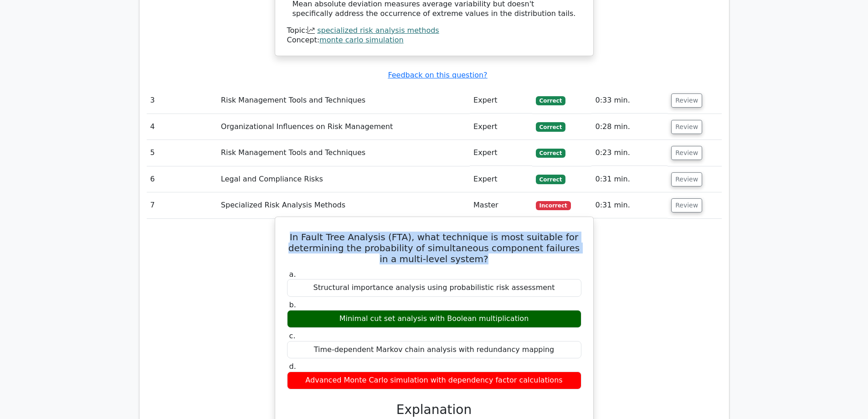
drag, startPoint x: 496, startPoint y: 198, endPoint x: 285, endPoint y: 170, distance: 213.3
copy h5 "In Fault Tree Analysis (FTA), what technique is most suitable for determining t…"
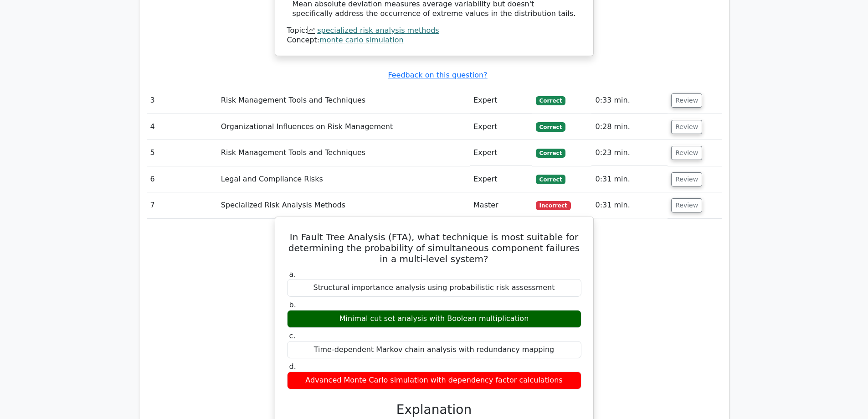
click at [551, 372] on div "Advanced Monte Carlo simulation with dependency factor calculations" at bounding box center [434, 381] width 294 height 18
drag, startPoint x: 523, startPoint y: 257, endPoint x: 333, endPoint y: 254, distance: 189.7
click at [333, 310] on div "Minimal cut set analysis with Boolean multiplication" at bounding box center [434, 319] width 294 height 18
copy div "Minimal cut set analysis with Boolean multiplication"
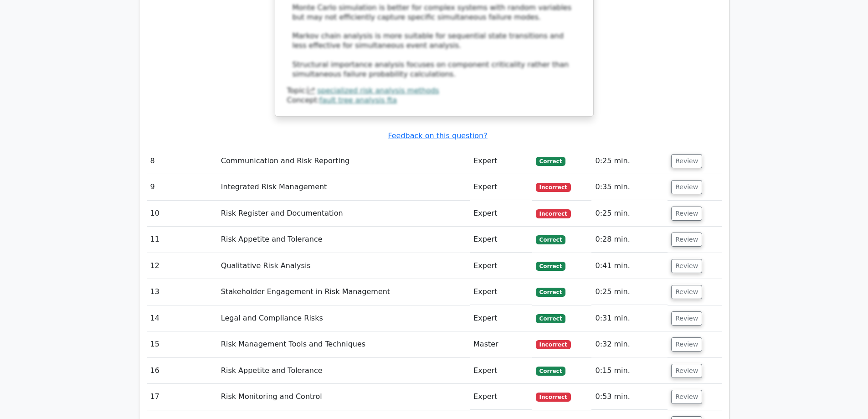
scroll to position [2462, 0]
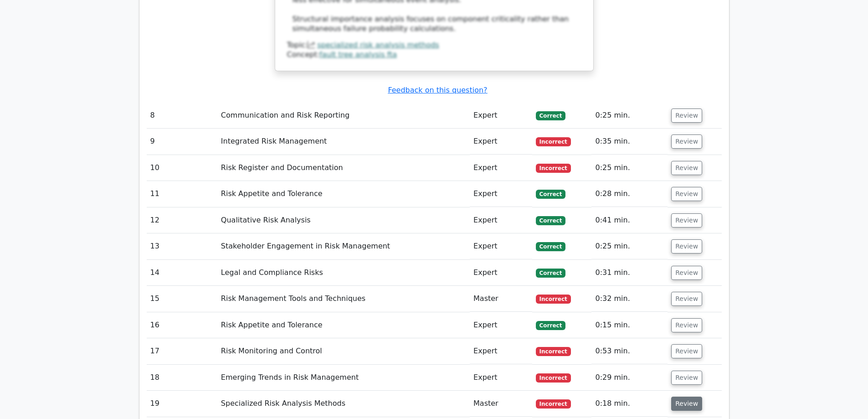
click at [683, 397] on button "Review" at bounding box center [686, 404] width 31 height 14
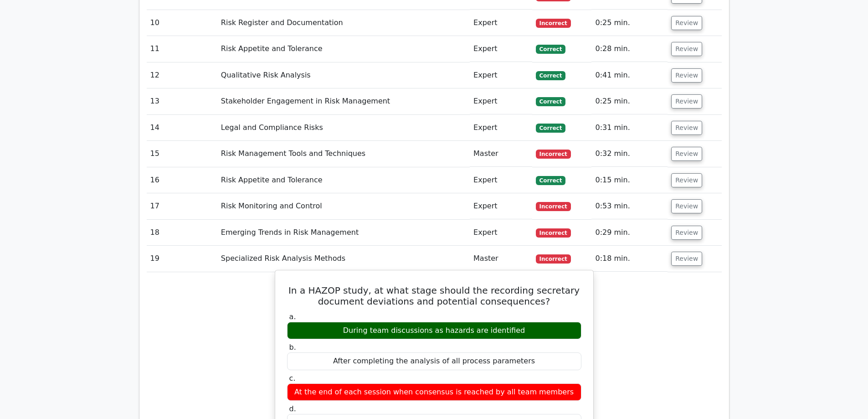
scroll to position [2644, 0]
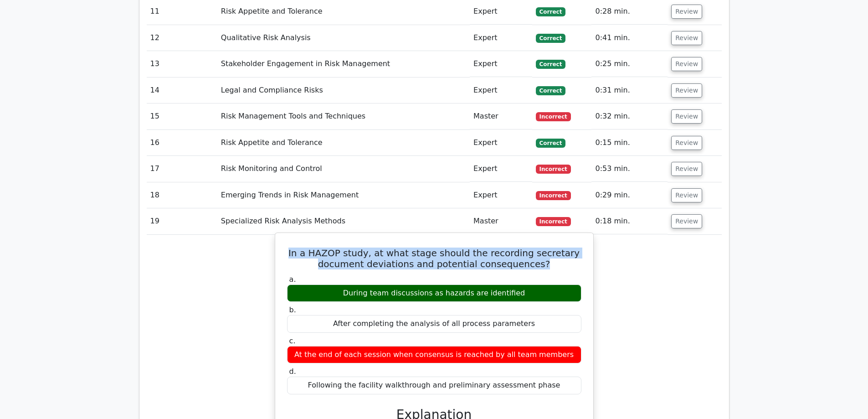
drag, startPoint x: 549, startPoint y: 185, endPoint x: 294, endPoint y: 168, distance: 255.4
click at [294, 248] on h5 "In a HAZOP study, at what stage should the recording secretary document deviati…" at bounding box center [434, 259] width 296 height 22
copy h5 "In a HAZOP study, at what stage should the recording secretary document deviati…"
drag, startPoint x: 525, startPoint y: 216, endPoint x: 341, endPoint y: 212, distance: 184.2
click at [341, 284] on div "During team discussions as hazards are identified" at bounding box center [434, 293] width 294 height 18
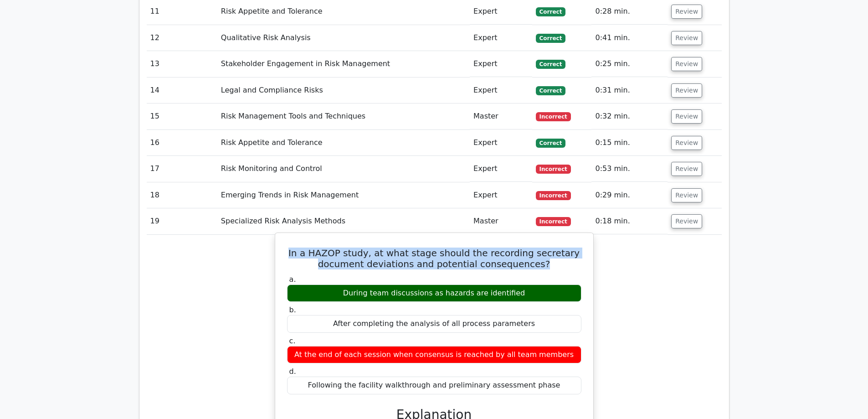
copy div "During team discussions as hazards are identified"
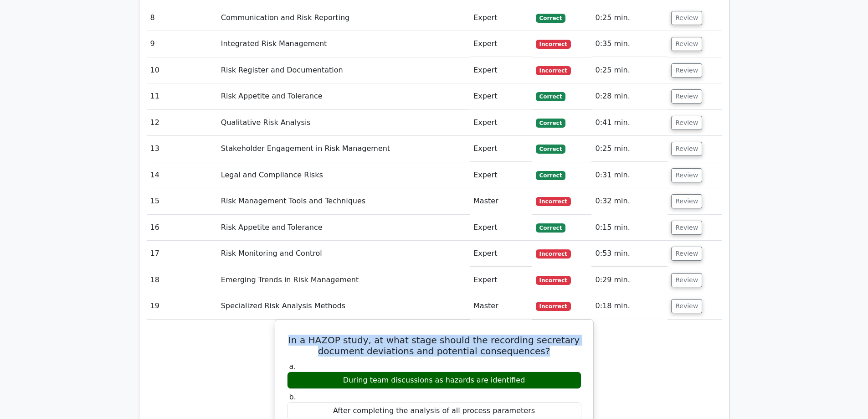
scroll to position [2553, 0]
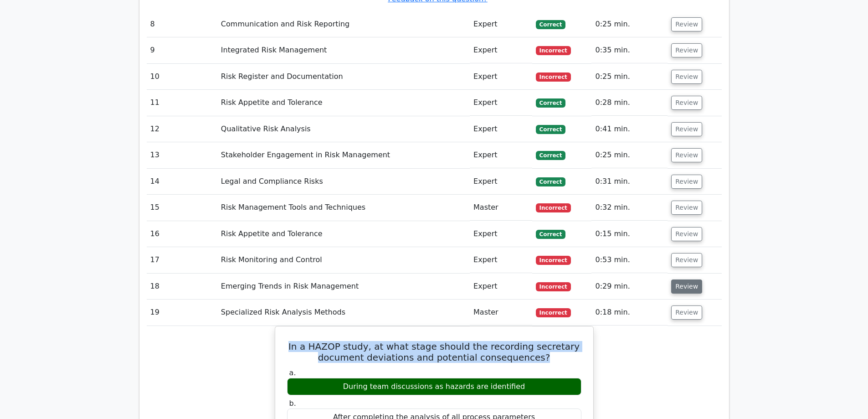
click at [677, 279] on button "Review" at bounding box center [686, 286] width 31 height 14
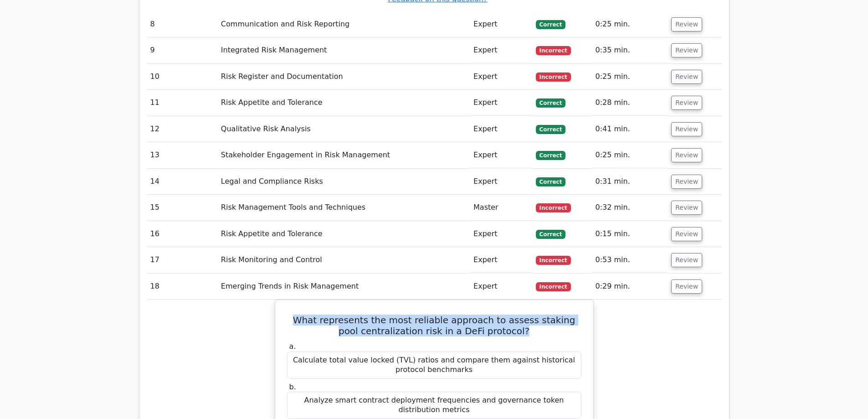
drag, startPoint x: 536, startPoint y: 250, endPoint x: 270, endPoint y: 224, distance: 267.0
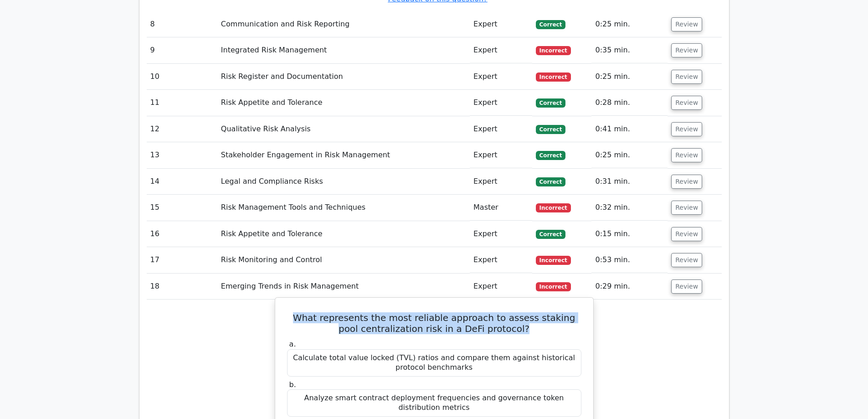
copy h5 "What represents the most reliable approach to assess staking pool centralizatio…"
drag, startPoint x: 552, startPoint y: 396, endPoint x: 279, endPoint y: 391, distance: 273.6
copy div "Monitor validator distribution patterns and stake concentration ratios"
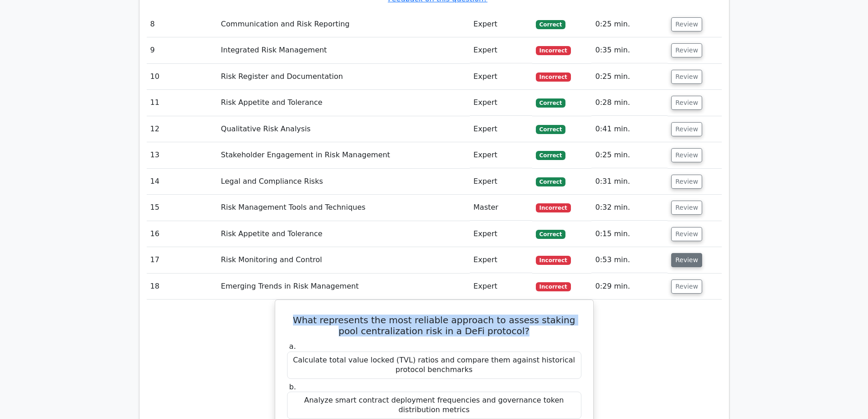
click at [693, 253] on button "Review" at bounding box center [686, 260] width 31 height 14
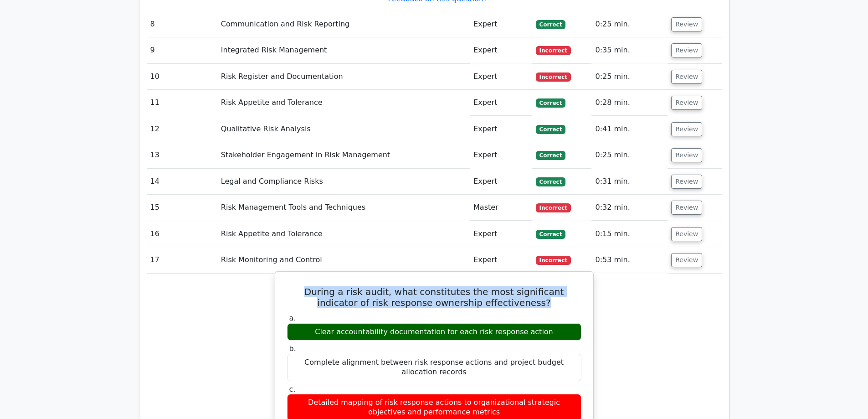
drag, startPoint x: 525, startPoint y: 222, endPoint x: 281, endPoint y: 205, distance: 244.5
drag, startPoint x: 550, startPoint y: 252, endPoint x: 313, endPoint y: 248, distance: 237.1
click at [313, 323] on div "Clear accountability documentation for each risk response action" at bounding box center [434, 332] width 294 height 18
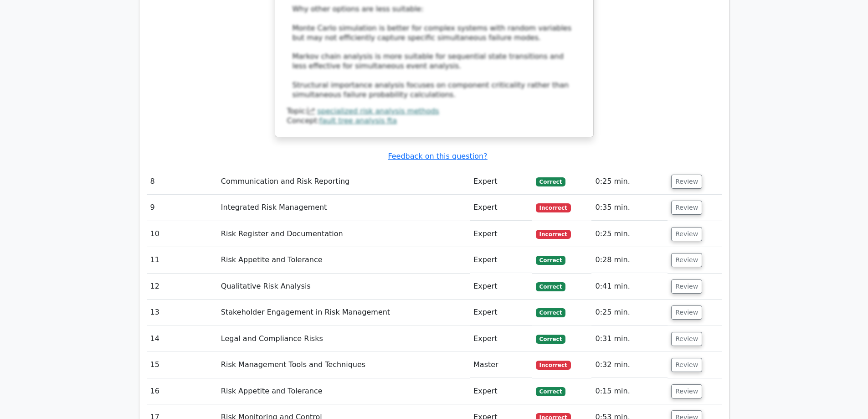
scroll to position [2279, 0]
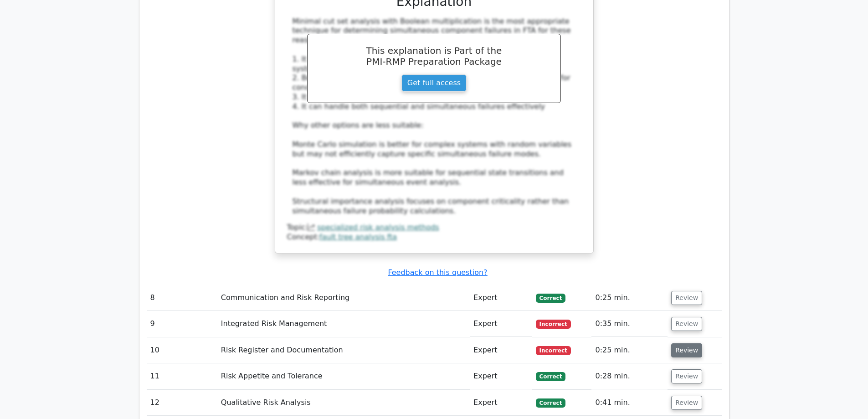
click at [687, 343] on button "Review" at bounding box center [686, 350] width 31 height 14
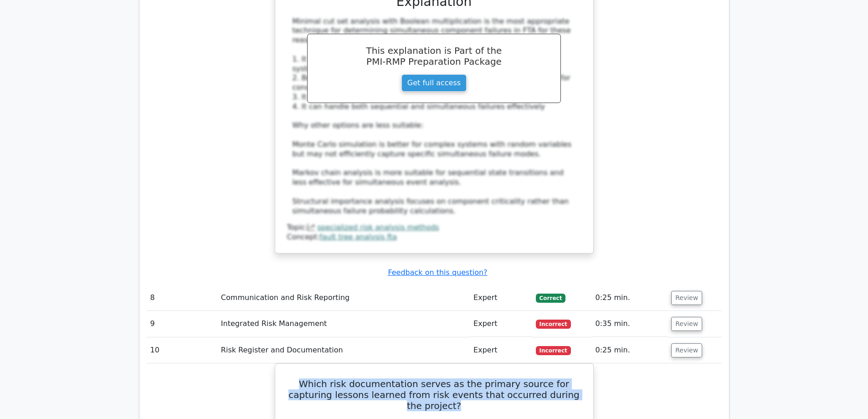
drag, startPoint x: 576, startPoint y: 313, endPoint x: 267, endPoint y: 294, distance: 309.6
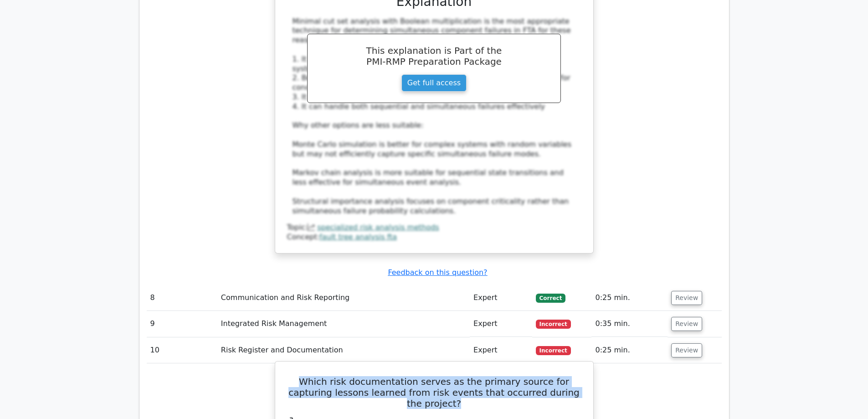
drag, startPoint x: 497, startPoint y: 400, endPoint x: 355, endPoint y: 399, distance: 141.8
